Goal: Task Accomplishment & Management: Complete application form

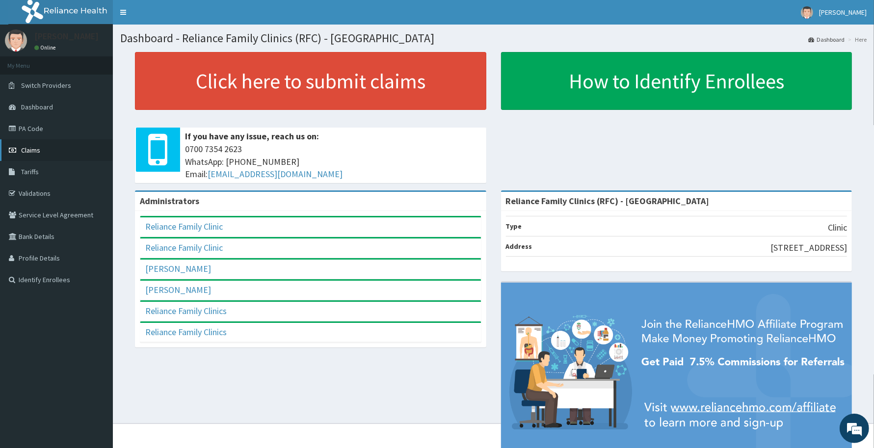
click at [33, 149] on span "Claims" at bounding box center [30, 150] width 19 height 9
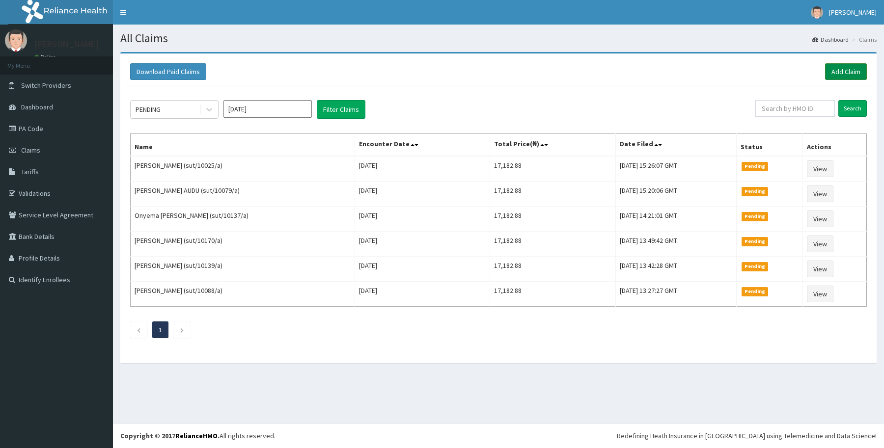
click at [843, 70] on link "Add Claim" at bounding box center [846, 71] width 42 height 17
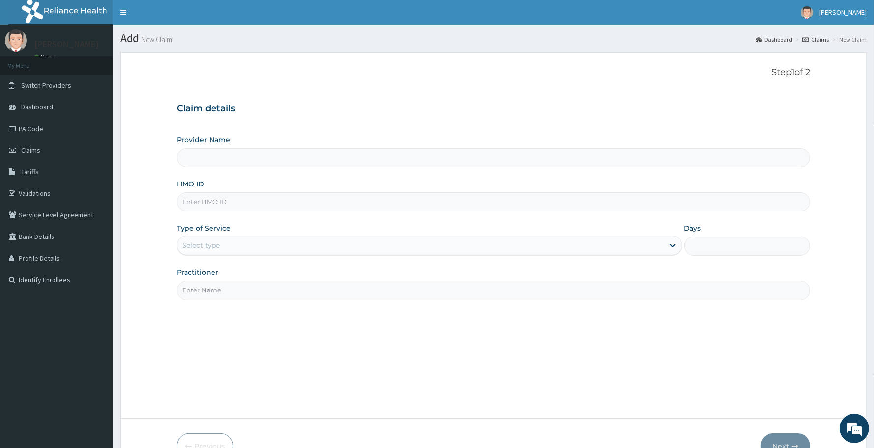
drag, startPoint x: 0, startPoint y: 0, endPoint x: 197, endPoint y: 205, distance: 284.8
click at [197, 205] on input "HMO ID" at bounding box center [494, 201] width 634 height 19
paste input "RMG/10055/A"
type input "RMG/10055/A"
type input "Reliance Family Clinics (RFC) - Abuja"
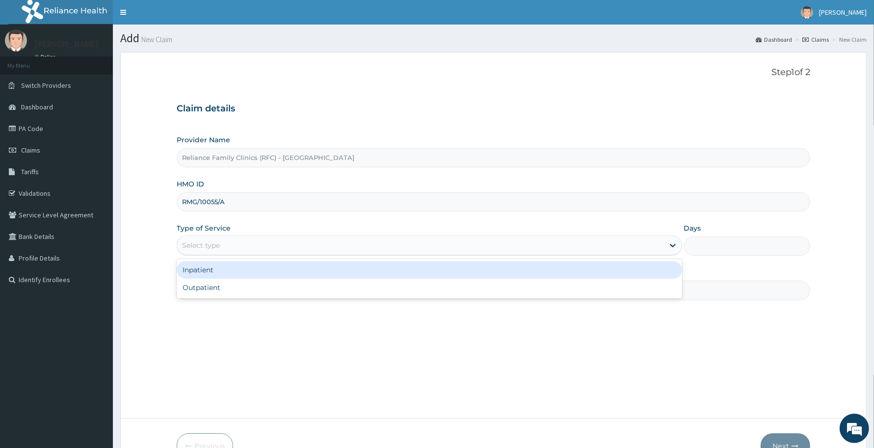
click at [207, 246] on div "Select type" at bounding box center [201, 246] width 38 height 10
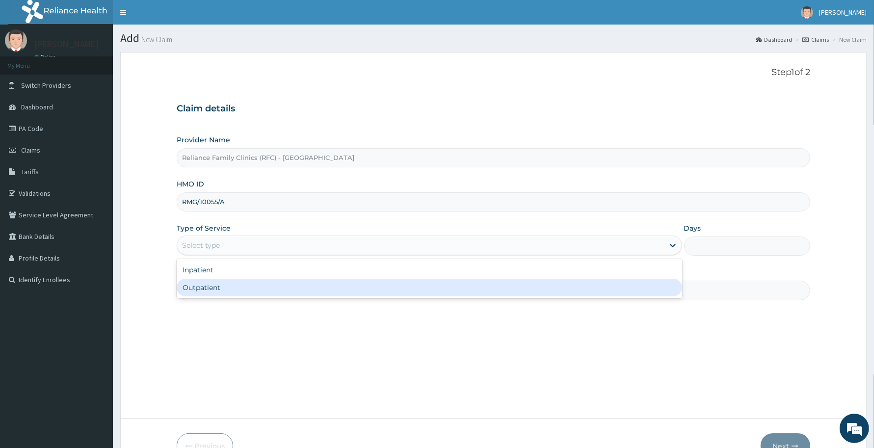
click at [212, 285] on div "Outpatient" at bounding box center [430, 288] width 506 height 18
type input "1"
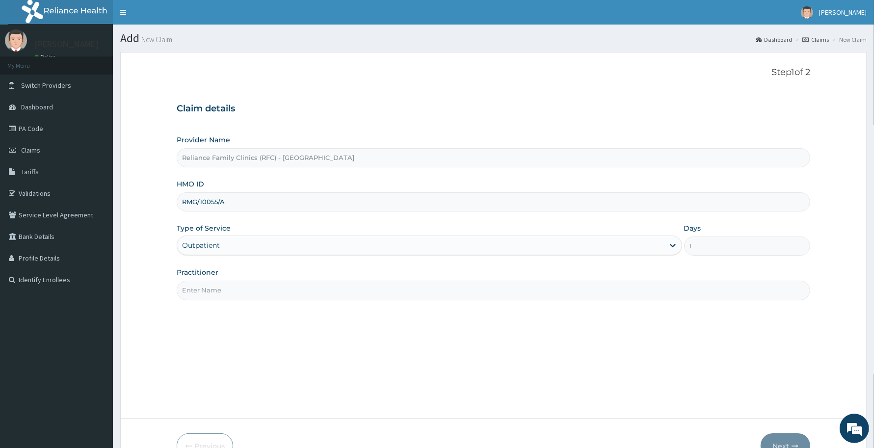
click at [219, 296] on input "Practitioner" at bounding box center [494, 290] width 634 height 19
type input "Dr Aisha Ibrahim"
click at [787, 440] on button "Next" at bounding box center [786, 447] width 50 height 26
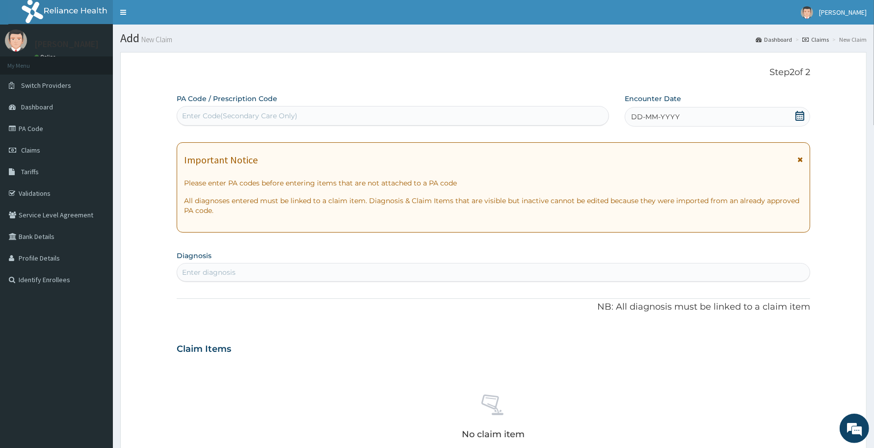
click at [691, 116] on div "DD-MM-YYYY" at bounding box center [718, 117] width 186 height 20
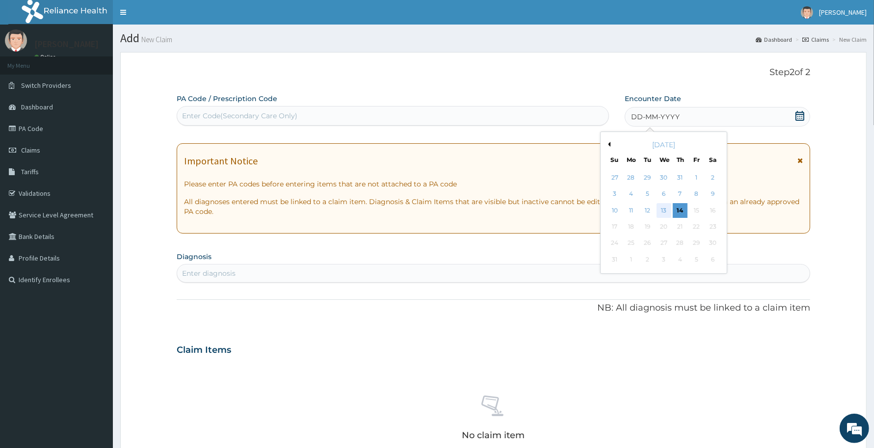
click at [661, 209] on div "13" at bounding box center [664, 210] width 15 height 15
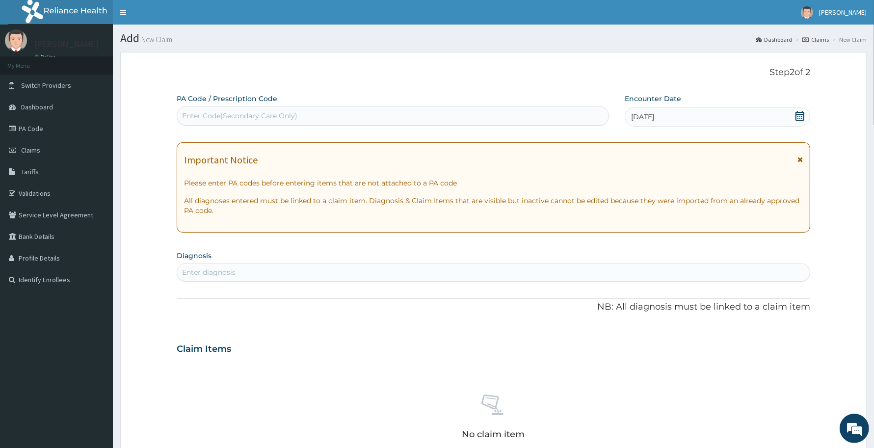
click at [200, 271] on div "Enter diagnosis" at bounding box center [209, 273] width 54 height 10
type input "malaria"
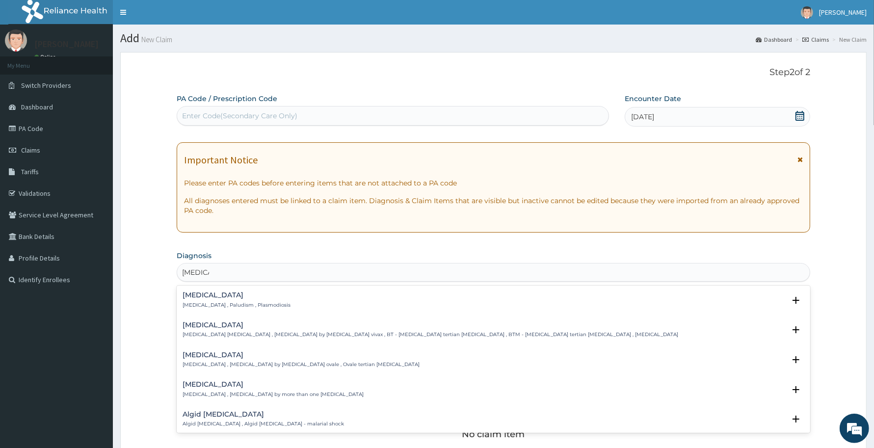
click at [210, 293] on h4 "Malaria" at bounding box center [237, 295] width 108 height 7
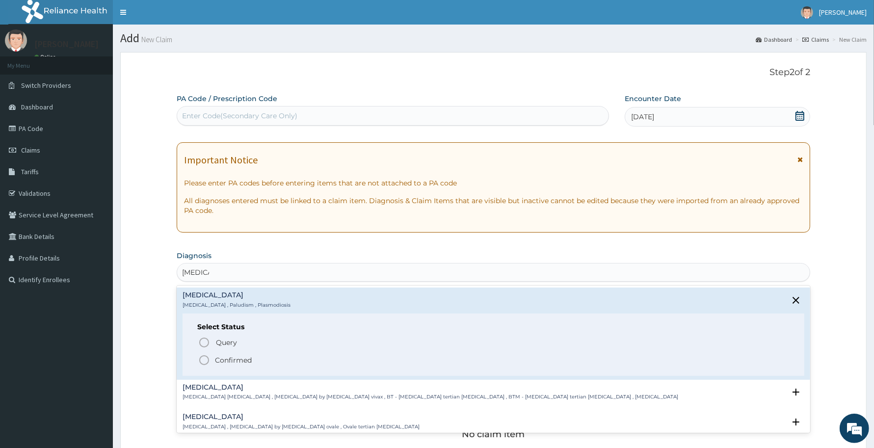
click at [229, 356] on p "Confirmed" at bounding box center [233, 360] width 37 height 10
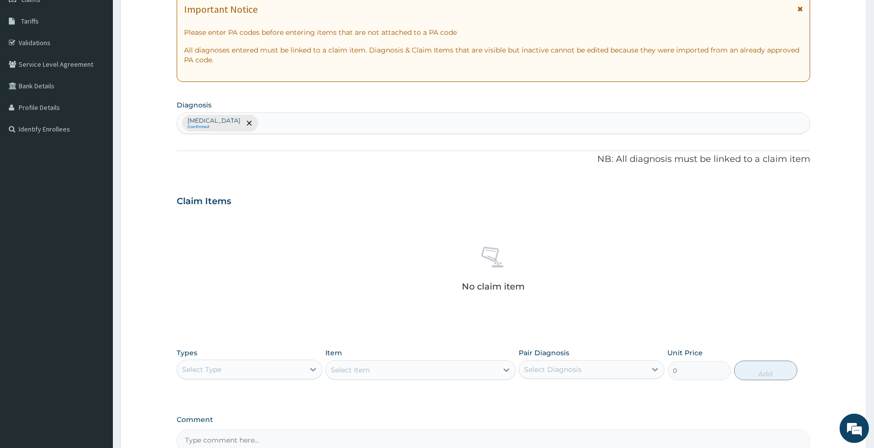
scroll to position [260, 0]
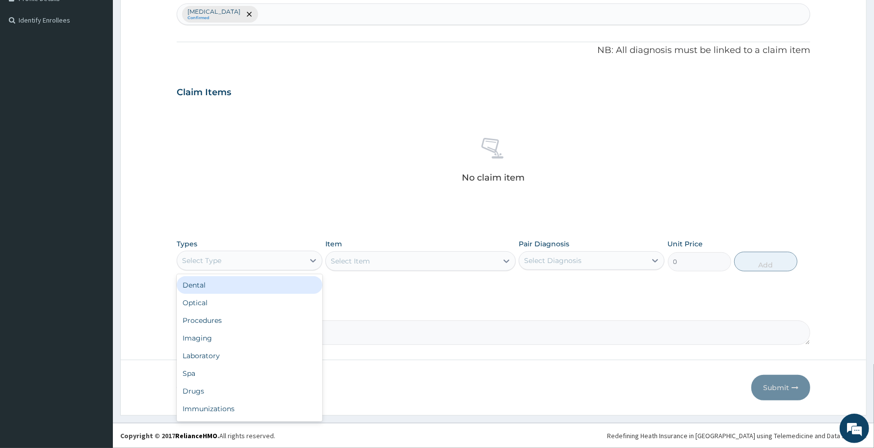
click at [295, 258] on div "Select Type" at bounding box center [240, 261] width 127 height 16
drag, startPoint x: 215, startPoint y: 322, endPoint x: 205, endPoint y: 314, distance: 12.3
click at [215, 322] on div "Procedures" at bounding box center [250, 321] width 146 height 18
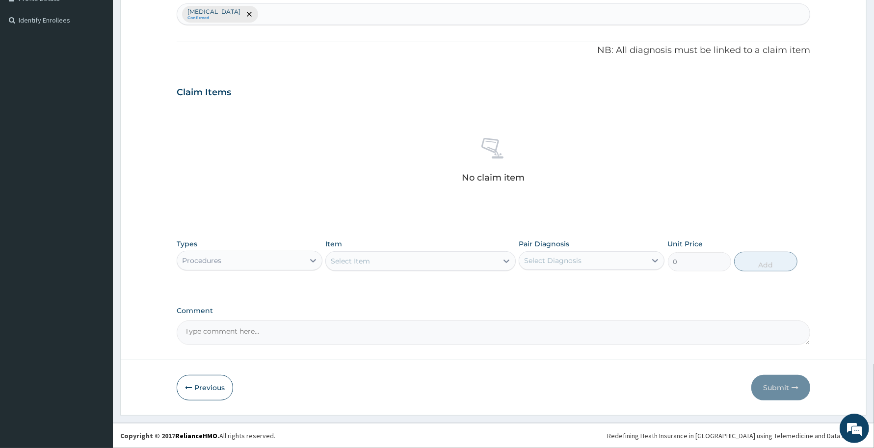
click at [387, 264] on div "Select Item" at bounding box center [411, 261] width 171 height 16
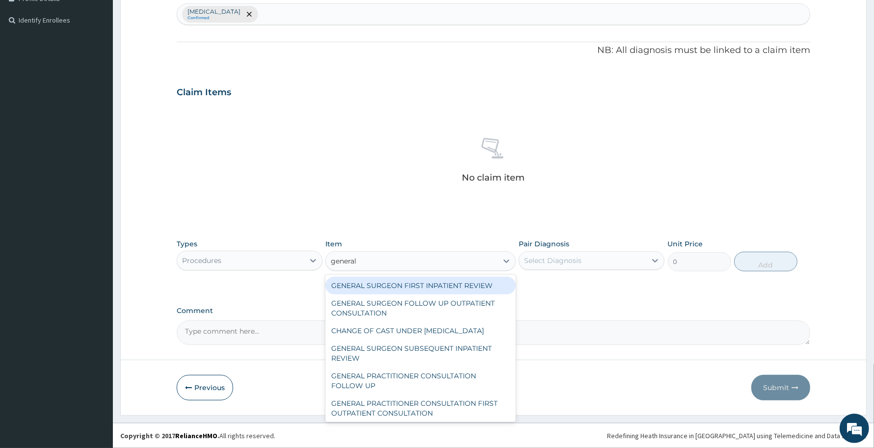
type input "general p"
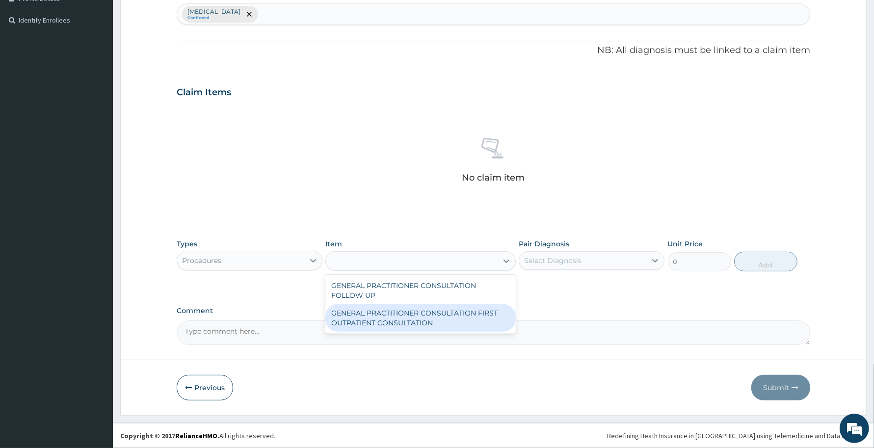
type input "3370.125"
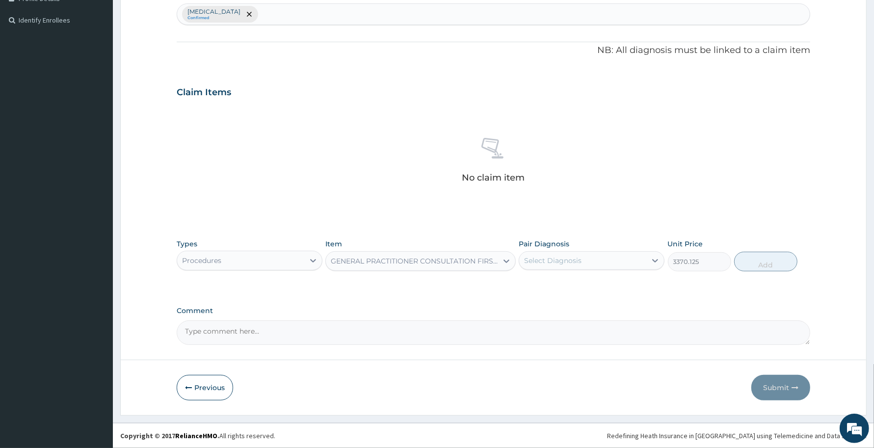
click at [581, 263] on div "Select Diagnosis" at bounding box center [552, 261] width 57 height 10
click at [567, 291] on div "Malaria" at bounding box center [592, 286] width 146 height 20
checkbox input "true"
click at [764, 260] on button "Add" at bounding box center [766, 262] width 63 height 20
type input "0"
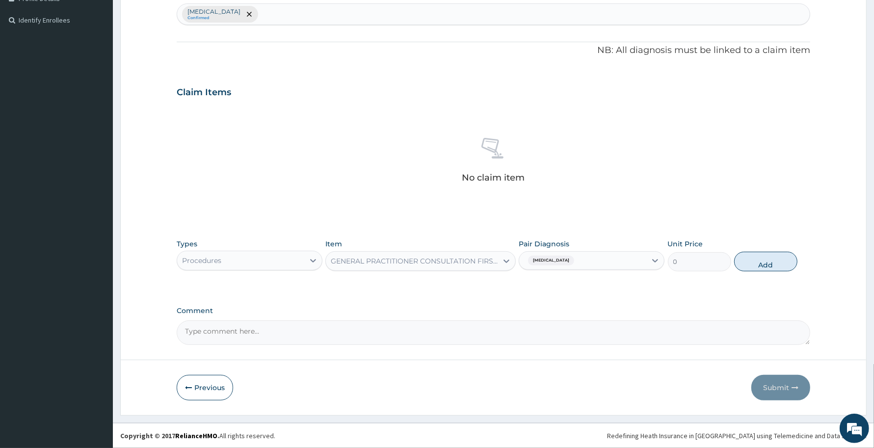
scroll to position [212, 0]
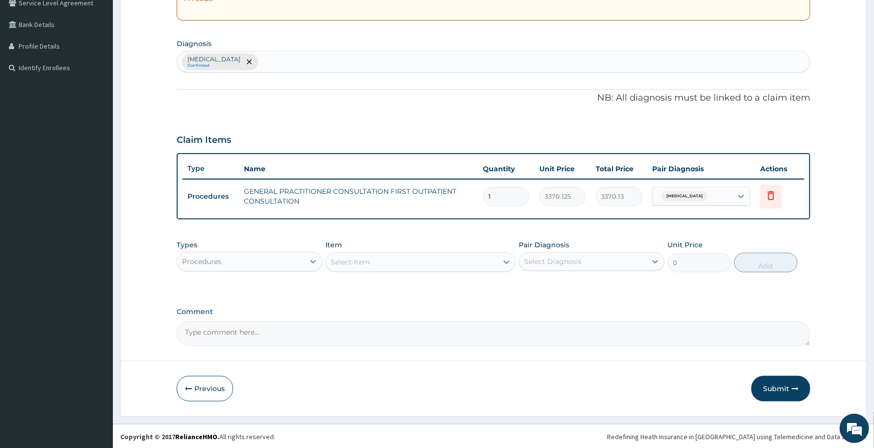
click at [232, 263] on div "Procedures" at bounding box center [240, 262] width 127 height 16
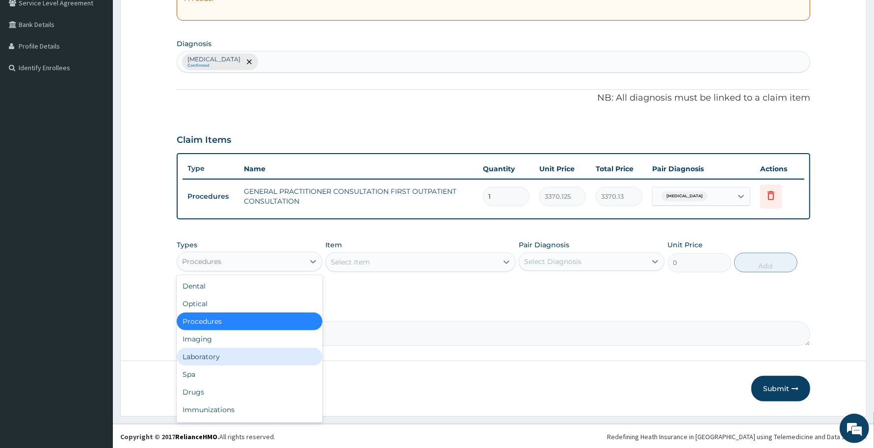
drag, startPoint x: 206, startPoint y: 352, endPoint x: 201, endPoint y: 351, distance: 5.0
click at [205, 352] on div "Laboratory" at bounding box center [250, 357] width 146 height 18
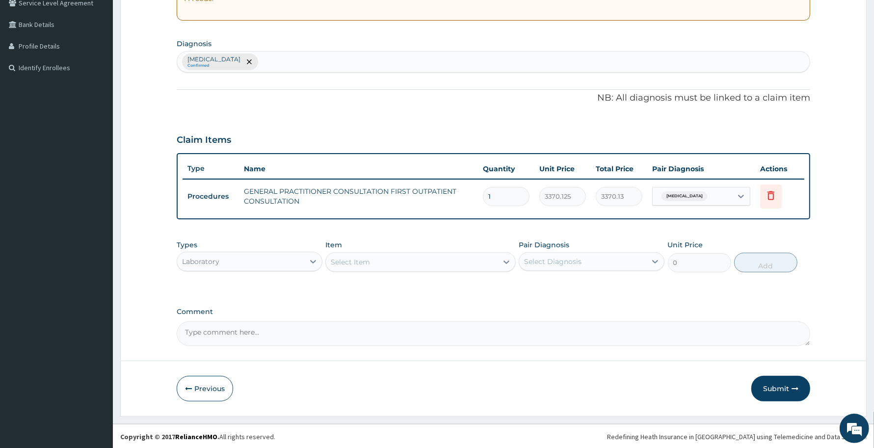
click at [356, 264] on div "Select Item" at bounding box center [350, 262] width 39 height 10
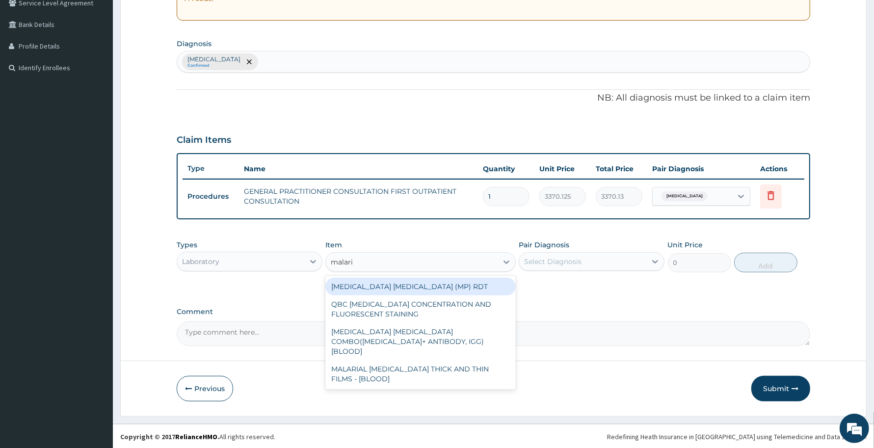
type input "malaria"
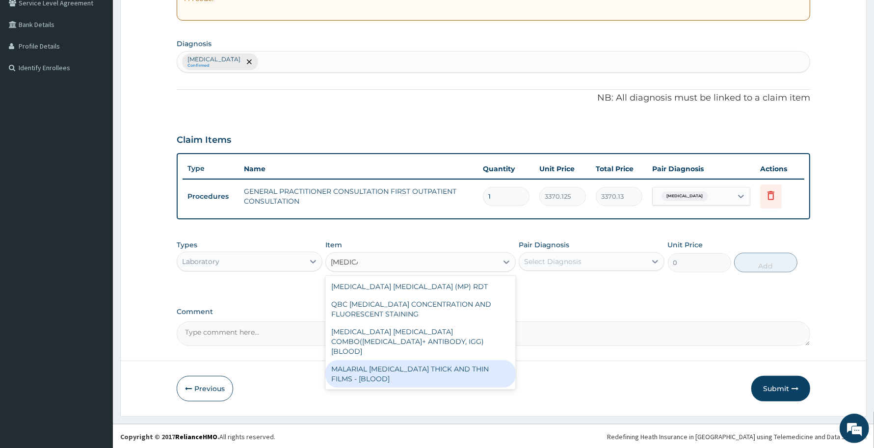
drag, startPoint x: 367, startPoint y: 367, endPoint x: 376, endPoint y: 375, distance: 11.1
click at [369, 375] on div "MALARIAL PARASITE THICK AND THIN FILMS - [BLOOD]" at bounding box center [421, 373] width 190 height 27
type input "1531.875"
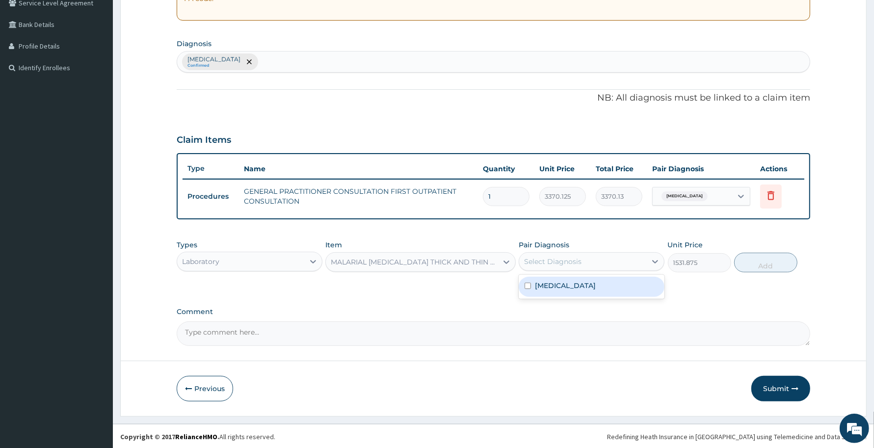
click at [583, 254] on div "Select Diagnosis" at bounding box center [582, 262] width 127 height 16
click at [574, 284] on div "Malaria" at bounding box center [592, 287] width 146 height 20
checkbox input "true"
click at [788, 263] on button "Add" at bounding box center [766, 263] width 63 height 20
type input "0"
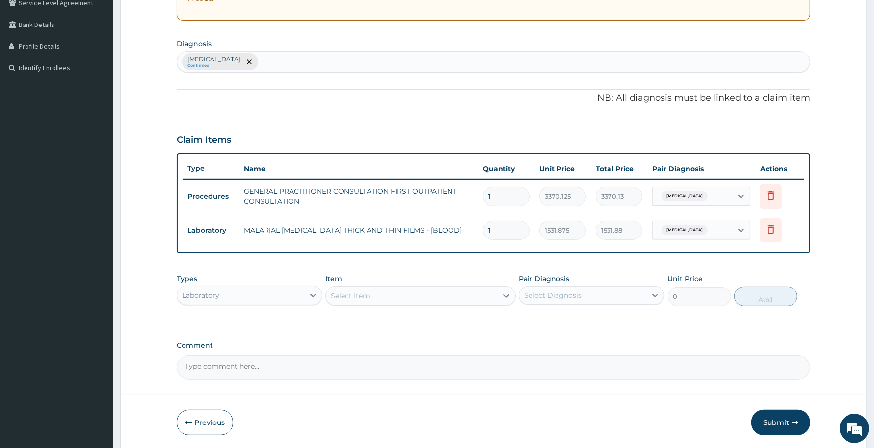
click at [349, 292] on div "Select Item" at bounding box center [350, 296] width 39 height 10
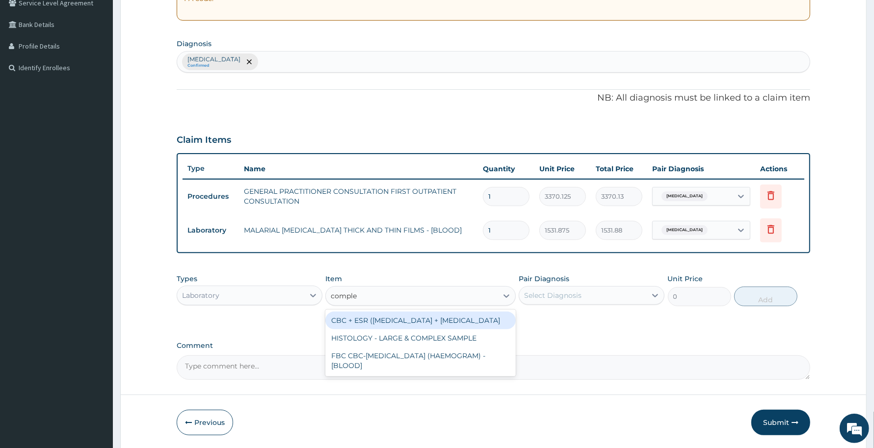
type input "complet"
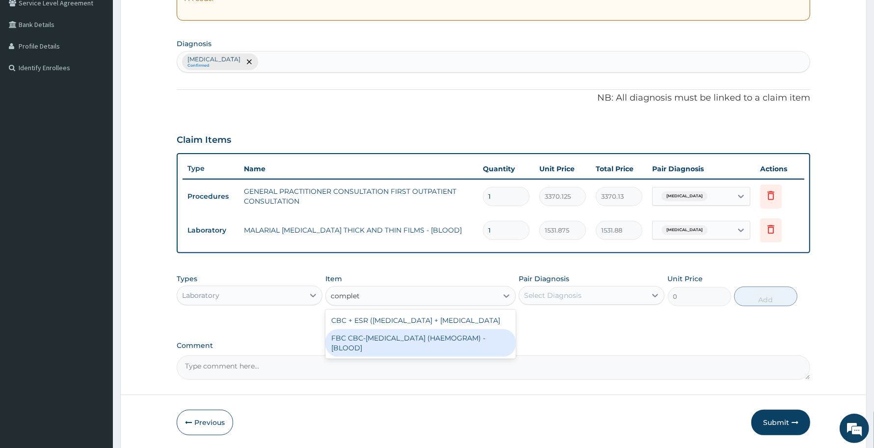
click at [369, 346] on div "FBC CBC-COMPLETE BLOOD COUNT (HAEMOGRAM) - [BLOOD]" at bounding box center [421, 342] width 190 height 27
type input "4085"
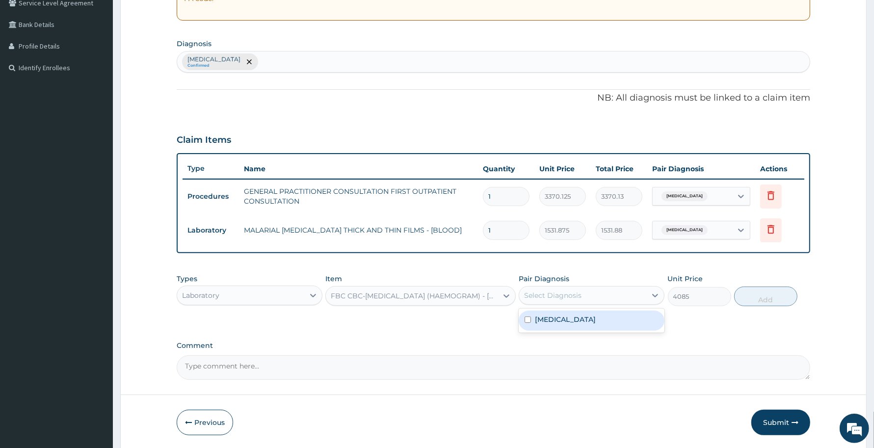
click at [573, 293] on div "Select Diagnosis" at bounding box center [552, 296] width 57 height 10
click at [569, 322] on div "Malaria" at bounding box center [592, 321] width 146 height 20
checkbox input "true"
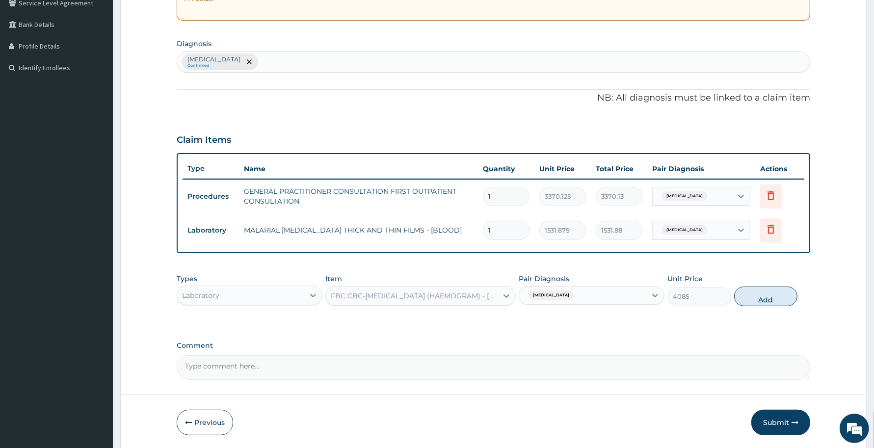
click at [770, 298] on button "Add" at bounding box center [766, 297] width 63 height 20
type input "0"
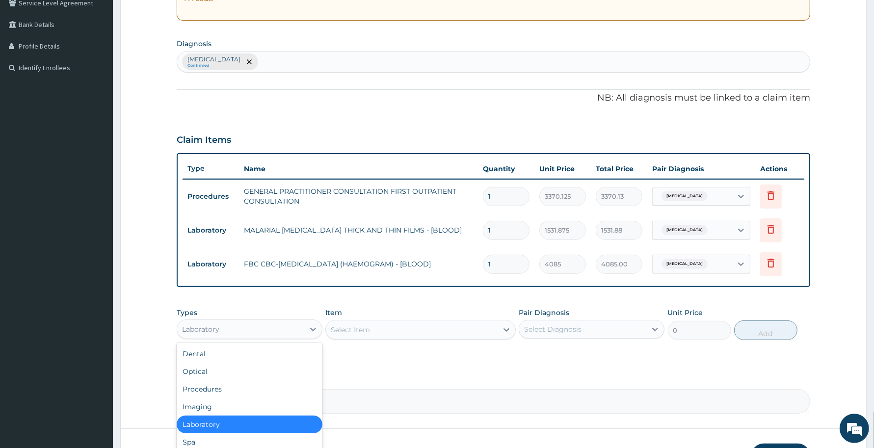
click at [302, 327] on div "Laboratory" at bounding box center [240, 330] width 127 height 16
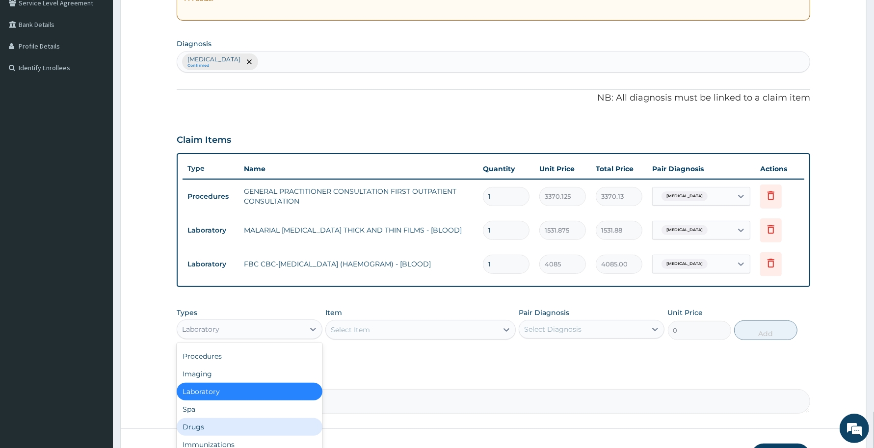
click at [203, 425] on div "Drugs" at bounding box center [250, 427] width 146 height 18
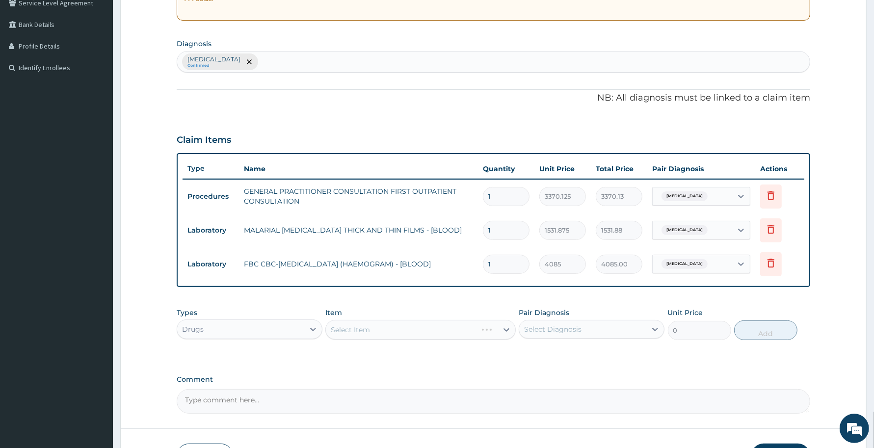
scroll to position [280, 0]
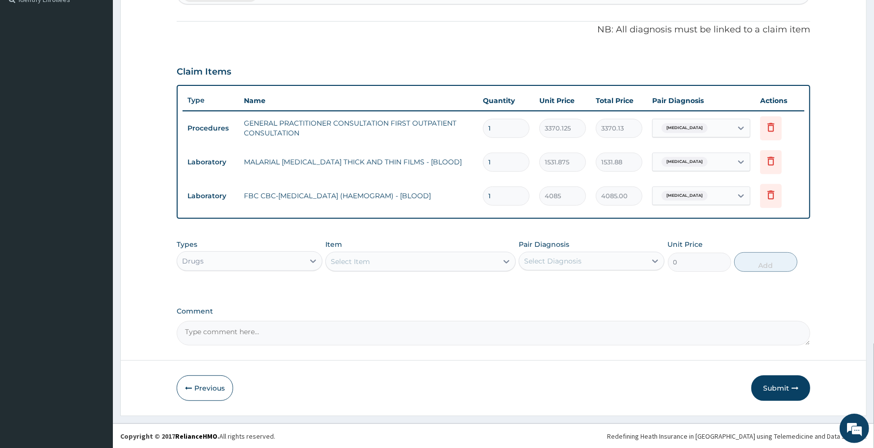
click at [391, 262] on div "Select Item" at bounding box center [411, 262] width 171 height 16
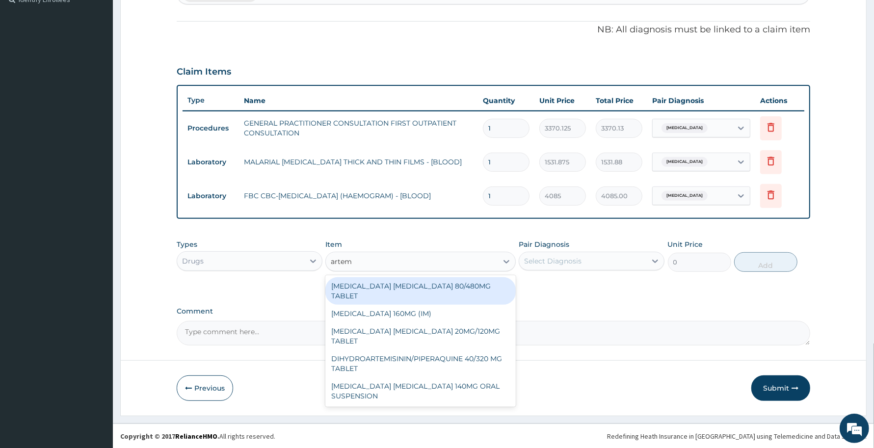
type input "arteme"
click at [436, 286] on div "[MEDICAL_DATA] [MEDICAL_DATA] 80/480MG TABLET" at bounding box center [421, 290] width 190 height 27
type input "450"
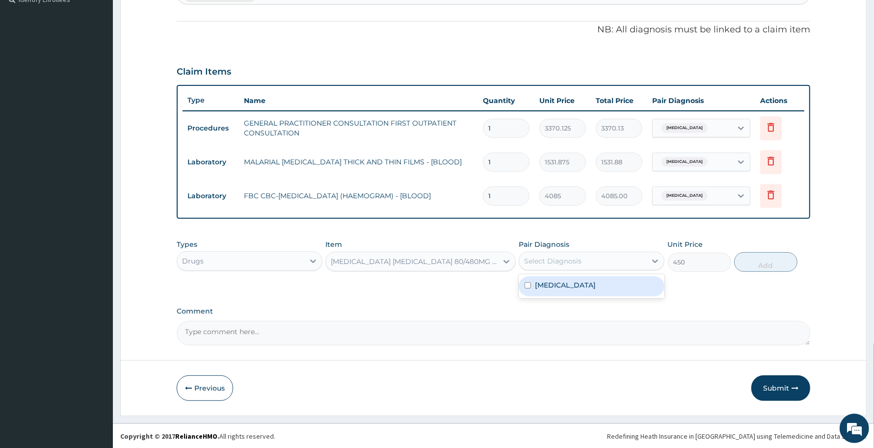
click at [561, 258] on div "Select Diagnosis" at bounding box center [552, 261] width 57 height 10
click at [562, 285] on div "Malaria" at bounding box center [592, 286] width 146 height 20
checkbox input "true"
click at [759, 269] on button "Add" at bounding box center [766, 262] width 63 height 20
type input "0"
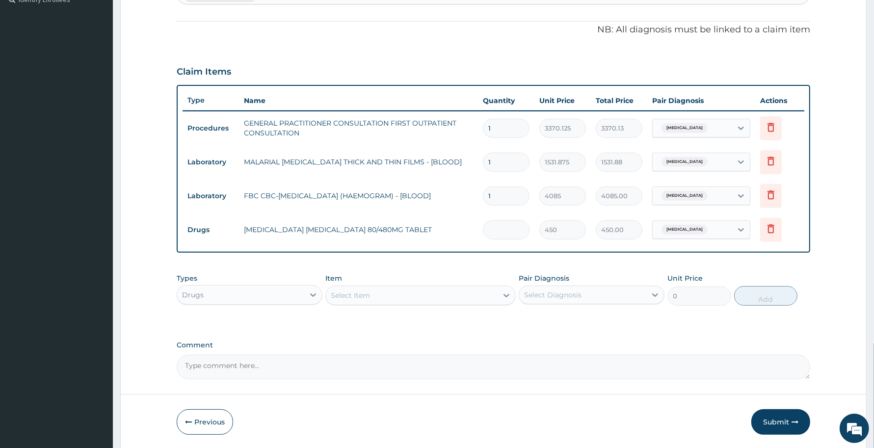
type input "0.00"
type input "6"
type input "2700.00"
type input "6"
click at [789, 420] on button "Submit" at bounding box center [781, 422] width 59 height 26
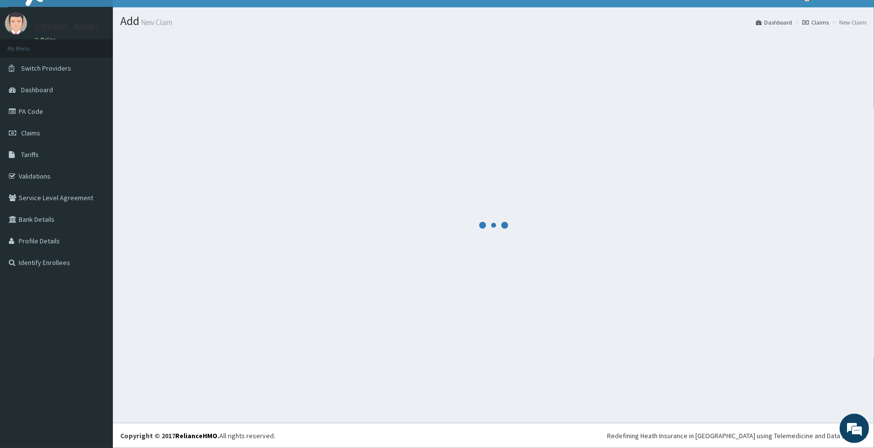
scroll to position [17, 0]
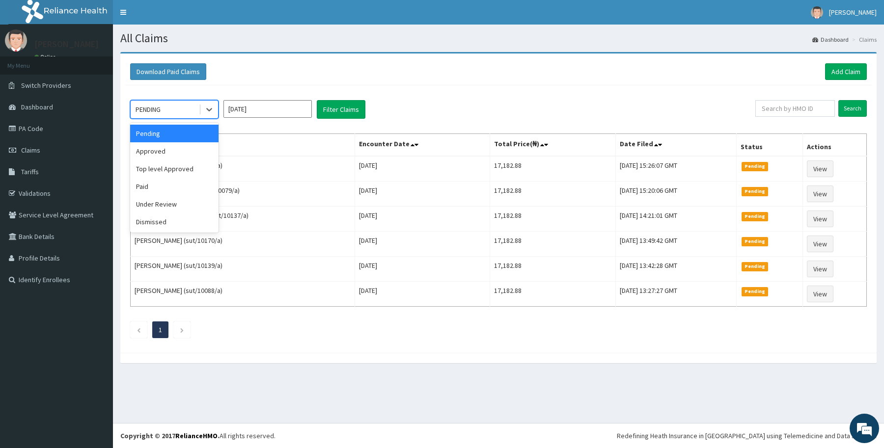
drag, startPoint x: 207, startPoint y: 106, endPoint x: 183, endPoint y: 136, distance: 39.1
click at [207, 109] on icon at bounding box center [209, 110] width 10 height 10
click at [167, 153] on div "Approved" at bounding box center [174, 151] width 88 height 18
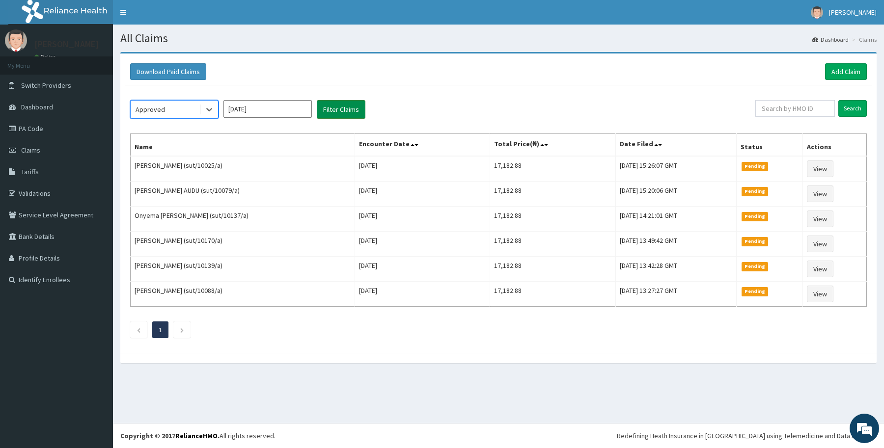
click at [336, 111] on button "Filter Claims" at bounding box center [341, 109] width 49 height 19
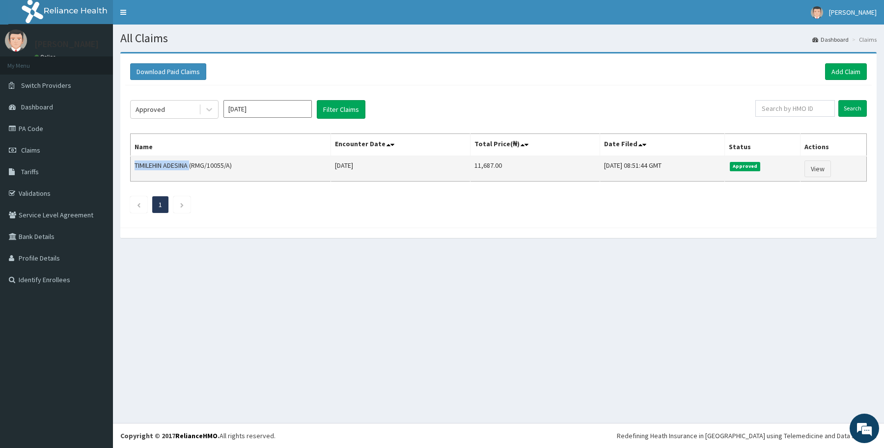
drag, startPoint x: 136, startPoint y: 169, endPoint x: 192, endPoint y: 159, distance: 57.5
click at [192, 159] on td "TIMILEHIN ADESINA (RMG/10055/A)" at bounding box center [231, 169] width 200 height 26
copy td "TIMILEHIN ADESINA"
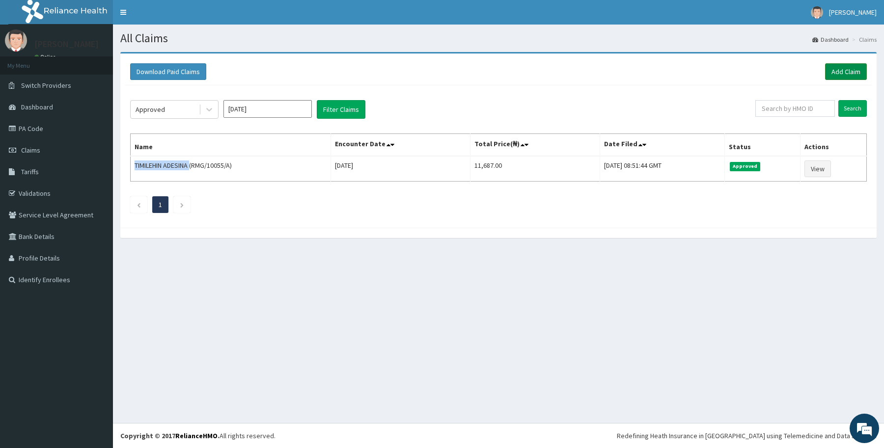
click at [841, 70] on link "Add Claim" at bounding box center [846, 71] width 42 height 17
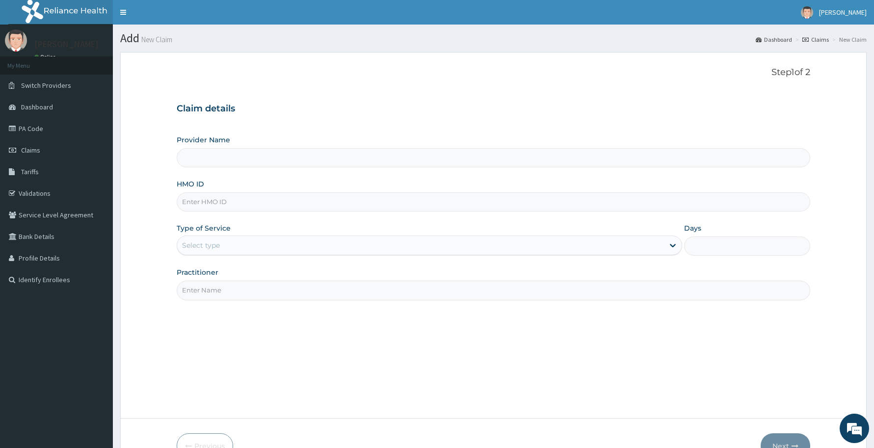
type input "Reliance Family Clinics (RFC) - [GEOGRAPHIC_DATA]"
click at [202, 206] on input "HMO ID" at bounding box center [494, 201] width 634 height 19
paste input "EHG/10003/A"
type input "EHG/10003/A"
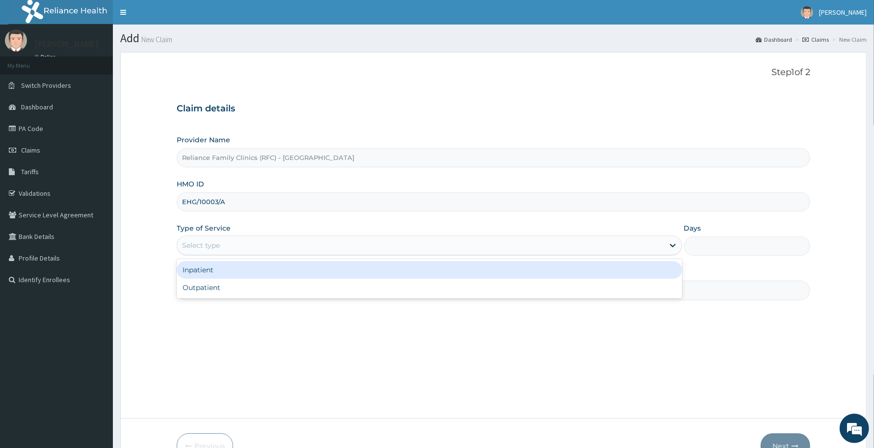
click at [227, 246] on div "Select type" at bounding box center [420, 246] width 487 height 16
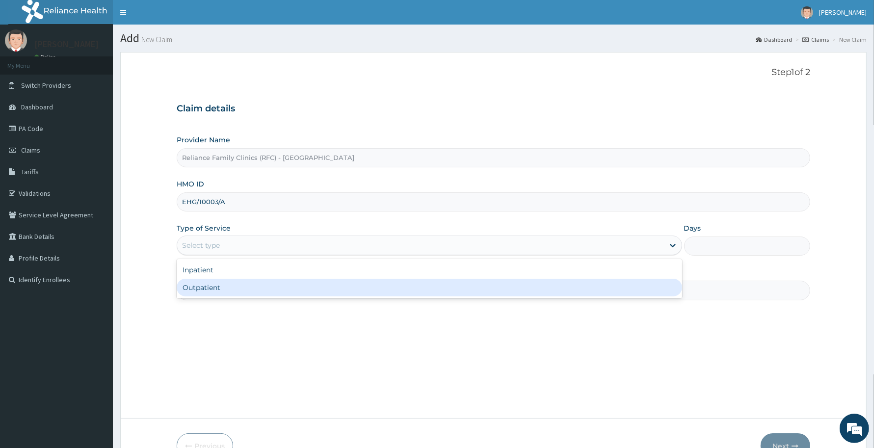
click at [214, 283] on div "Outpatient" at bounding box center [430, 288] width 506 height 18
type input "1"
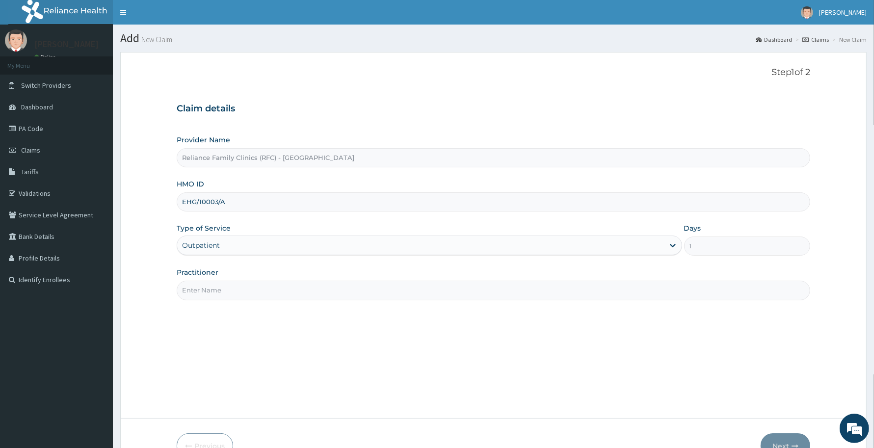
click at [216, 288] on input "Practitioner" at bounding box center [494, 290] width 634 height 19
type input "Dr Aisha Ibrahim"
click at [777, 439] on button "Next" at bounding box center [786, 447] width 50 height 26
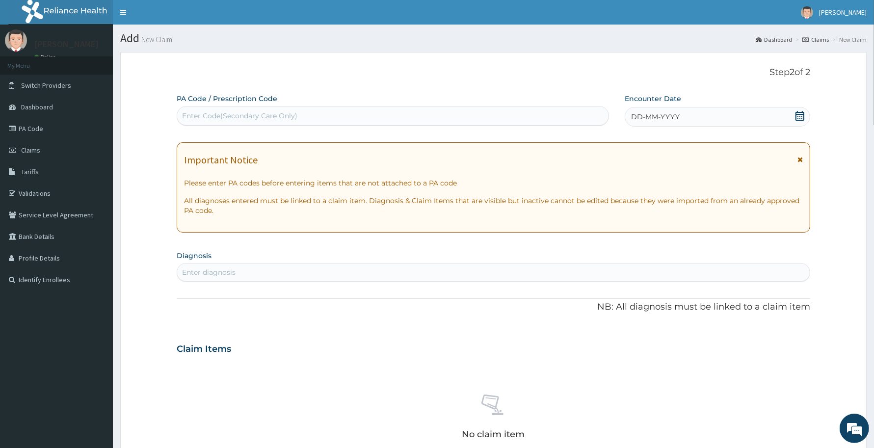
click at [710, 117] on div "DD-MM-YYYY" at bounding box center [718, 117] width 186 height 20
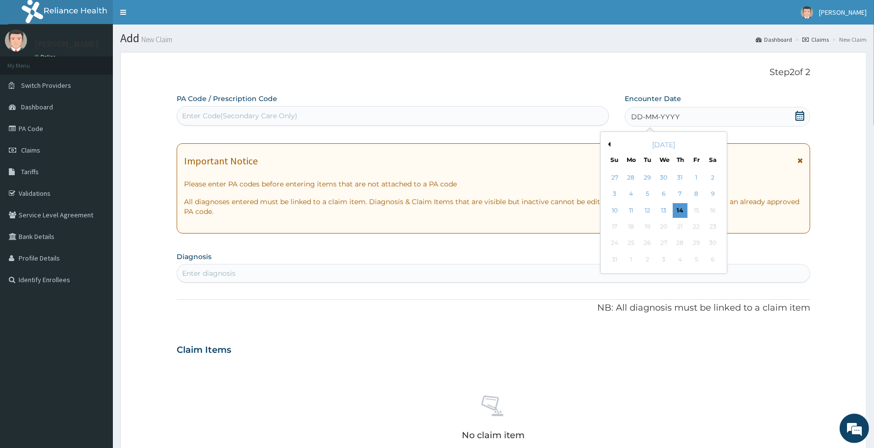
drag, startPoint x: 667, startPoint y: 210, endPoint x: 628, endPoint y: 210, distance: 39.3
click at [666, 210] on div "13" at bounding box center [664, 210] width 15 height 15
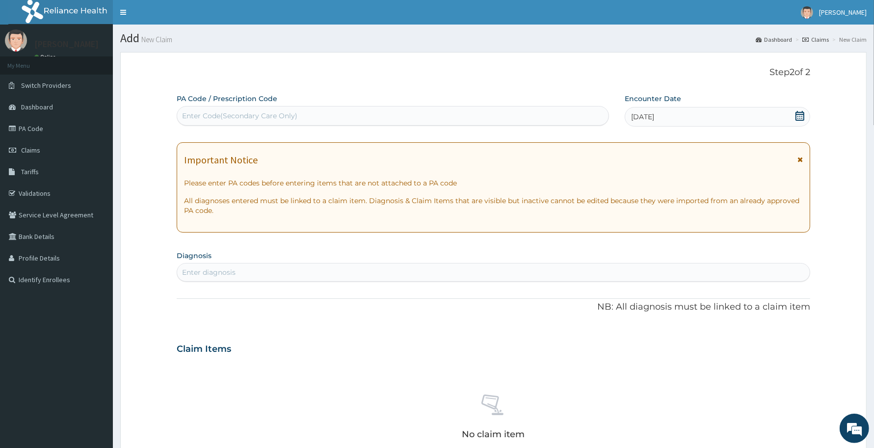
click at [270, 272] on div "Enter diagnosis" at bounding box center [493, 273] width 633 height 16
type input "gerd"
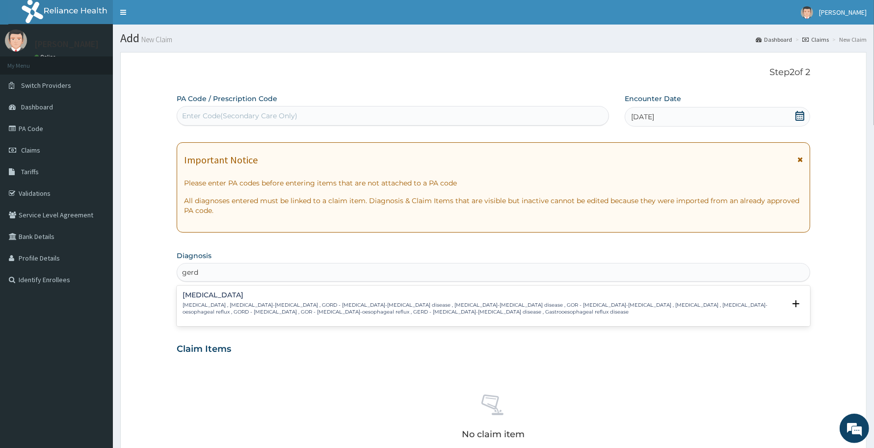
click at [260, 302] on p "[MEDICAL_DATA] , [MEDICAL_DATA]-[MEDICAL_DATA] , GORD - [MEDICAL_DATA]-[MEDICAL…" at bounding box center [484, 309] width 603 height 14
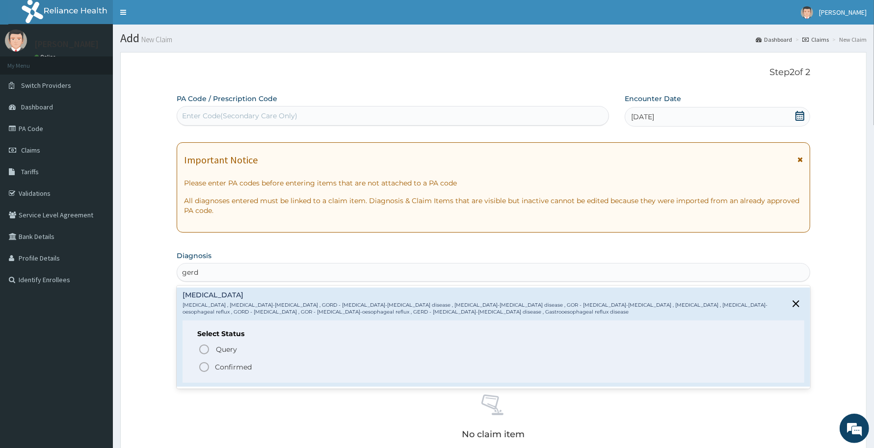
click at [236, 369] on p "Confirmed" at bounding box center [233, 367] width 37 height 10
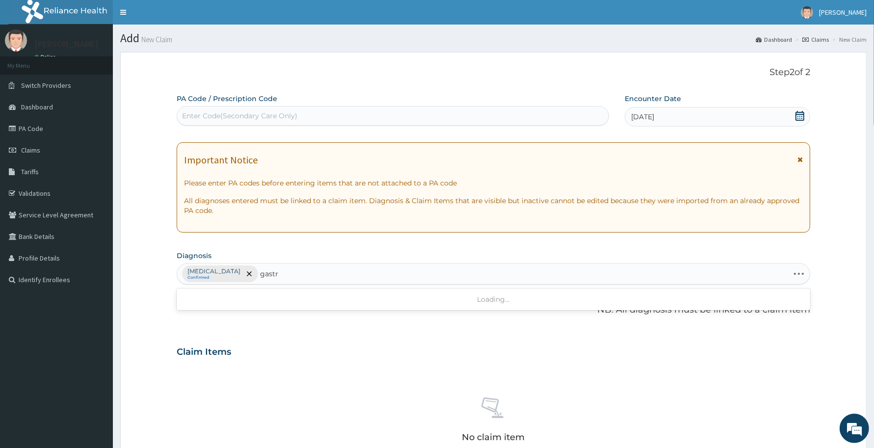
type input "gastri"
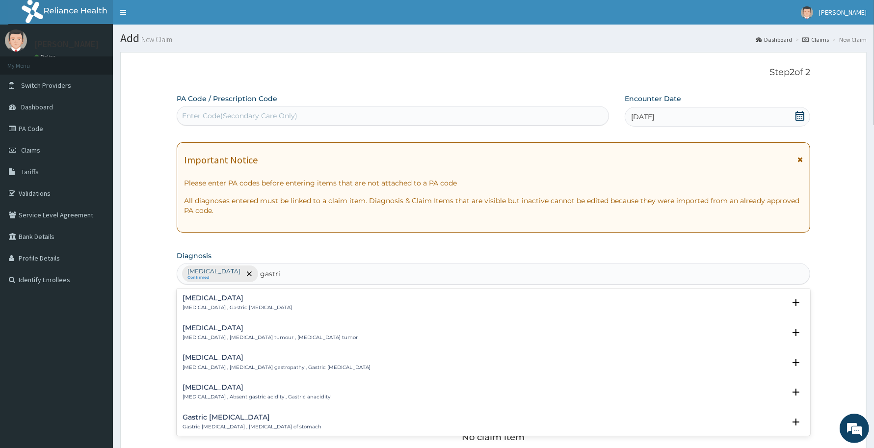
click at [215, 308] on p "[MEDICAL_DATA] , Gastric [MEDICAL_DATA]" at bounding box center [237, 307] width 109 height 7
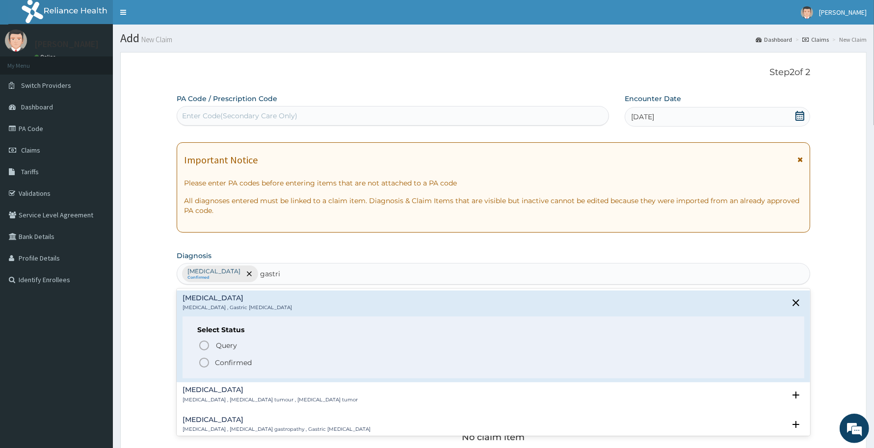
click at [229, 361] on p "Confirmed" at bounding box center [233, 363] width 37 height 10
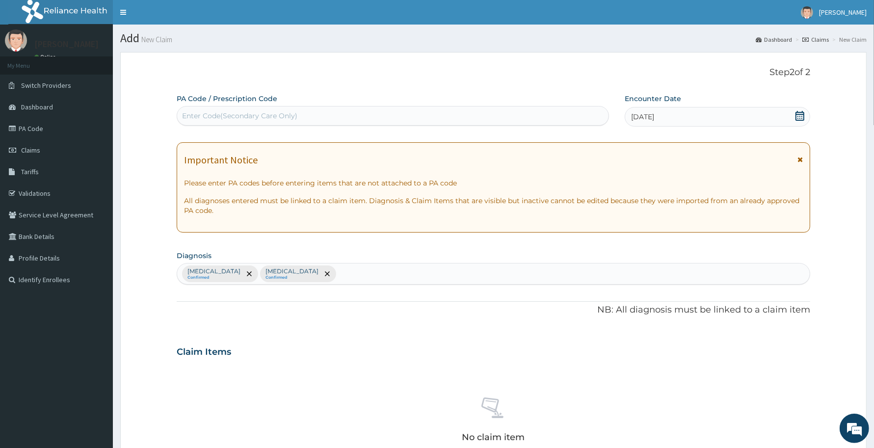
scroll to position [260, 0]
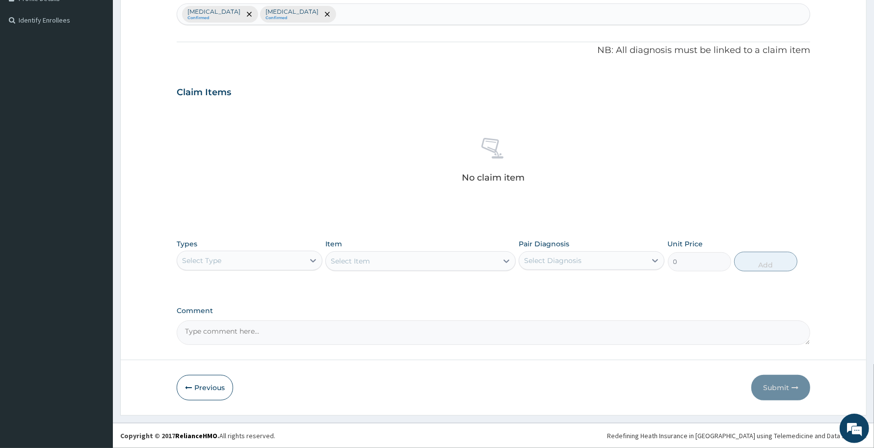
click at [239, 259] on div "Select Type" at bounding box center [240, 261] width 127 height 16
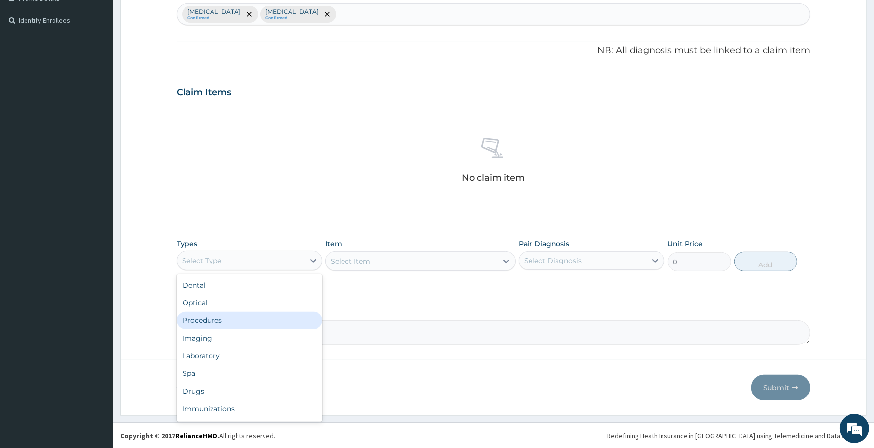
click at [205, 329] on div "Procedures" at bounding box center [250, 321] width 146 height 18
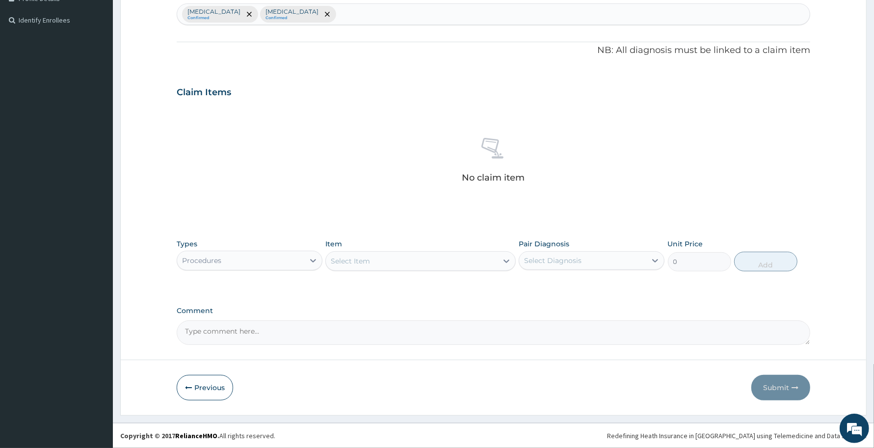
click at [350, 265] on div "Select Item" at bounding box center [350, 261] width 39 height 10
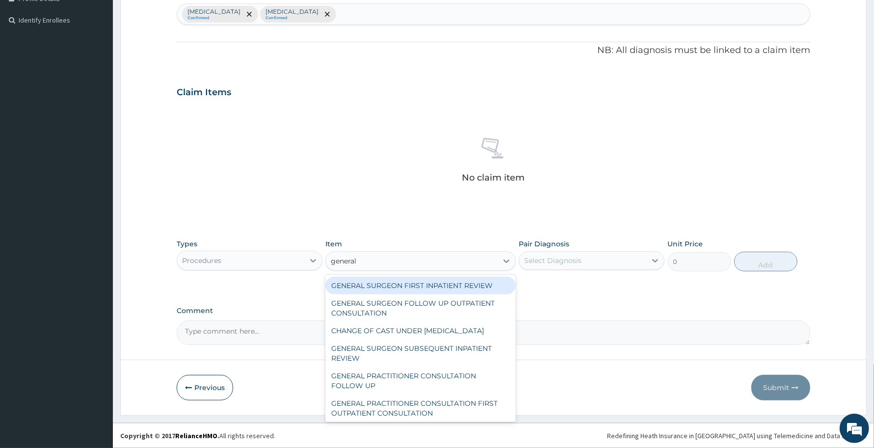
type input "general p"
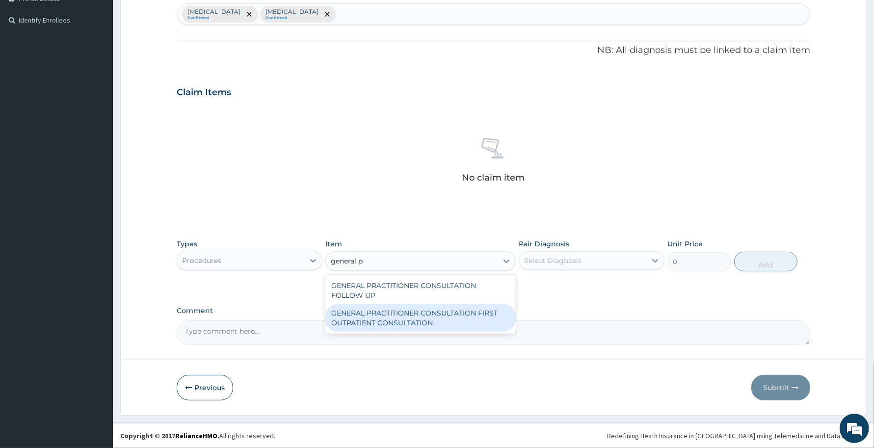
click at [463, 327] on div "GENERAL PRACTITIONER CONSULTATION FIRST OUTPATIENT CONSULTATION" at bounding box center [421, 317] width 190 height 27
type input "3370.125"
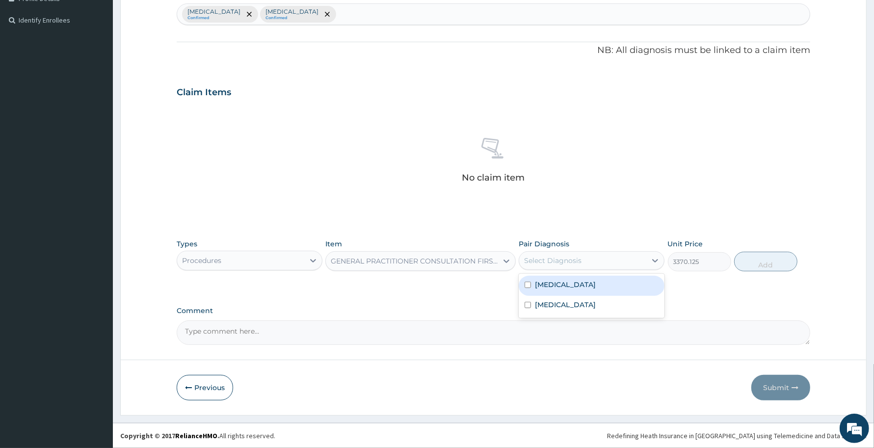
click at [579, 256] on div "Select Diagnosis" at bounding box center [552, 261] width 57 height 10
click at [565, 278] on div "[MEDICAL_DATA]" at bounding box center [592, 286] width 146 height 20
checkbox input "true"
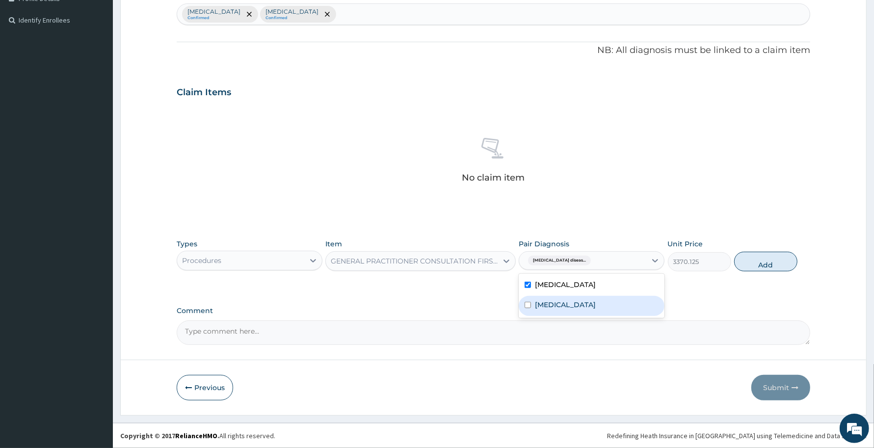
click at [555, 307] on label "[MEDICAL_DATA]" at bounding box center [565, 305] width 61 height 10
checkbox input "true"
drag, startPoint x: 759, startPoint y: 262, endPoint x: 755, endPoint y: 267, distance: 6.3
click at [759, 263] on button "Add" at bounding box center [766, 262] width 63 height 20
type input "0"
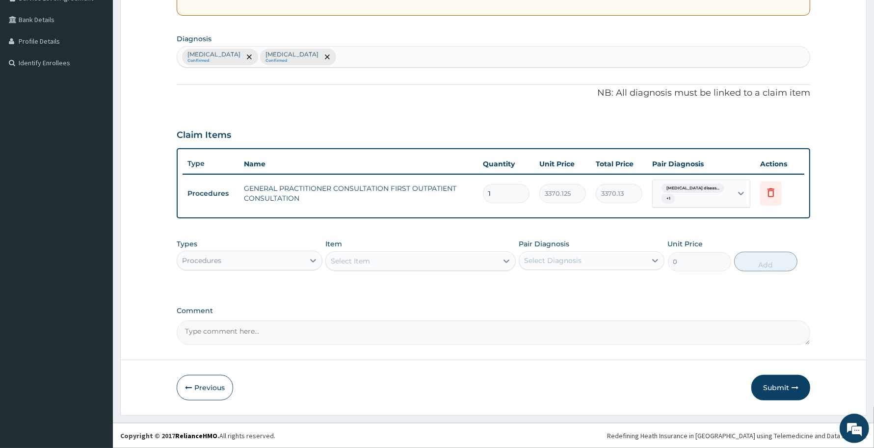
scroll to position [217, 0]
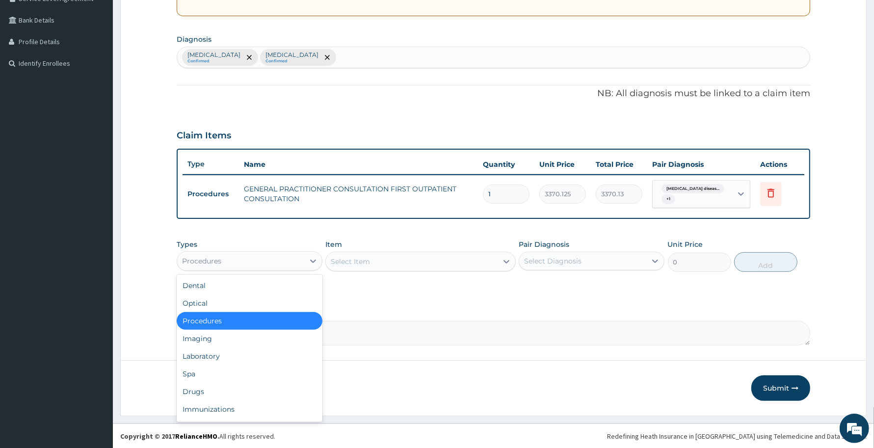
click at [298, 257] on div "Procedures" at bounding box center [240, 261] width 127 height 16
click at [205, 387] on div "Drugs" at bounding box center [250, 392] width 146 height 18
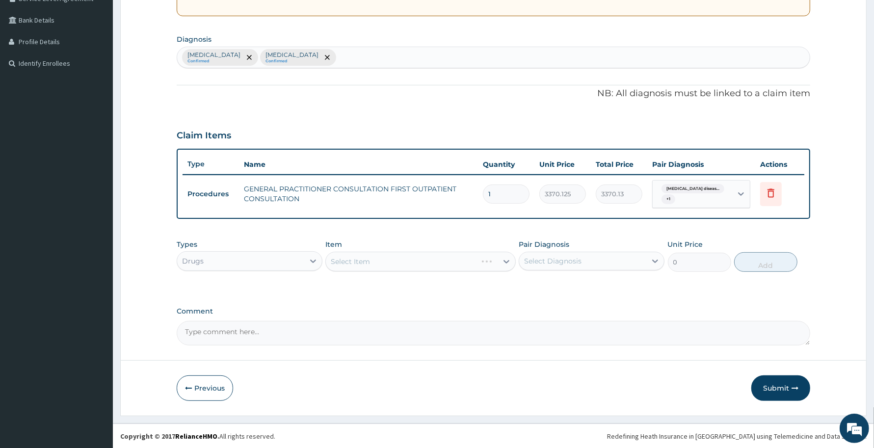
click at [377, 261] on div "Select Item" at bounding box center [421, 262] width 190 height 20
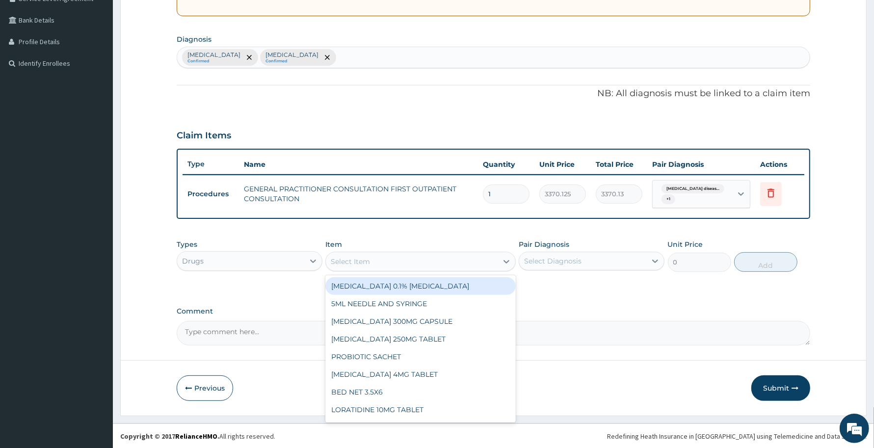
click at [377, 261] on div "Select Item" at bounding box center [411, 262] width 171 height 16
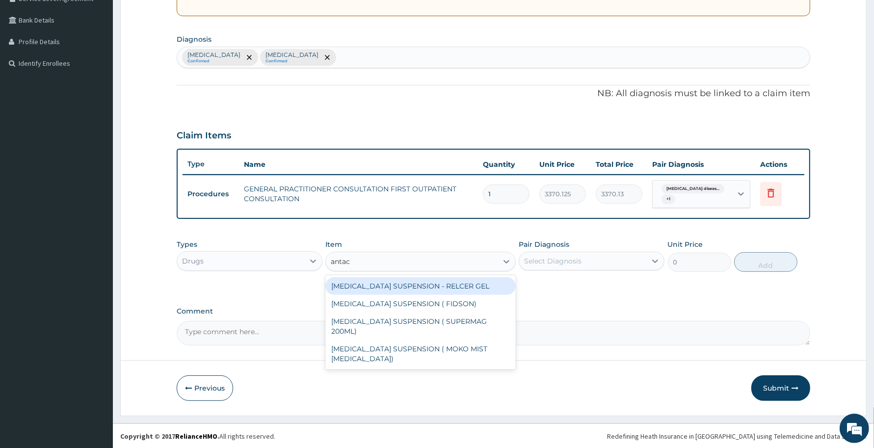
type input "antaci"
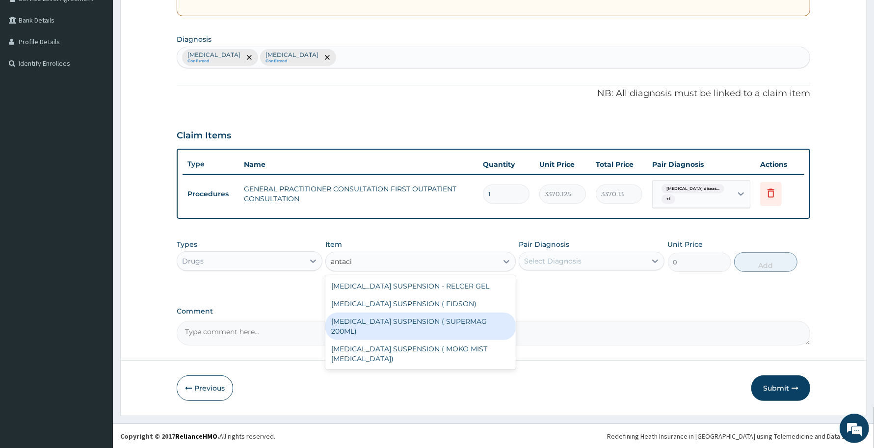
click at [462, 321] on div "[MEDICAL_DATA] SUSPENSION ( SUPERMAG 200ML)" at bounding box center [421, 326] width 190 height 27
type input "1182"
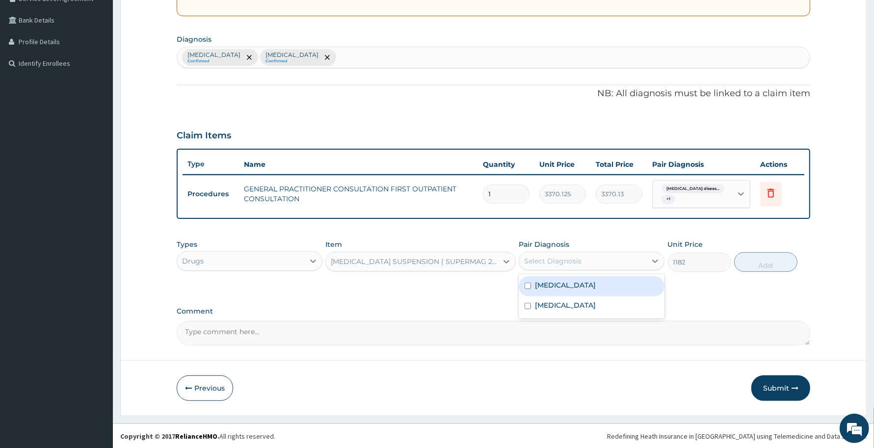
click at [561, 258] on div "Select Diagnosis" at bounding box center [552, 261] width 57 height 10
click at [551, 288] on label "[MEDICAL_DATA]" at bounding box center [565, 285] width 61 height 10
checkbox input "true"
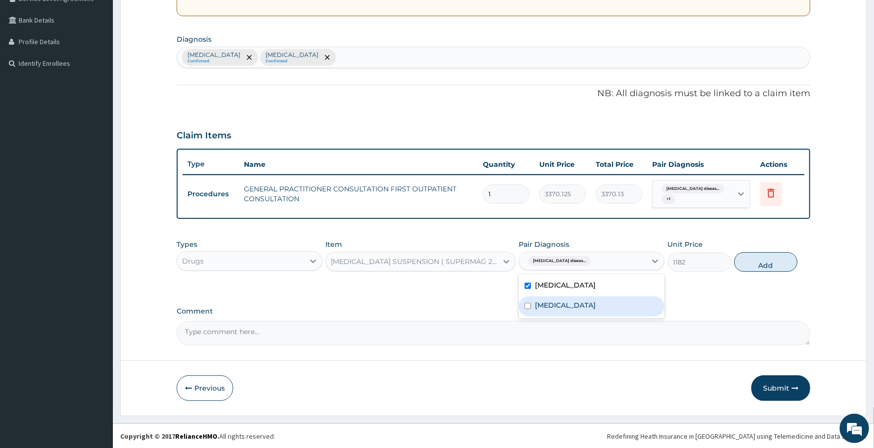
click at [550, 302] on label "[MEDICAL_DATA]" at bounding box center [565, 305] width 61 height 10
checkbox input "true"
click at [757, 259] on button "Add" at bounding box center [766, 262] width 63 height 20
type input "0"
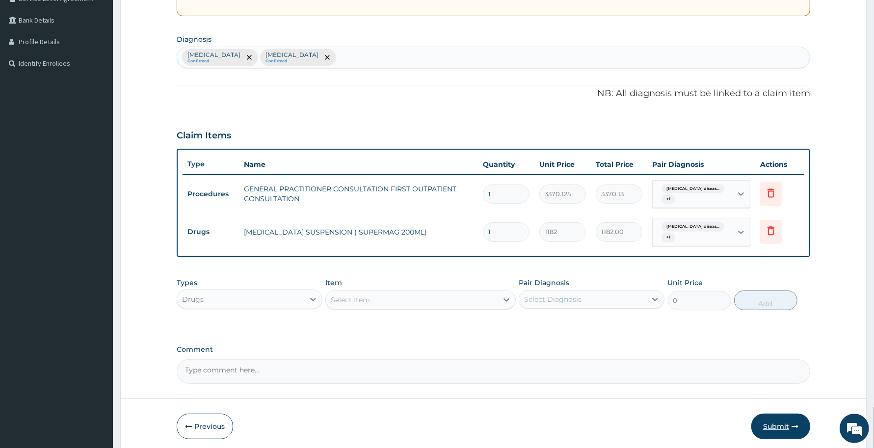
click at [777, 426] on button "Submit" at bounding box center [781, 427] width 59 height 26
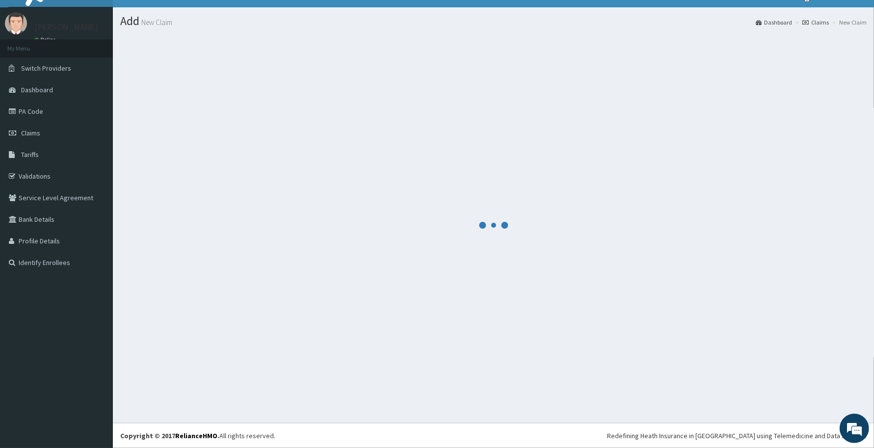
scroll to position [17, 0]
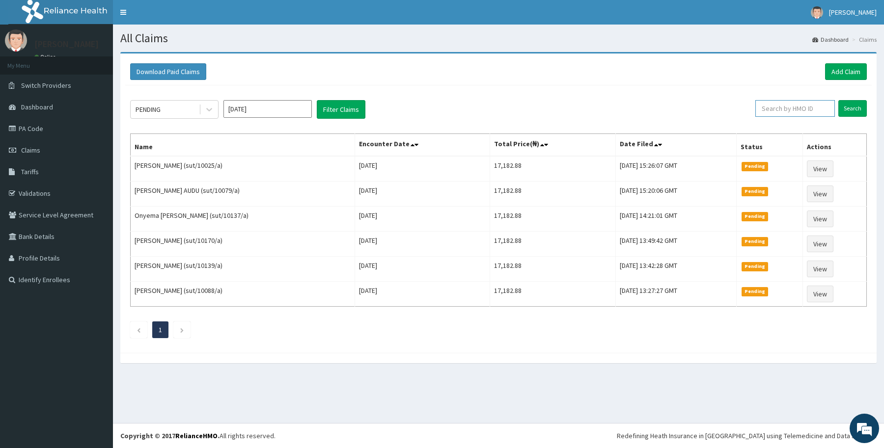
click at [779, 111] on input "text" at bounding box center [795, 108] width 80 height 17
paste input "EHG/10048/A"
type input "EHG/10048/A"
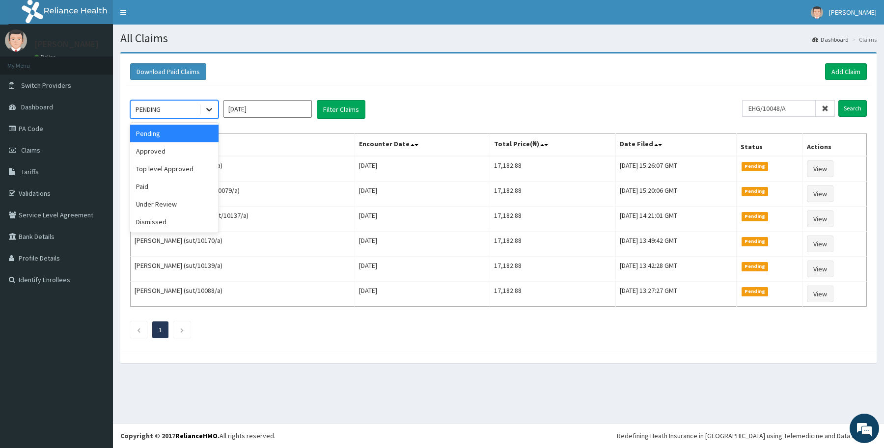
click at [210, 113] on icon at bounding box center [209, 110] width 10 height 10
click at [158, 153] on div "Approved" at bounding box center [174, 151] width 88 height 18
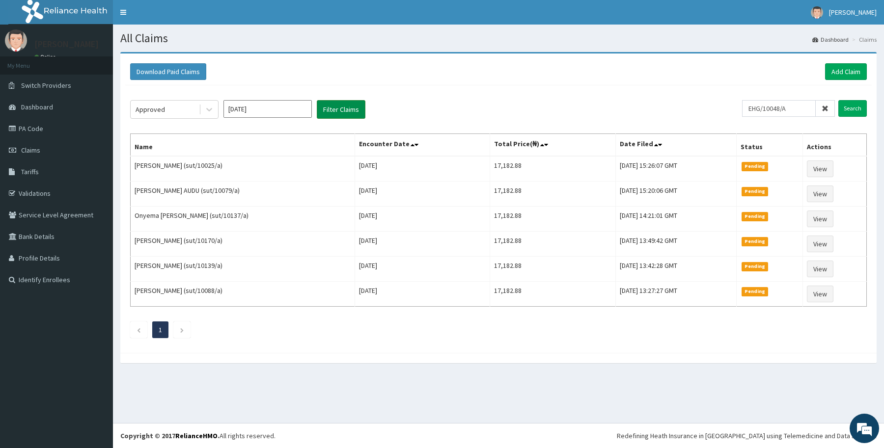
click at [343, 111] on button "Filter Claims" at bounding box center [341, 109] width 49 height 19
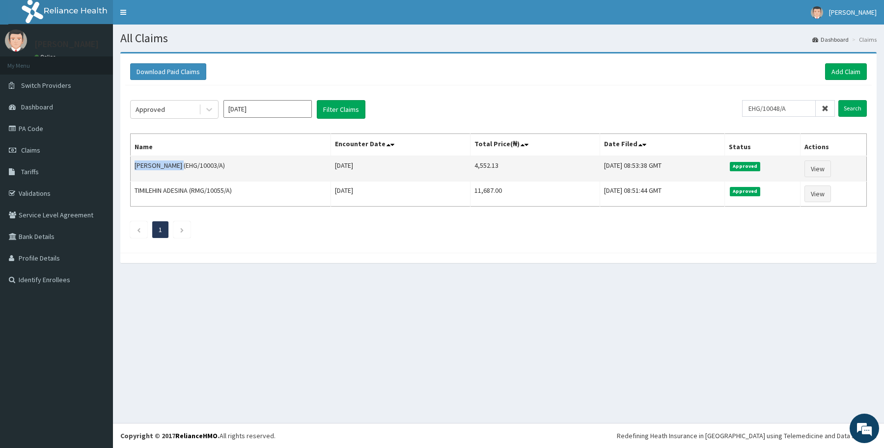
drag, startPoint x: 130, startPoint y: 167, endPoint x: 190, endPoint y: 161, distance: 59.7
click at [190, 161] on td "AMINU MOHAMMED (EHG/10003/A)" at bounding box center [231, 169] width 200 height 26
copy td "AMINU MOHAMMED"
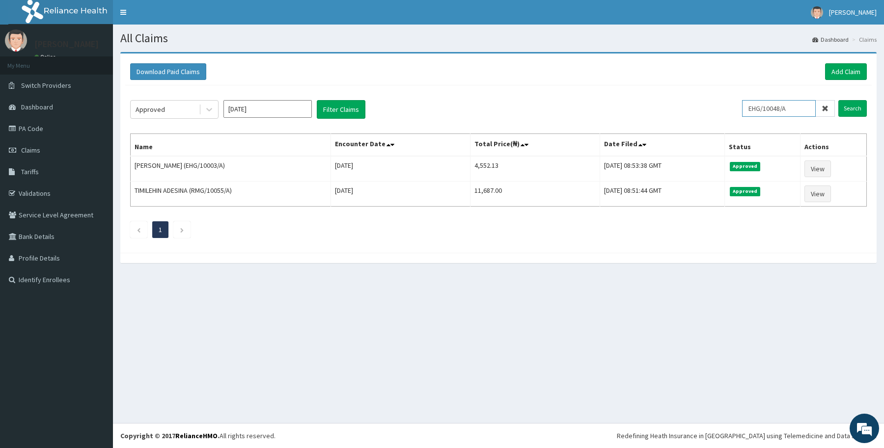
drag, startPoint x: 799, startPoint y: 107, endPoint x: 750, endPoint y: 108, distance: 49.1
click at [750, 108] on input "EHG/10048/A" at bounding box center [779, 108] width 74 height 17
click at [841, 70] on link "Add Claim" at bounding box center [846, 71] width 42 height 17
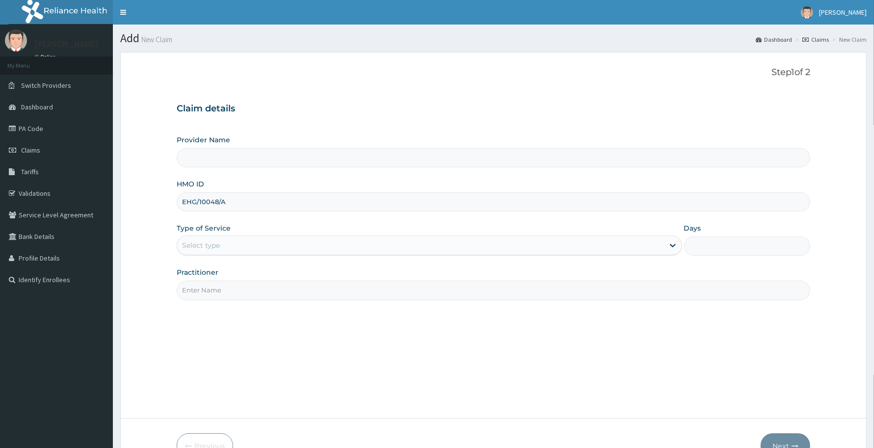
type input "EHG/10048/A"
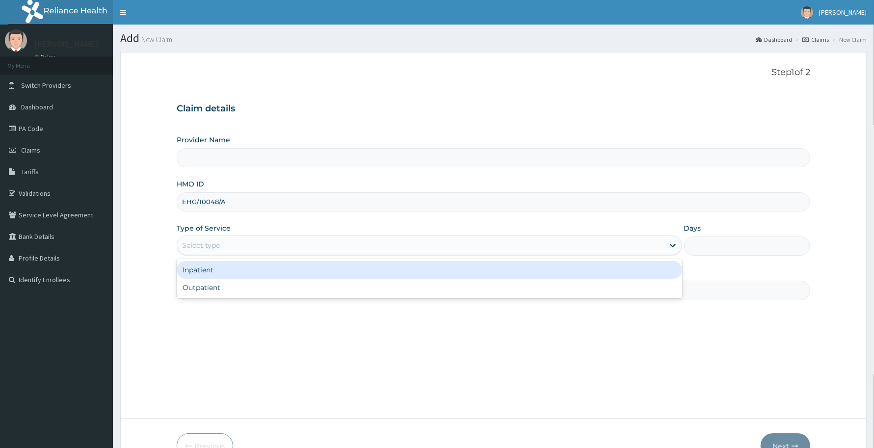
drag, startPoint x: 227, startPoint y: 244, endPoint x: 215, endPoint y: 285, distance: 43.4
click at [224, 246] on div "Select type" at bounding box center [420, 246] width 487 height 16
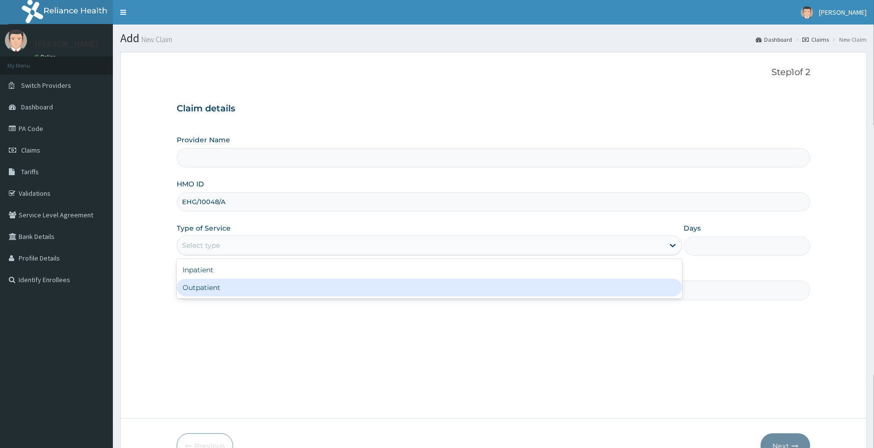
click at [215, 286] on div "Outpatient" at bounding box center [430, 288] width 506 height 18
type input "1"
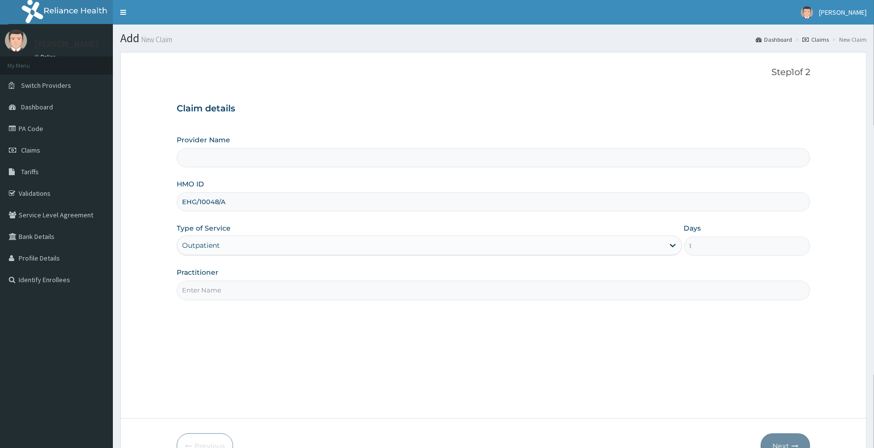
click at [219, 283] on input "Practitioner" at bounding box center [494, 290] width 634 height 19
type input "Reliance Family Clinics (RFC) - [GEOGRAPHIC_DATA]"
type input "[PERSON_NAME]"
click at [793, 438] on button "Next" at bounding box center [786, 447] width 50 height 26
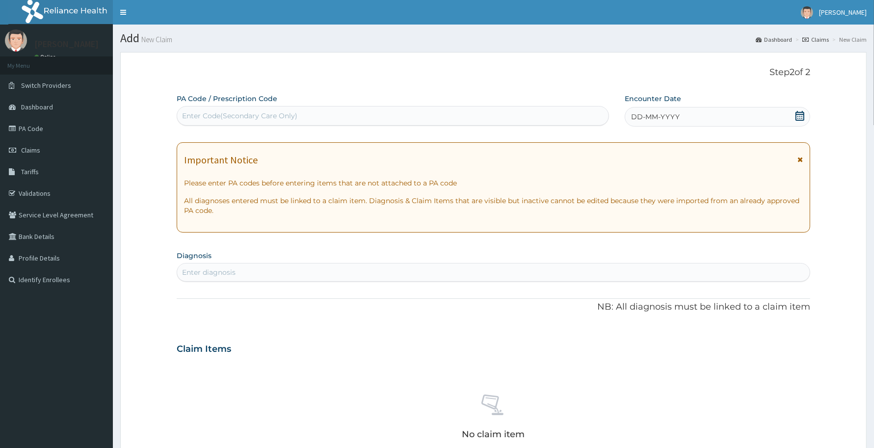
click at [678, 114] on span "DD-MM-YYYY" at bounding box center [655, 117] width 49 height 10
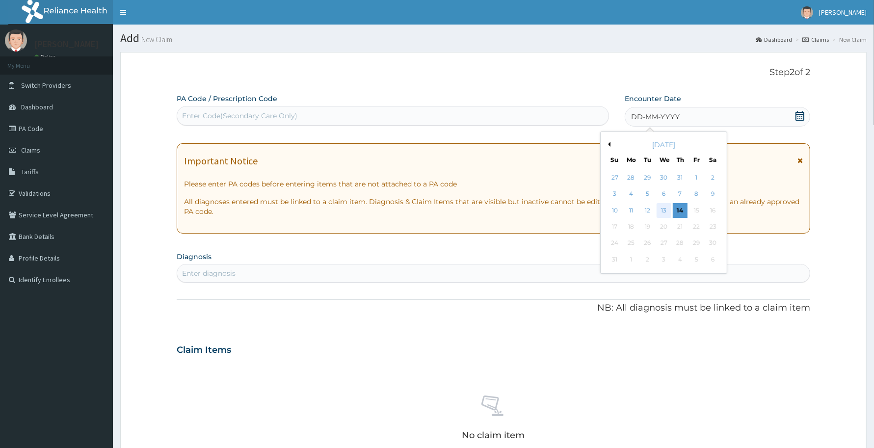
click at [663, 209] on div "13" at bounding box center [664, 210] width 15 height 15
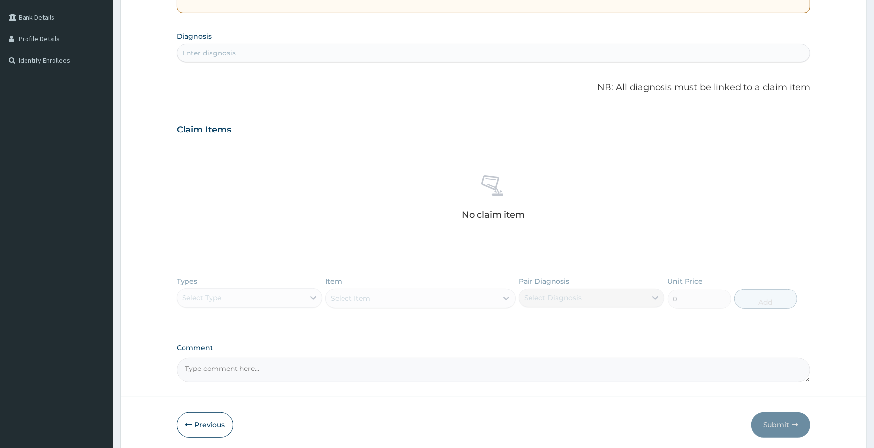
scroll to position [257, 0]
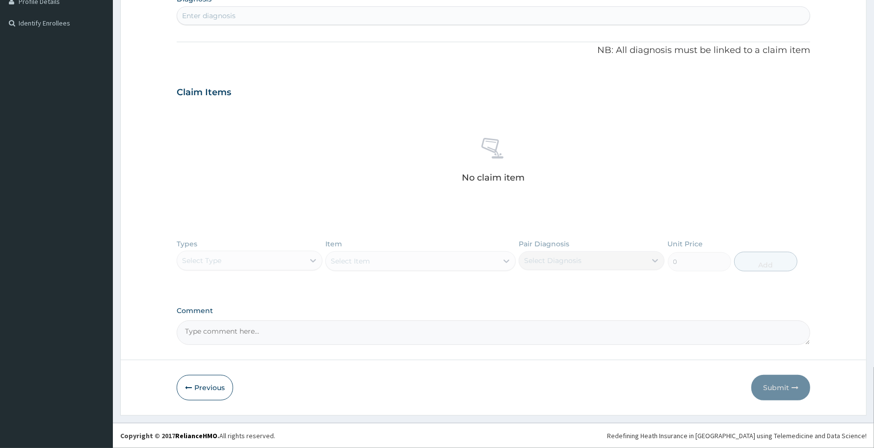
click at [212, 15] on div "Enter diagnosis" at bounding box center [209, 16] width 54 height 10
type input "gerd"
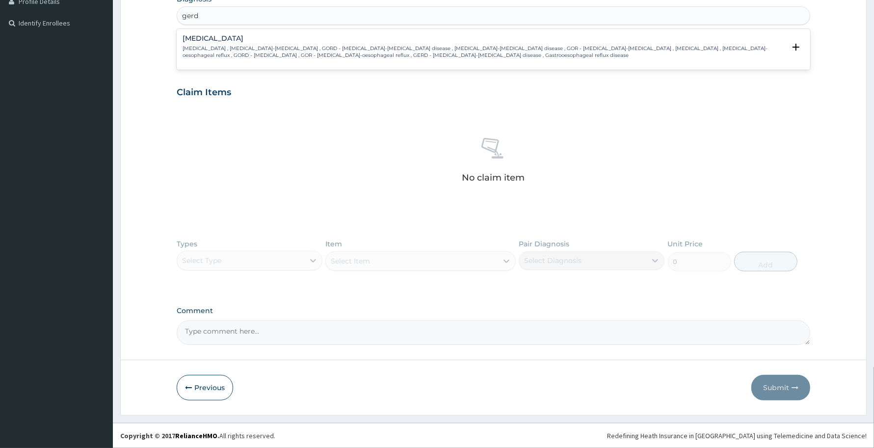
click at [226, 42] on h4 "[MEDICAL_DATA]" at bounding box center [484, 38] width 603 height 7
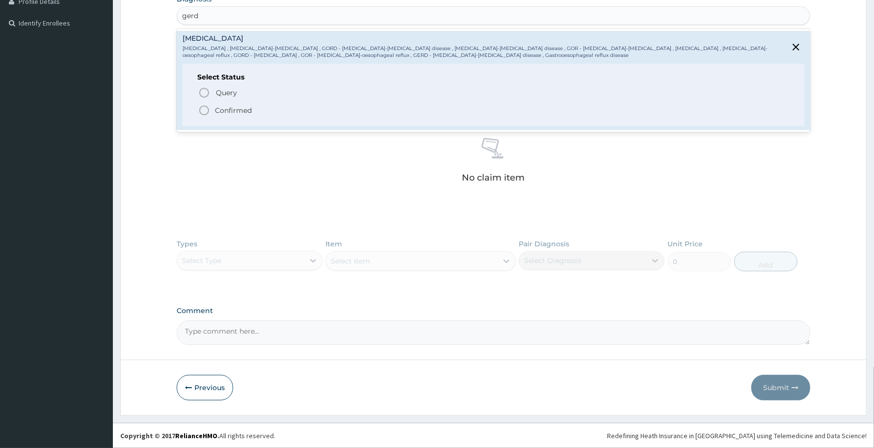
click at [239, 107] on p "Confirmed" at bounding box center [233, 111] width 37 height 10
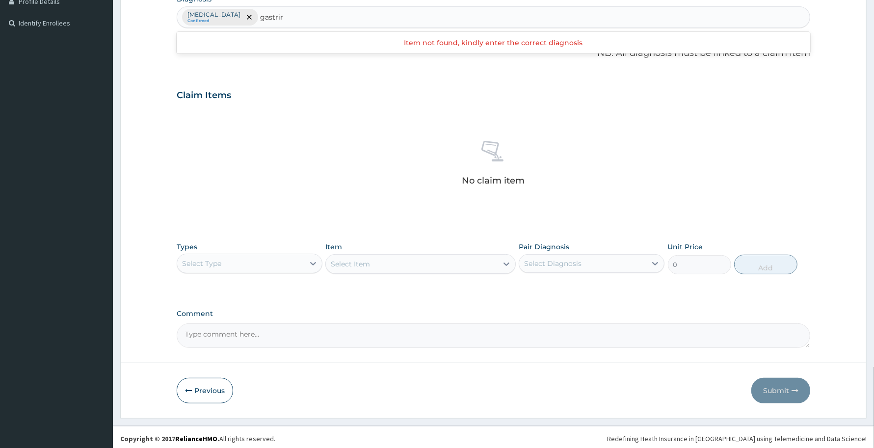
type input "gastri"
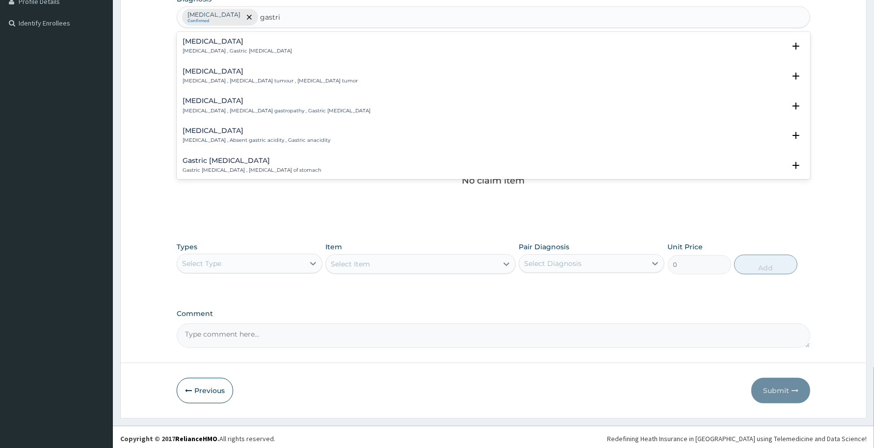
click at [210, 44] on h4 "[MEDICAL_DATA]" at bounding box center [237, 41] width 109 height 7
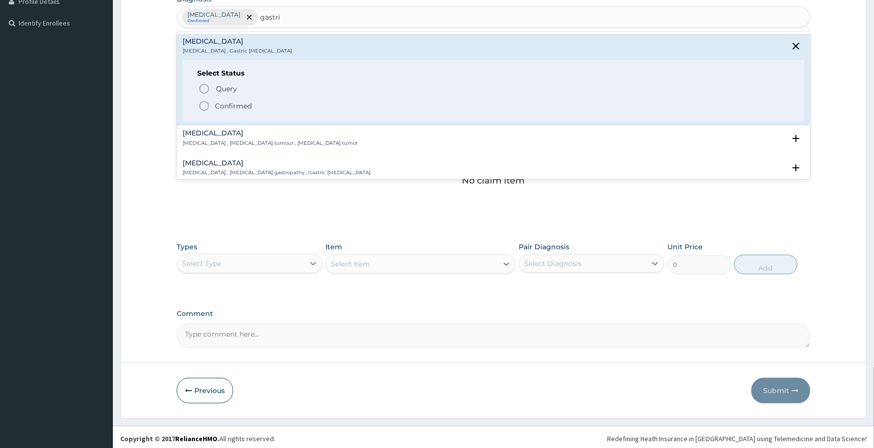
click at [227, 102] on p "Confirmed" at bounding box center [233, 106] width 37 height 10
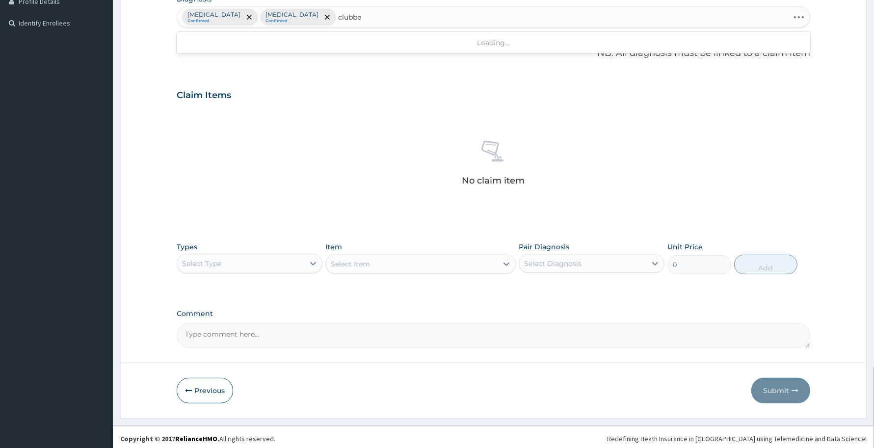
type input "clubbed"
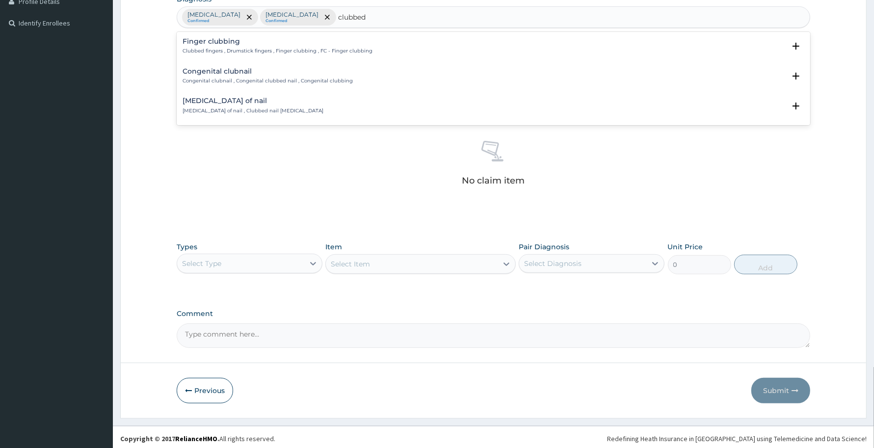
click at [232, 42] on h4 "Finger clubbing" at bounding box center [278, 41] width 190 height 7
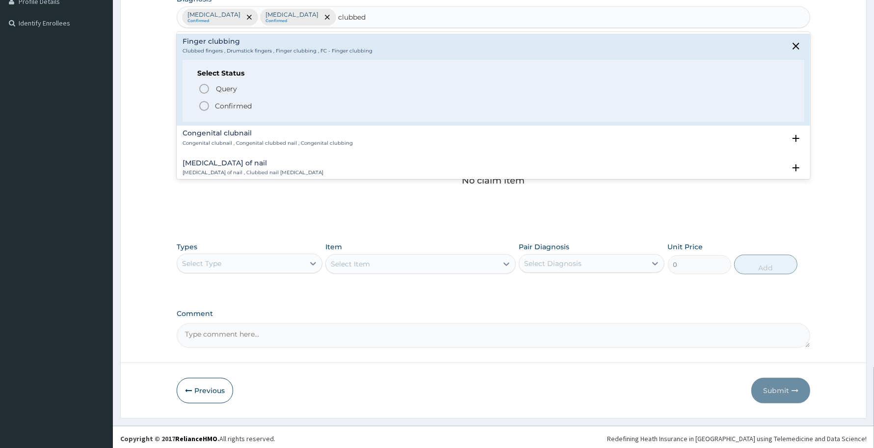
click at [231, 106] on p "Confirmed" at bounding box center [233, 106] width 37 height 10
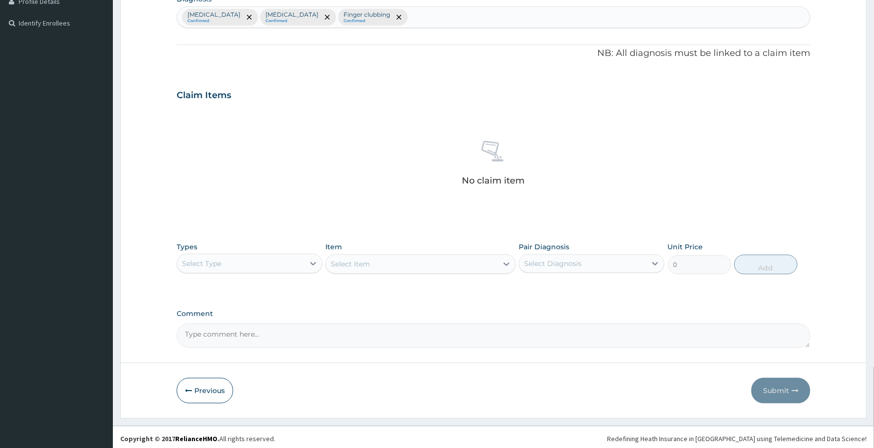
drag, startPoint x: 254, startPoint y: 259, endPoint x: 245, endPoint y: 273, distance: 16.6
click at [254, 260] on div "Select Type" at bounding box center [240, 264] width 127 height 16
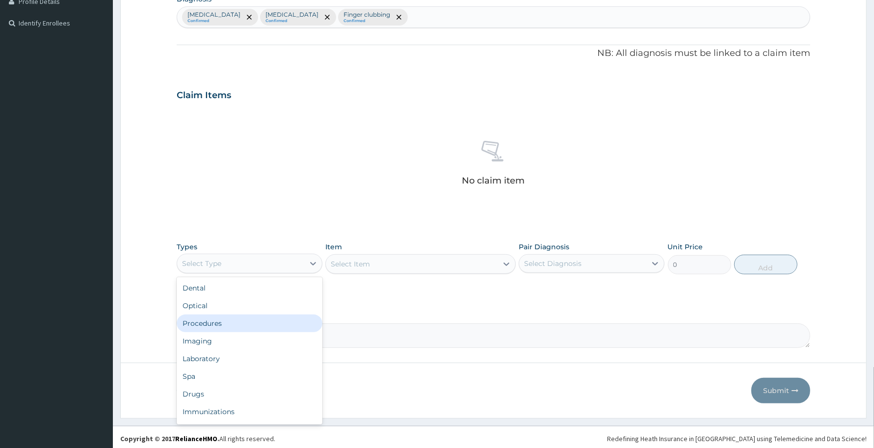
click at [220, 321] on div "Procedures" at bounding box center [250, 324] width 146 height 18
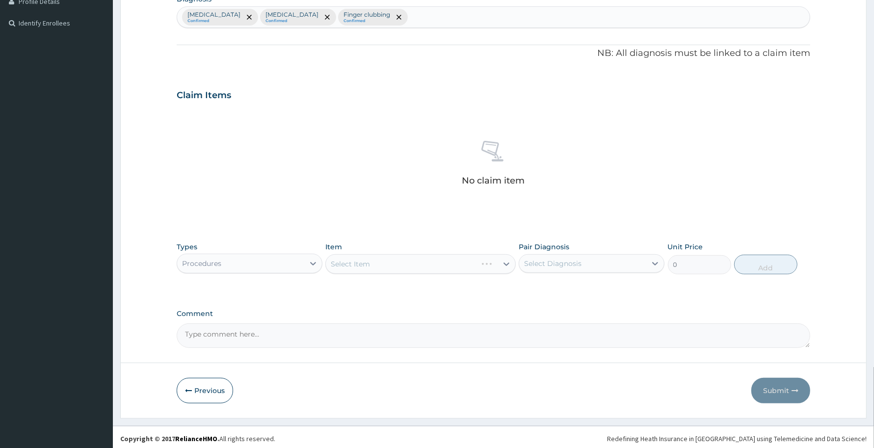
click at [194, 332] on textarea "Comment" at bounding box center [494, 336] width 634 height 25
paste textarea "[PERSON_NAME][MEDICAL_DATA] 10mls tds x 1week. Tabs ACT 80/480 bd x 3days. Tabs…"
type textarea "[PERSON_NAME][MEDICAL_DATA] 10mls tds x 1week. Tabs ACT 80/480 bd x 3days. Tabs…"
click at [332, 264] on div "Select Item" at bounding box center [350, 264] width 39 height 10
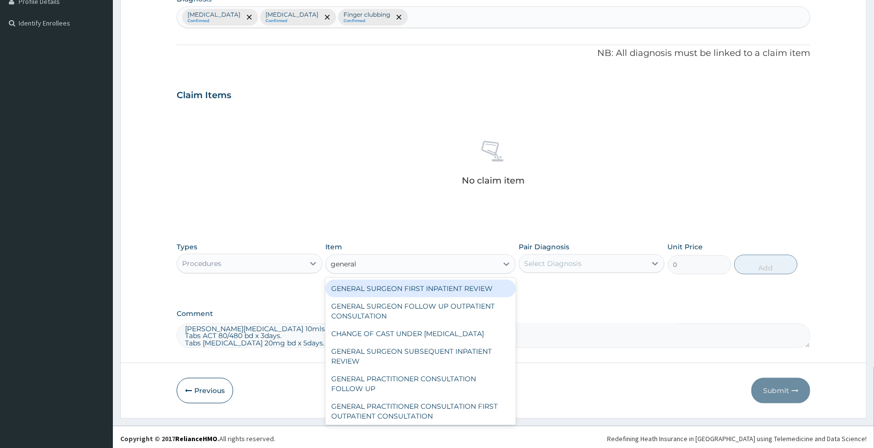
type input "general p"
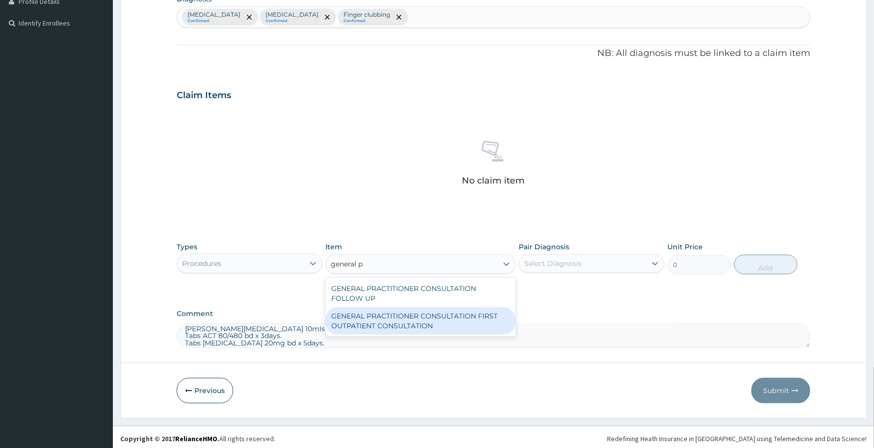
click at [410, 322] on div "GENERAL PRACTITIONER CONSULTATION FIRST OUTPATIENT CONSULTATION" at bounding box center [421, 320] width 190 height 27
type input "3370.125"
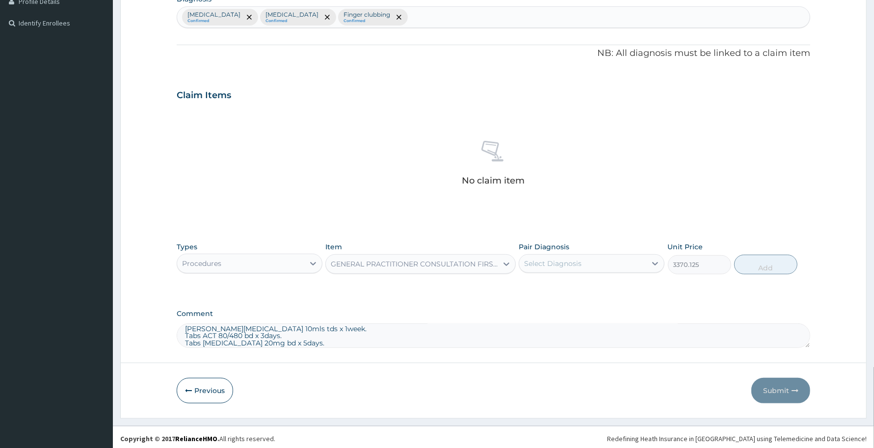
click at [595, 251] on div "Pair Diagnosis Select Diagnosis" at bounding box center [592, 258] width 146 height 32
click at [585, 266] on div "Select Diagnosis" at bounding box center [582, 264] width 127 height 16
click at [571, 290] on label "[MEDICAL_DATA]" at bounding box center [565, 288] width 61 height 10
checkbox input "true"
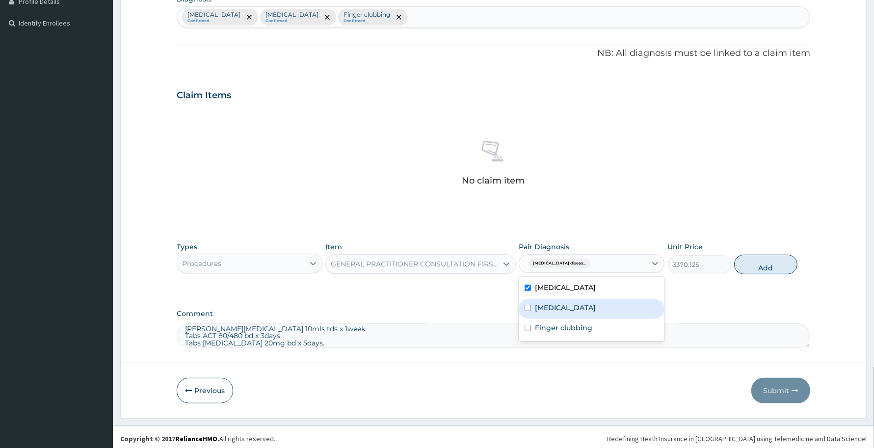
click at [548, 312] on label "[MEDICAL_DATA]" at bounding box center [565, 308] width 61 height 10
click at [547, 317] on div "[MEDICAL_DATA]" at bounding box center [592, 309] width 146 height 20
checkbox input "false"
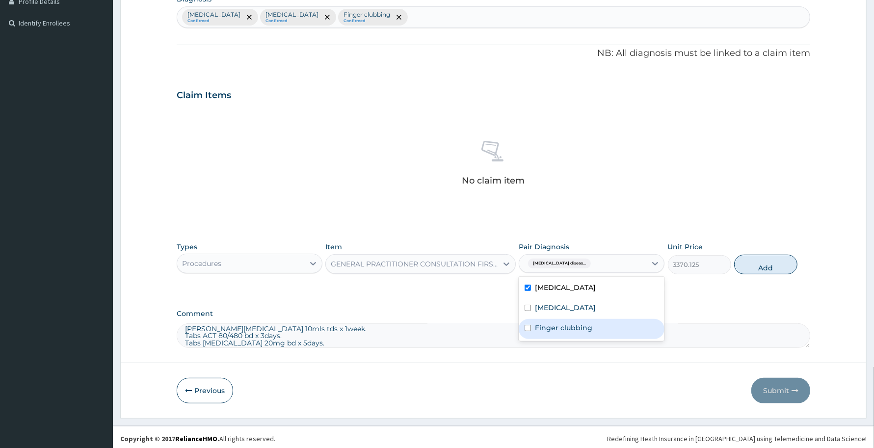
click at [547, 328] on label "Finger clubbing" at bounding box center [563, 328] width 57 height 10
checkbox input "true"
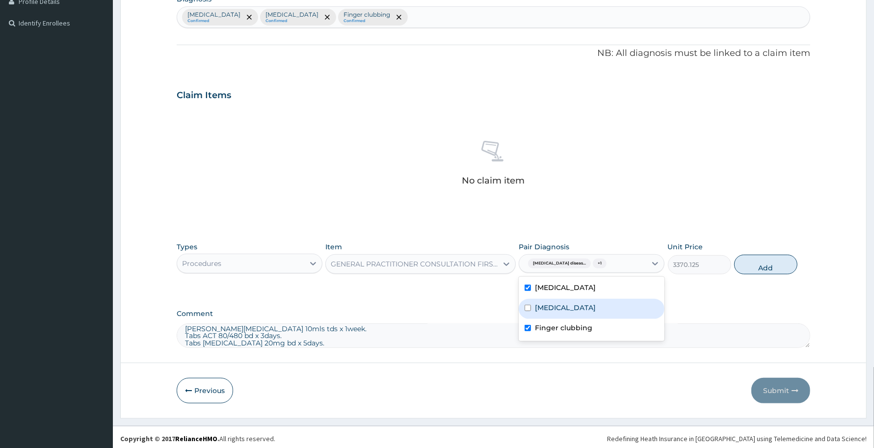
click at [550, 311] on label "[MEDICAL_DATA]" at bounding box center [565, 308] width 61 height 10
checkbox input "true"
drag, startPoint x: 755, startPoint y: 259, endPoint x: 717, endPoint y: 272, distance: 39.3
click at [755, 259] on button "Add" at bounding box center [766, 265] width 63 height 20
type input "0"
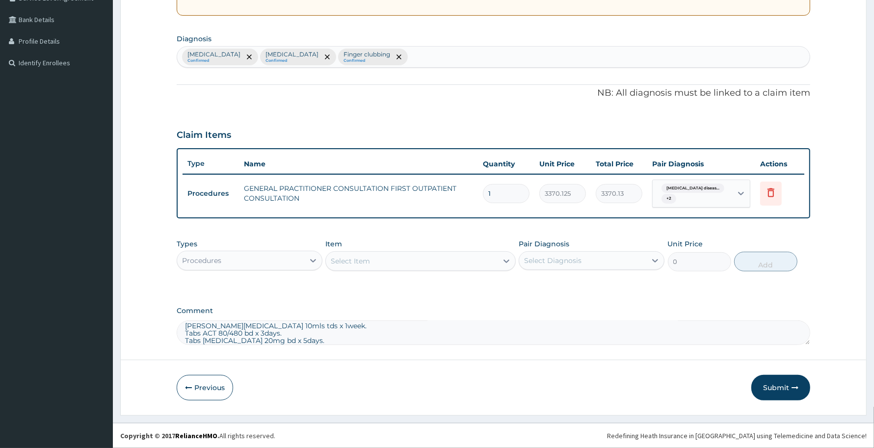
scroll to position [217, 0]
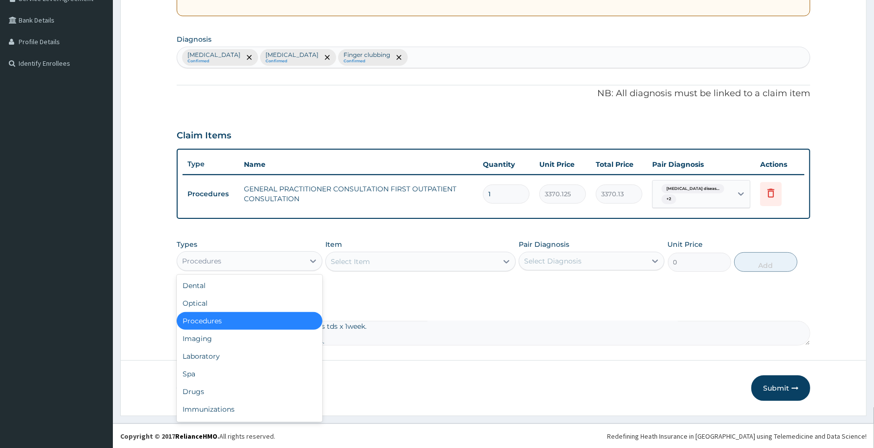
click at [282, 264] on div "Procedures" at bounding box center [240, 261] width 127 height 16
click at [215, 386] on div "Drugs" at bounding box center [250, 392] width 146 height 18
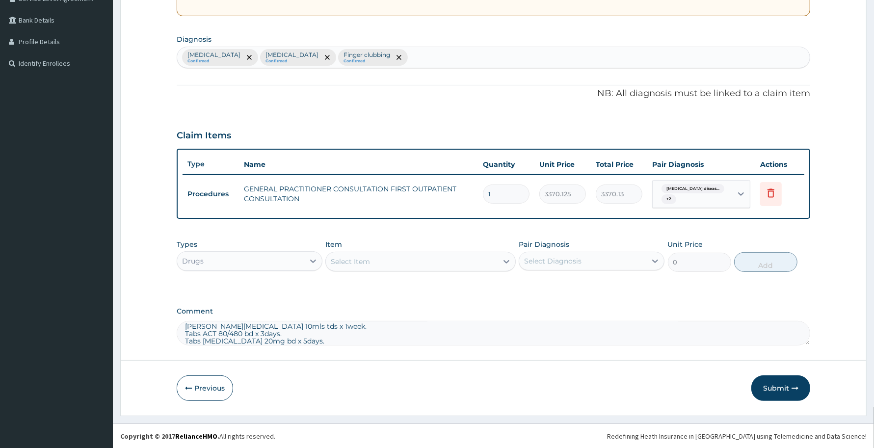
click at [381, 258] on div "Select Item" at bounding box center [411, 262] width 171 height 16
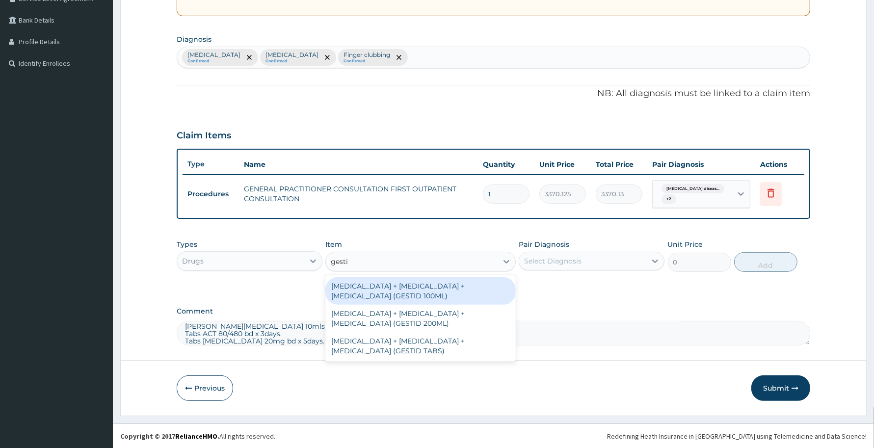
type input "gestid"
click at [442, 293] on div "[MEDICAL_DATA] + [MEDICAL_DATA] + [MEDICAL_DATA] (GESTID 100ML)" at bounding box center [421, 290] width 190 height 27
type input "1536"
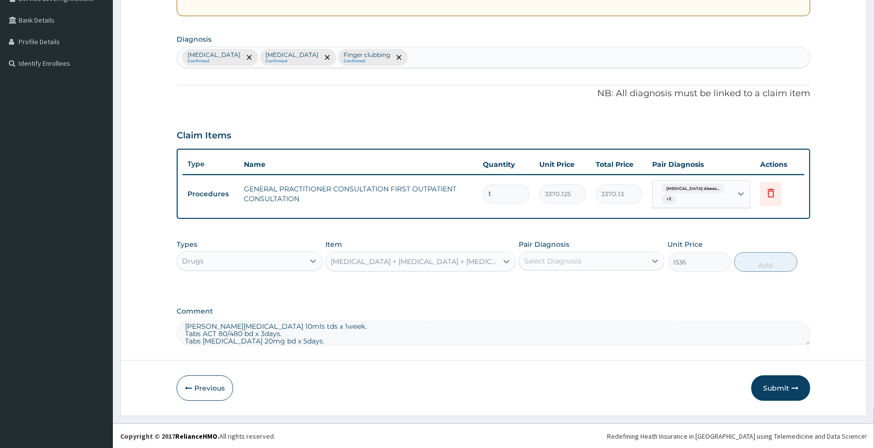
click at [599, 267] on div "Select Diagnosis" at bounding box center [582, 261] width 127 height 16
click at [595, 288] on label "[MEDICAL_DATA]" at bounding box center [565, 285] width 61 height 10
checkbox input "true"
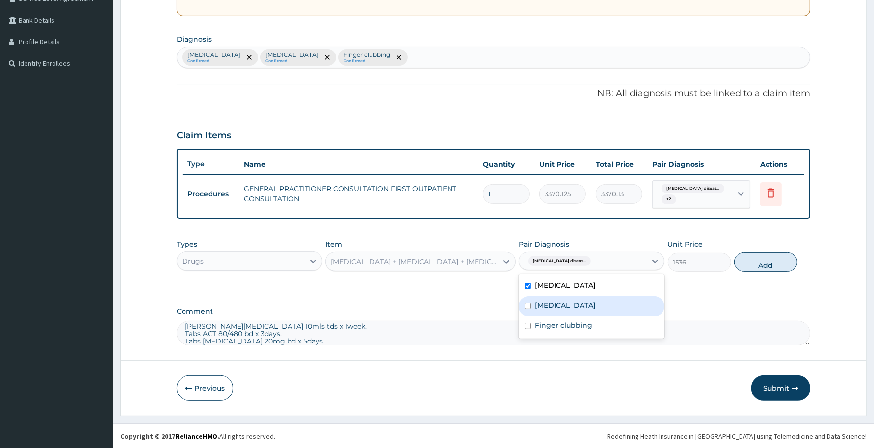
click at [587, 298] on div "[MEDICAL_DATA]" at bounding box center [592, 307] width 146 height 20
checkbox input "true"
click at [578, 322] on label "Finger clubbing" at bounding box center [563, 326] width 57 height 10
checkbox input "true"
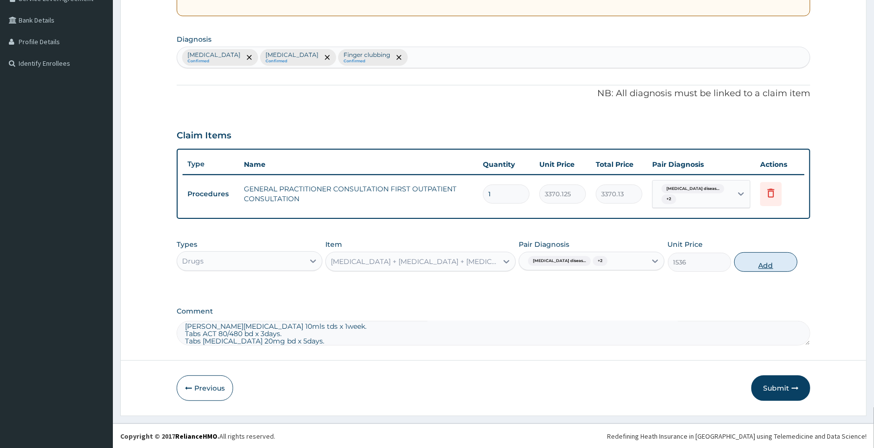
click at [763, 266] on button "Add" at bounding box center [766, 262] width 63 height 20
type input "0"
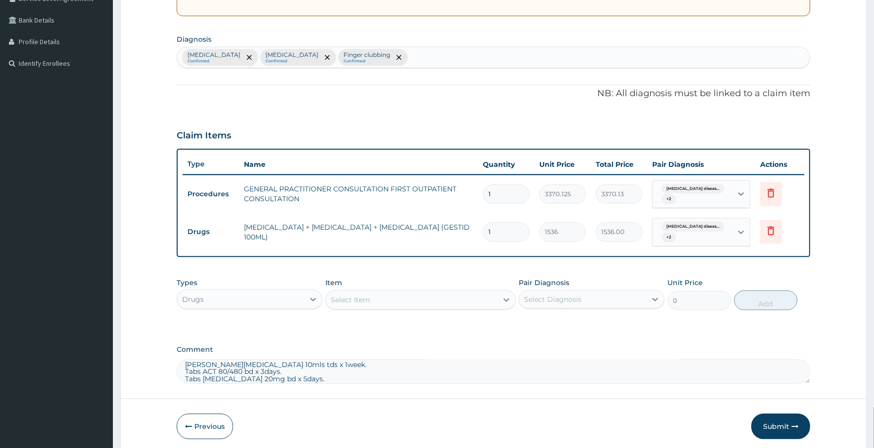
scroll to position [255, 0]
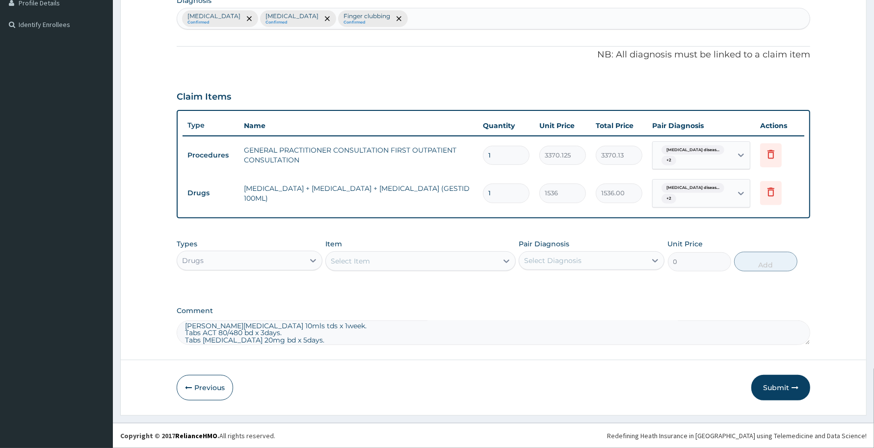
click at [351, 256] on div "Select Item" at bounding box center [350, 261] width 39 height 10
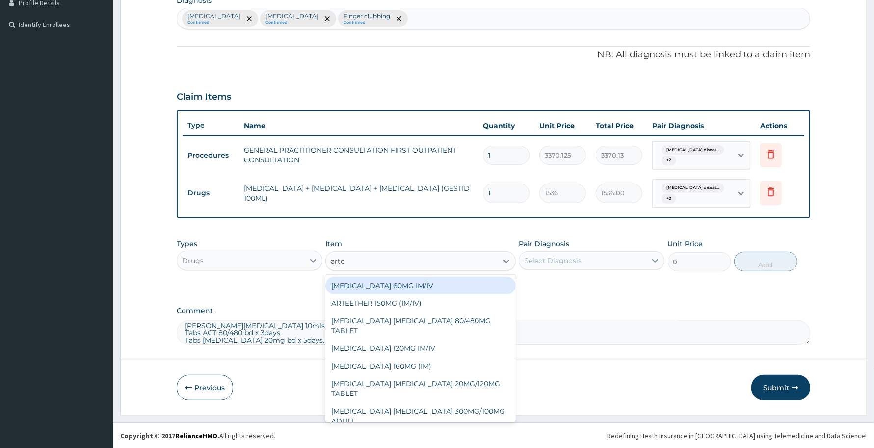
type input "arteme"
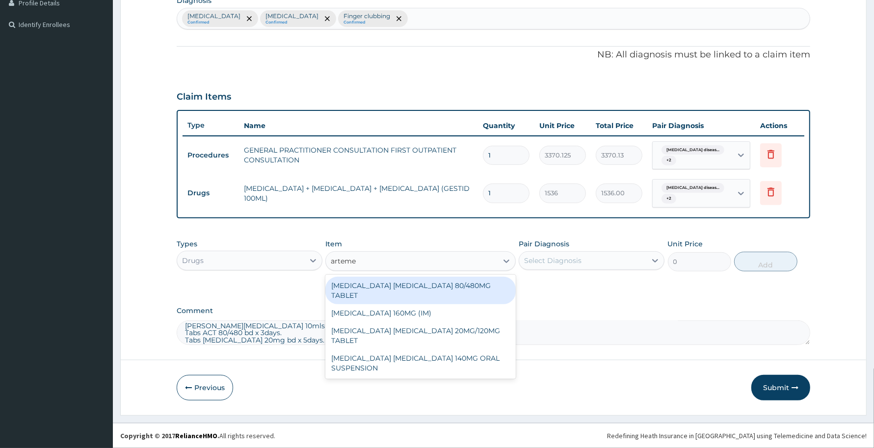
click at [452, 285] on div "[MEDICAL_DATA] [MEDICAL_DATA] 80/480MG TABLET" at bounding box center [421, 290] width 190 height 27
type input "450"
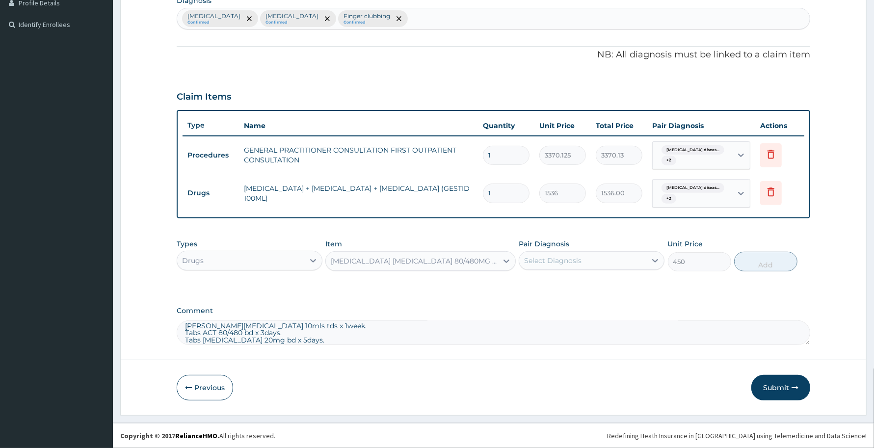
click at [566, 259] on div "Select Diagnosis" at bounding box center [552, 261] width 57 height 10
click at [556, 289] on label "[MEDICAL_DATA]" at bounding box center [565, 285] width 61 height 10
checkbox input "true"
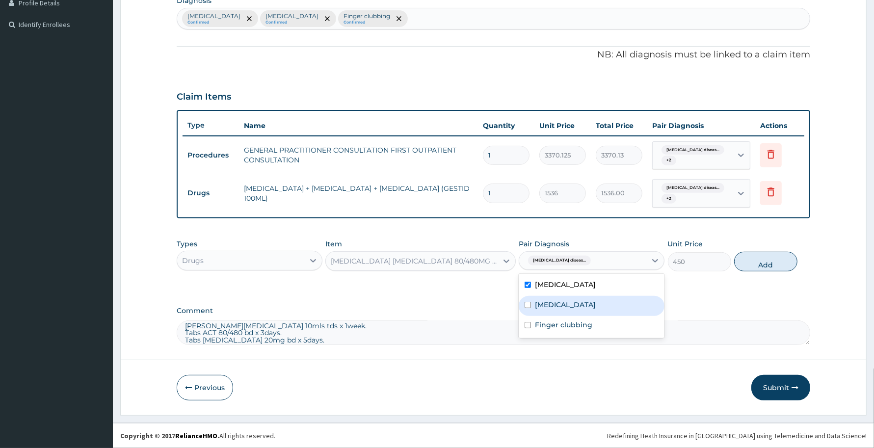
click at [554, 300] on label "[MEDICAL_DATA]" at bounding box center [565, 305] width 61 height 10
checkbox input "true"
click at [550, 329] on label "Finger clubbing" at bounding box center [563, 325] width 57 height 10
checkbox input "true"
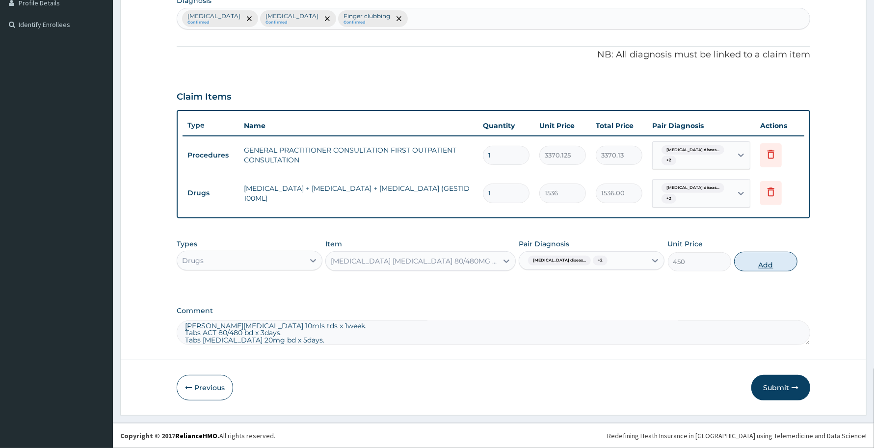
click at [760, 259] on button "Add" at bounding box center [766, 262] width 63 height 20
type input "0"
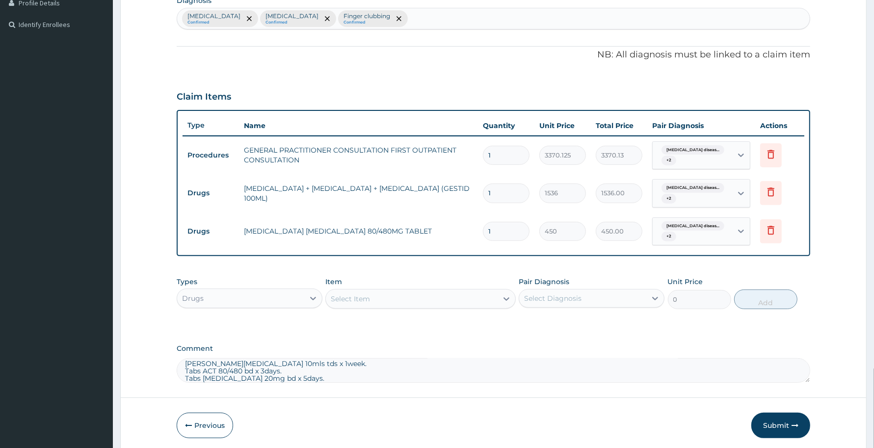
click at [357, 303] on div "Select Item" at bounding box center [350, 299] width 39 height 10
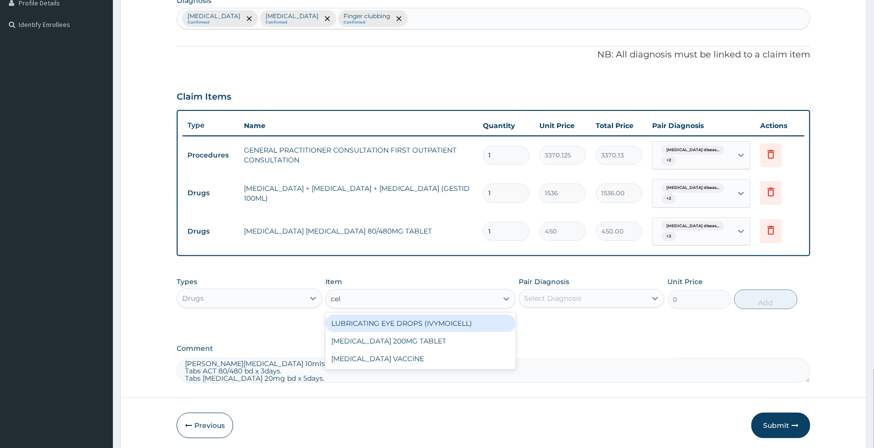
type input "cele"
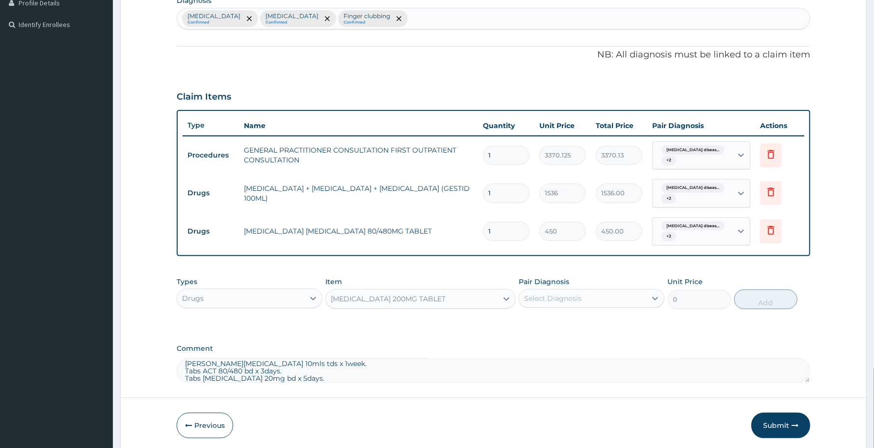
type input "270"
click at [570, 300] on div "Select Diagnosis" at bounding box center [552, 299] width 57 height 10
click at [558, 328] on div "[MEDICAL_DATA]" at bounding box center [592, 324] width 146 height 20
checkbox input "true"
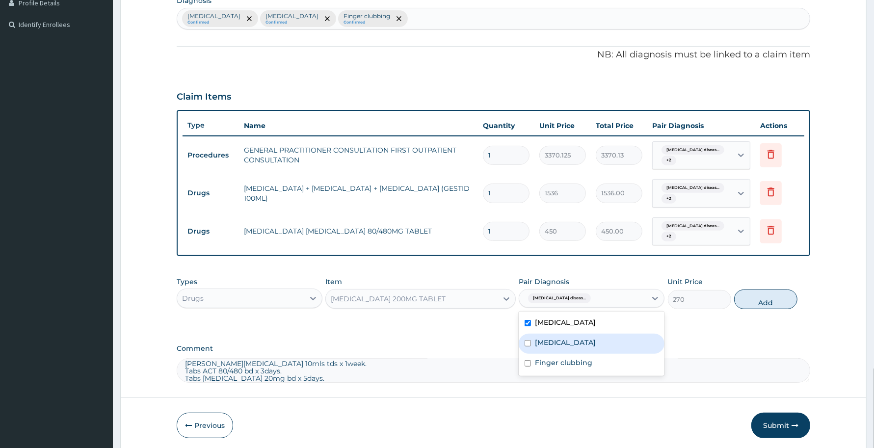
click at [552, 344] on label "[MEDICAL_DATA]" at bounding box center [565, 343] width 61 height 10
checkbox input "true"
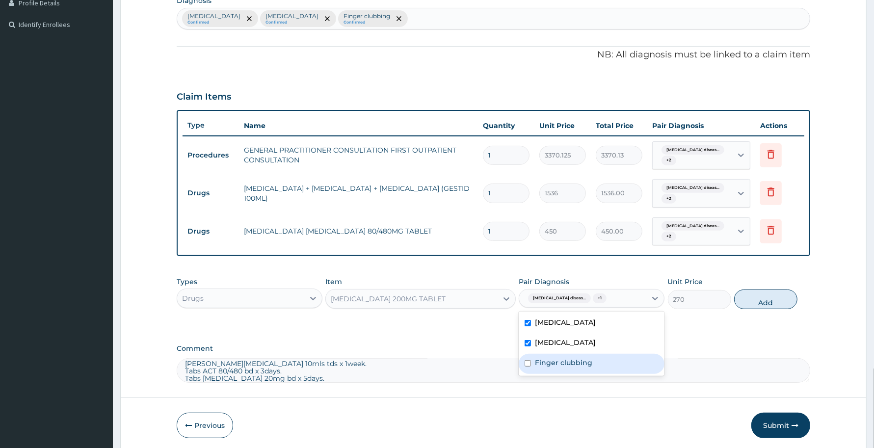
click at [551, 361] on label "Finger clubbing" at bounding box center [563, 363] width 57 height 10
checkbox input "true"
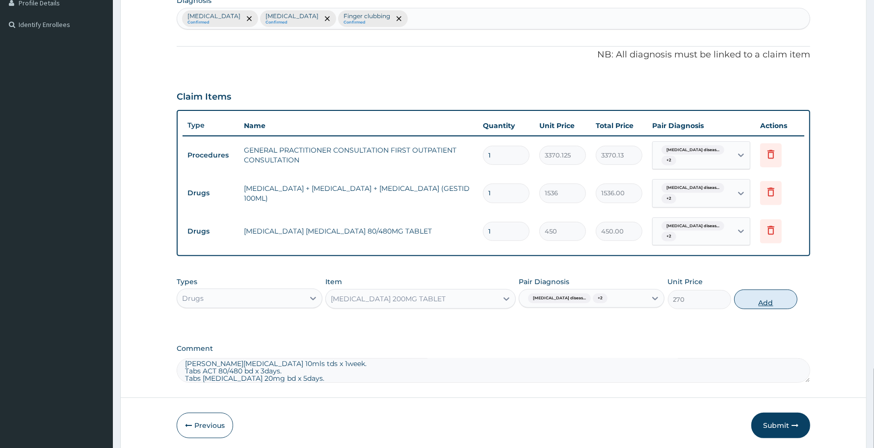
click at [760, 293] on button "Add" at bounding box center [766, 300] width 63 height 20
type input "0"
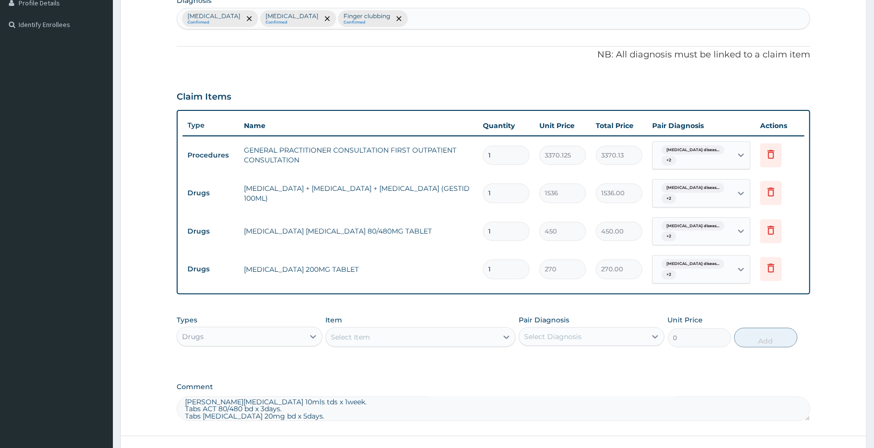
type input "10"
type input "2700.00"
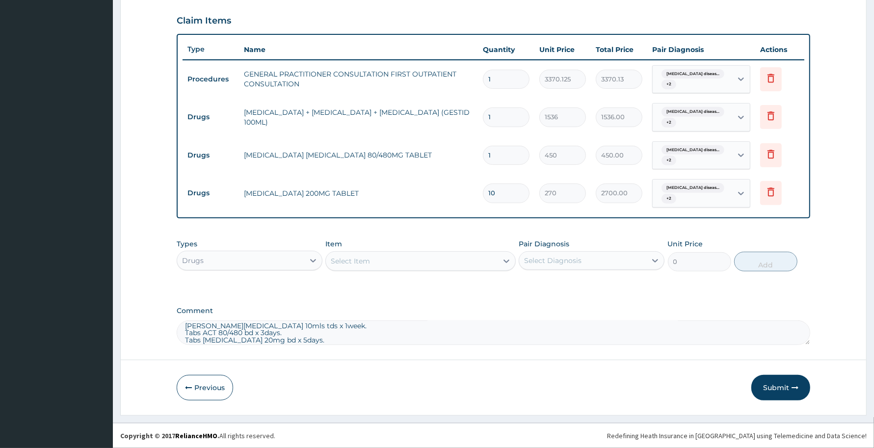
type input "10"
drag, startPoint x: 299, startPoint y: 341, endPoint x: 164, endPoint y: 326, distance: 135.0
click at [164, 326] on form "Step 2 of 2 PA Code / Prescription Code Enter Code(Secondary Care Only) Encount…" at bounding box center [493, 68] width 747 height 695
click at [344, 265] on div "Select Item" at bounding box center [350, 261] width 39 height 10
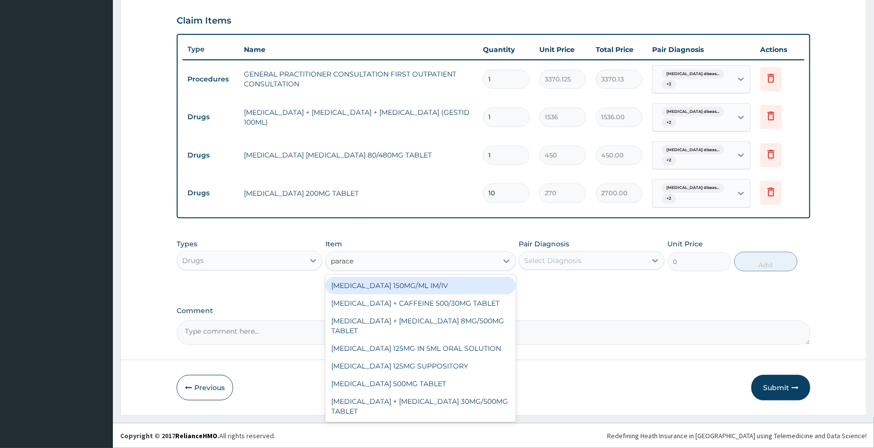
type input "paracet"
type input "300"
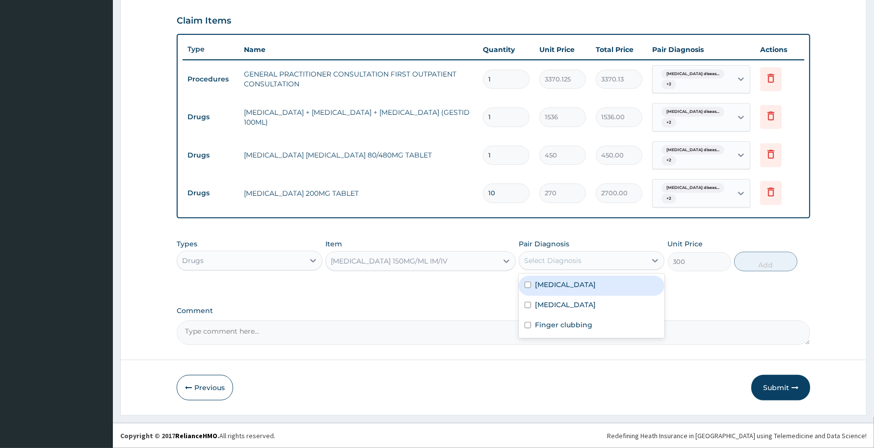
click at [614, 260] on div "Select Diagnosis" at bounding box center [582, 261] width 127 height 16
click at [581, 285] on label "[MEDICAL_DATA]" at bounding box center [565, 285] width 61 height 10
checkbox input "true"
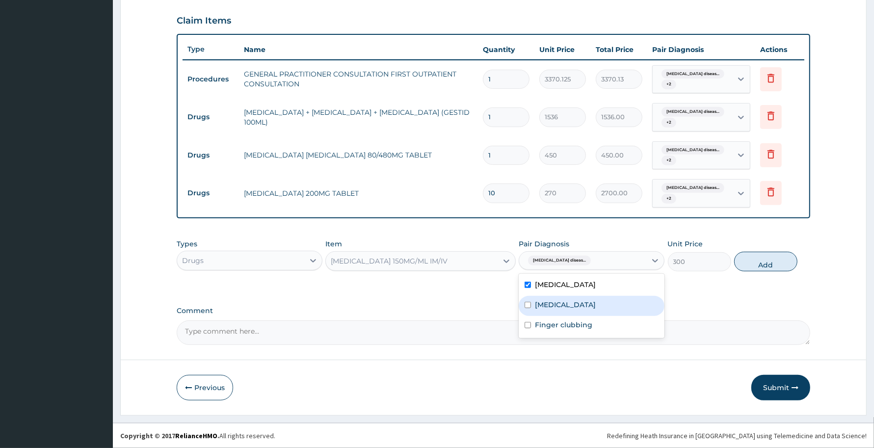
click at [564, 302] on div "[MEDICAL_DATA]" at bounding box center [592, 306] width 146 height 20
checkbox input "true"
click at [574, 331] on div "Finger clubbing" at bounding box center [592, 326] width 146 height 20
checkbox input "true"
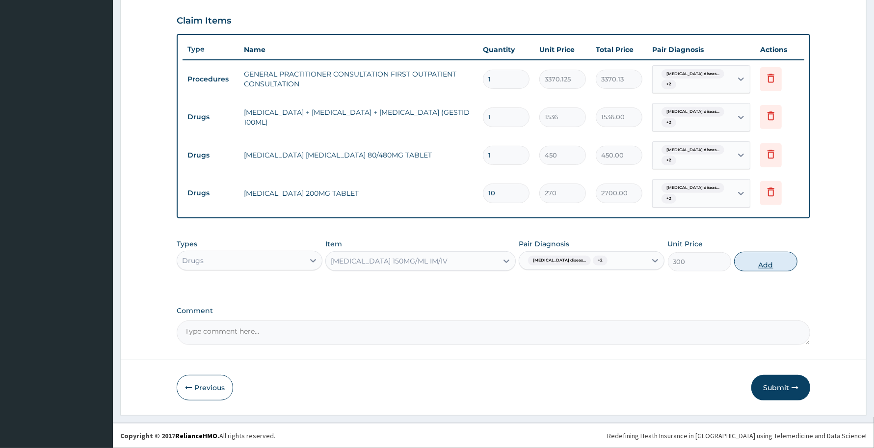
click at [759, 263] on button "Add" at bounding box center [766, 262] width 63 height 20
type input "0"
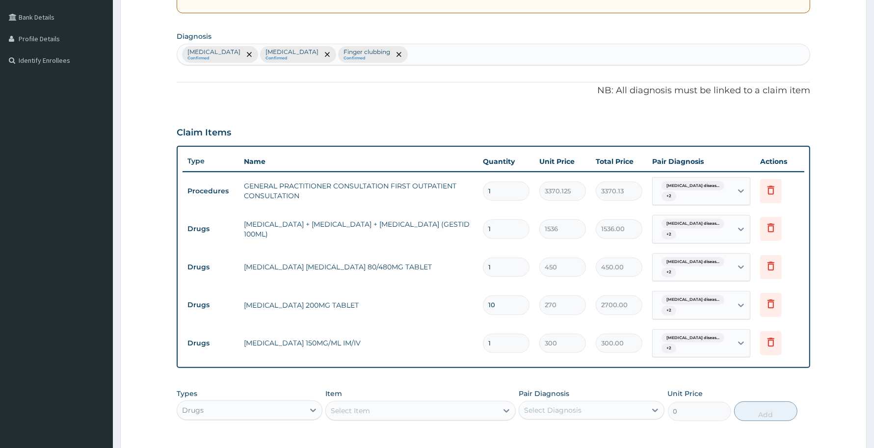
scroll to position [116, 0]
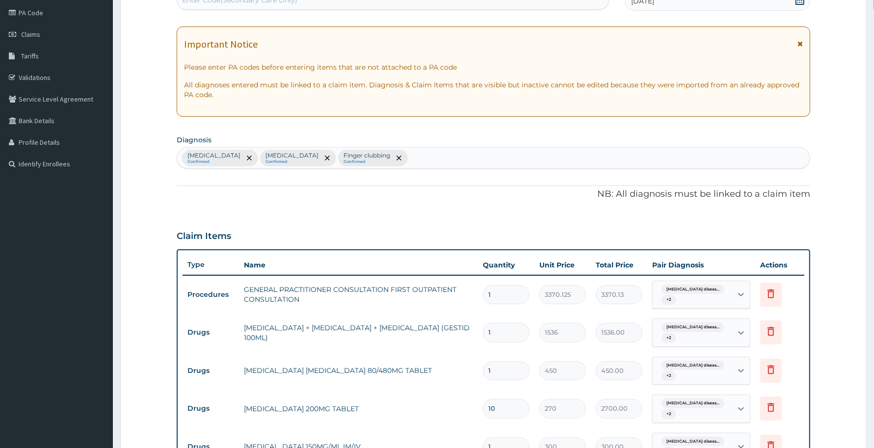
click at [462, 155] on div "[MEDICAL_DATA] Confirmed [MEDICAL_DATA] Confirmed Finger clubbing Confirmed" at bounding box center [493, 158] width 633 height 21
type input "e"
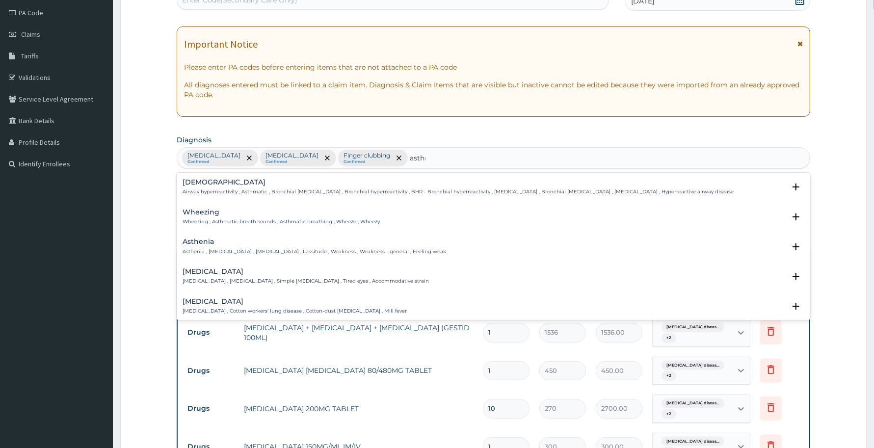
type input "[MEDICAL_DATA]"
click at [190, 186] on h4 "[DEMOGRAPHIC_DATA]" at bounding box center [458, 182] width 551 height 7
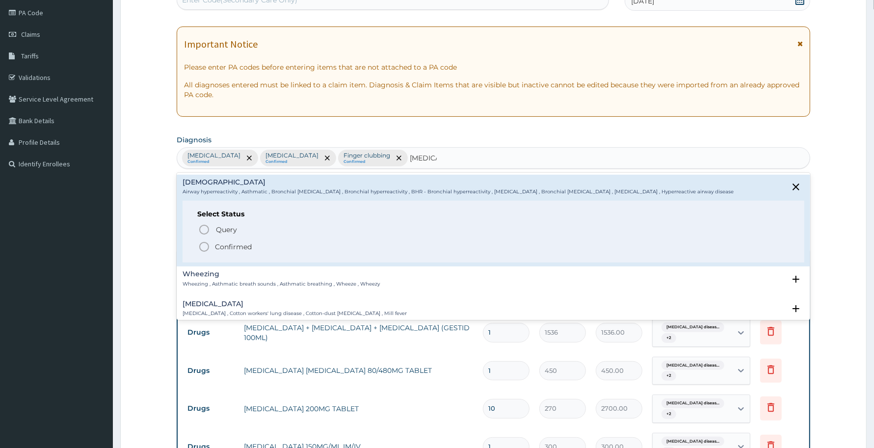
click at [230, 244] on p "Confirmed" at bounding box center [233, 247] width 37 height 10
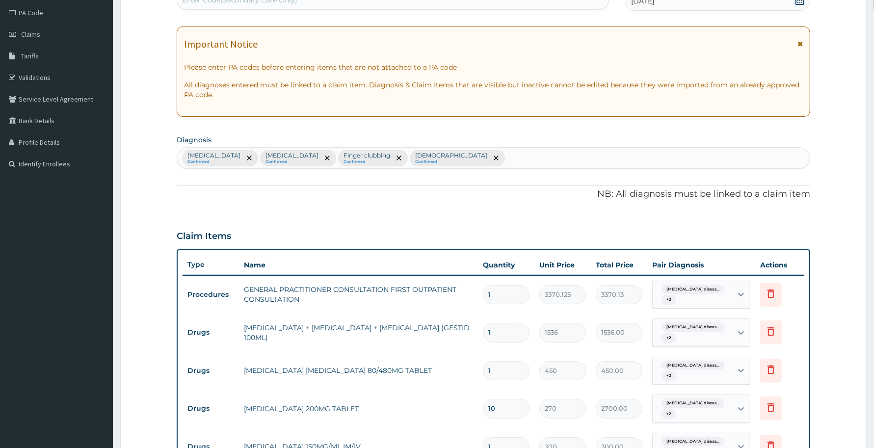
scroll to position [370, 0]
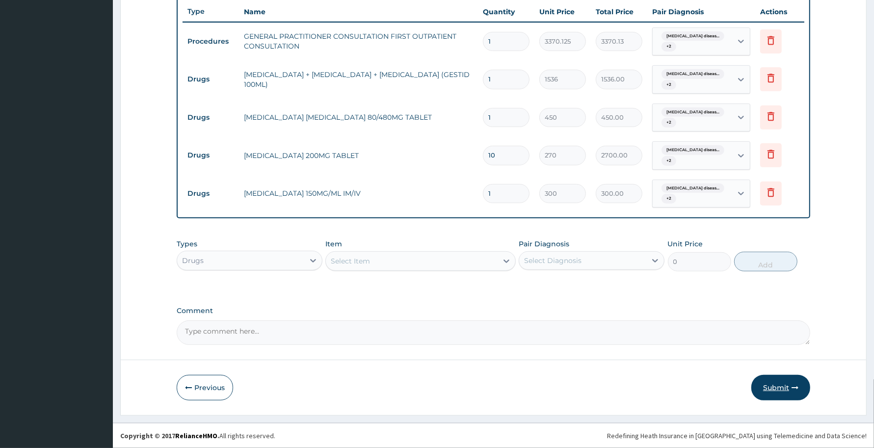
click at [768, 381] on button "Submit" at bounding box center [781, 388] width 59 height 26
click at [769, 387] on button "Submit" at bounding box center [781, 388] width 59 height 26
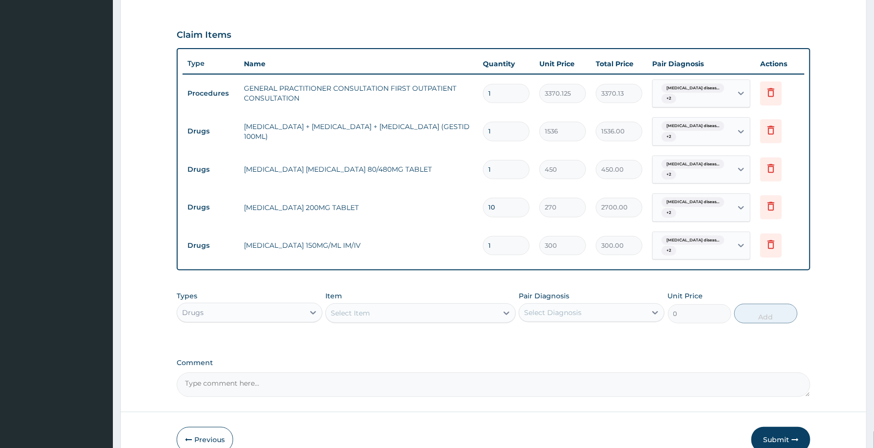
scroll to position [340, 0]
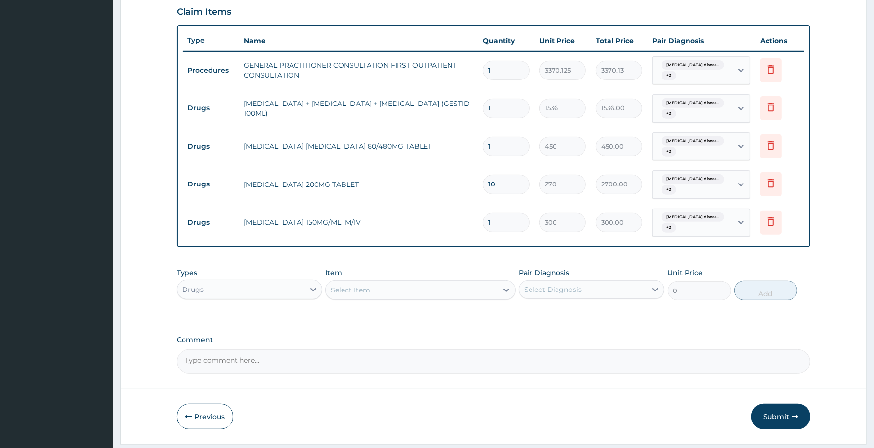
drag, startPoint x: 702, startPoint y: 225, endPoint x: 709, endPoint y: 239, distance: 15.6
click at [707, 227] on div "[MEDICAL_DATA] diseas... + 2" at bounding box center [691, 223] width 67 height 24
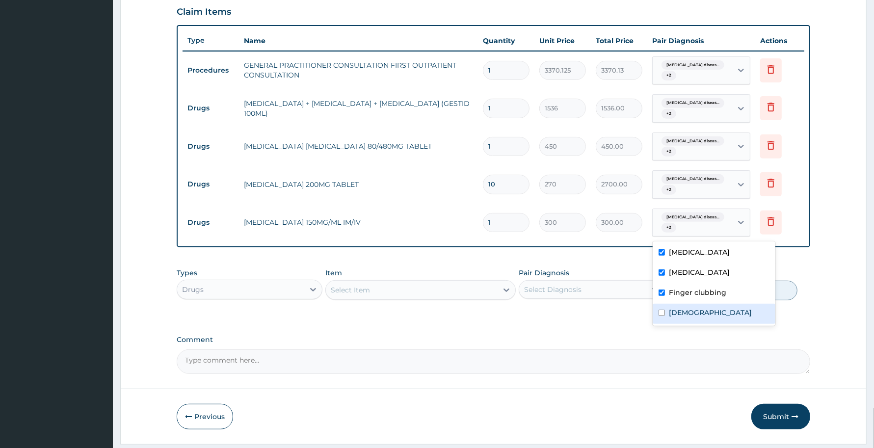
click at [683, 318] on label "[DEMOGRAPHIC_DATA]" at bounding box center [710, 313] width 83 height 10
checkbox input "true"
click at [698, 141] on span "[MEDICAL_DATA] diseas..." at bounding box center [693, 141] width 63 height 10
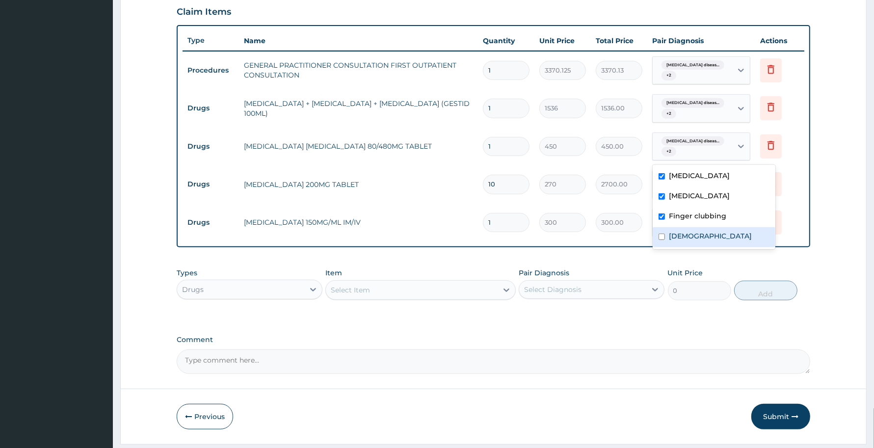
click at [686, 241] on label "[DEMOGRAPHIC_DATA]" at bounding box center [710, 236] width 83 height 10
checkbox input "true"
click at [776, 411] on button "Submit" at bounding box center [781, 417] width 59 height 26
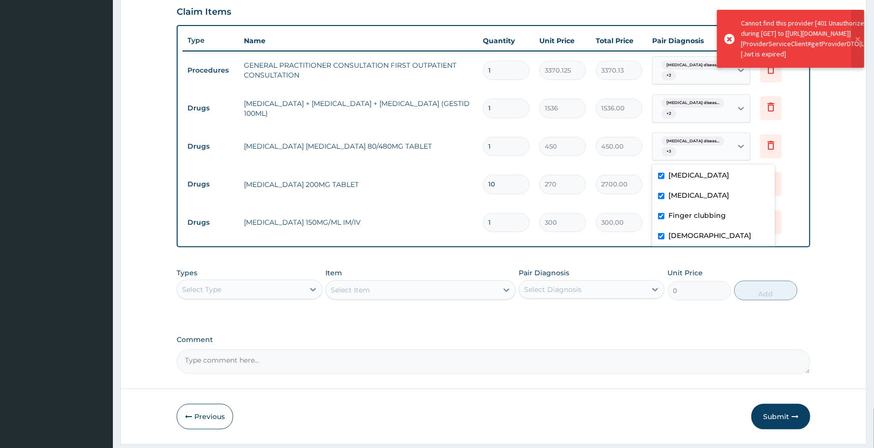
click at [693, 146] on div "[MEDICAL_DATA] diseas... + 3" at bounding box center [691, 147] width 67 height 24
click at [781, 423] on button "Submit" at bounding box center [781, 417] width 59 height 26
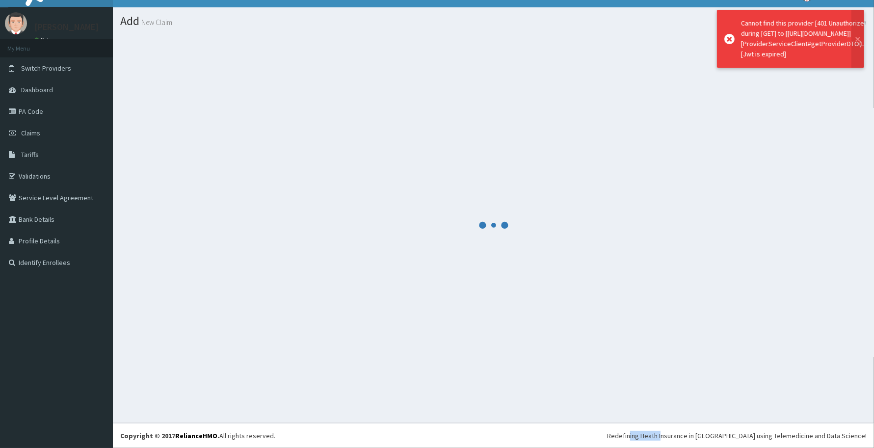
click at [781, 423] on section at bounding box center [494, 225] width 762 height 396
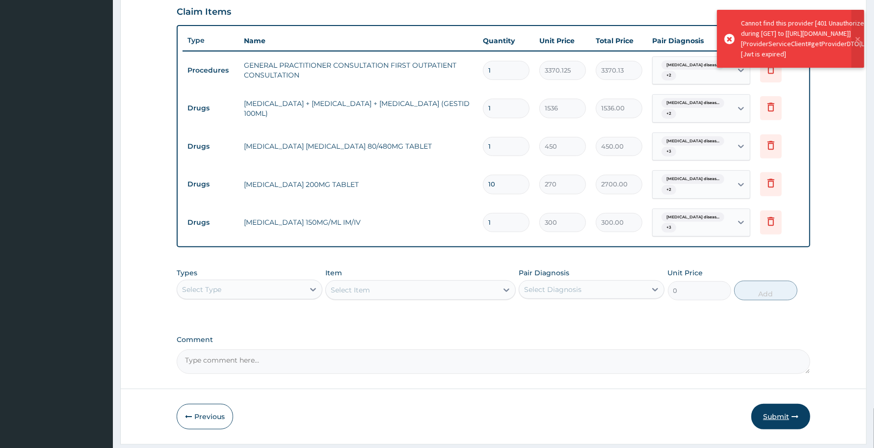
click at [779, 412] on button "Submit" at bounding box center [781, 417] width 59 height 26
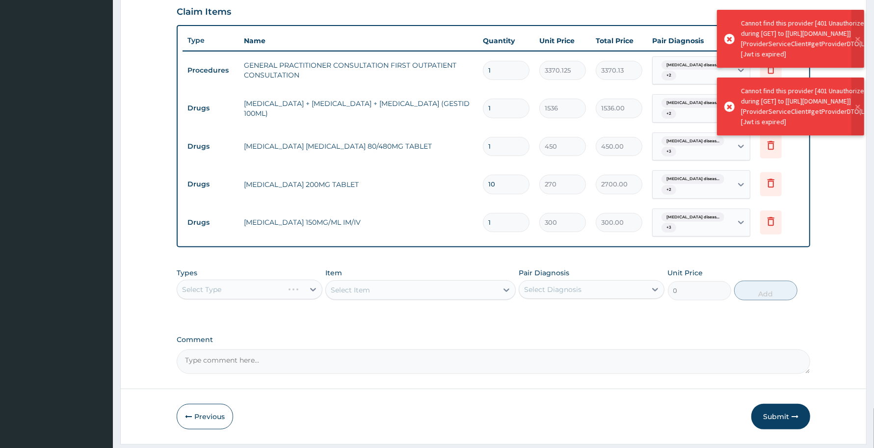
click at [779, 412] on button "Submit" at bounding box center [781, 417] width 59 height 26
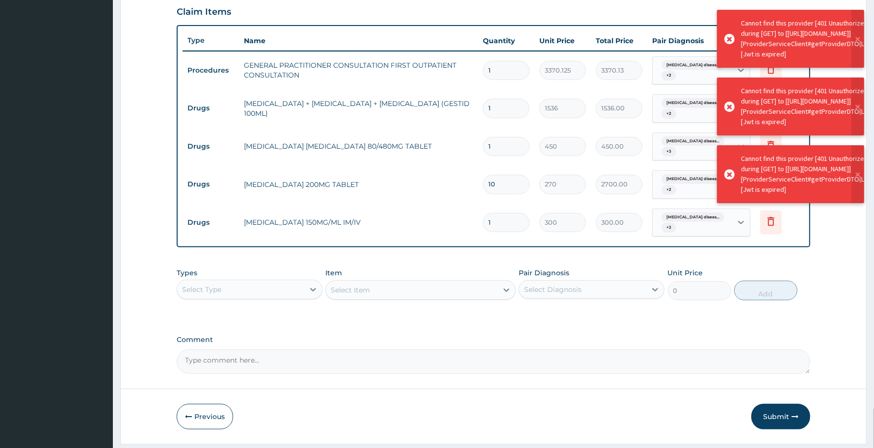
click at [779, 412] on button "Submit" at bounding box center [781, 417] width 59 height 26
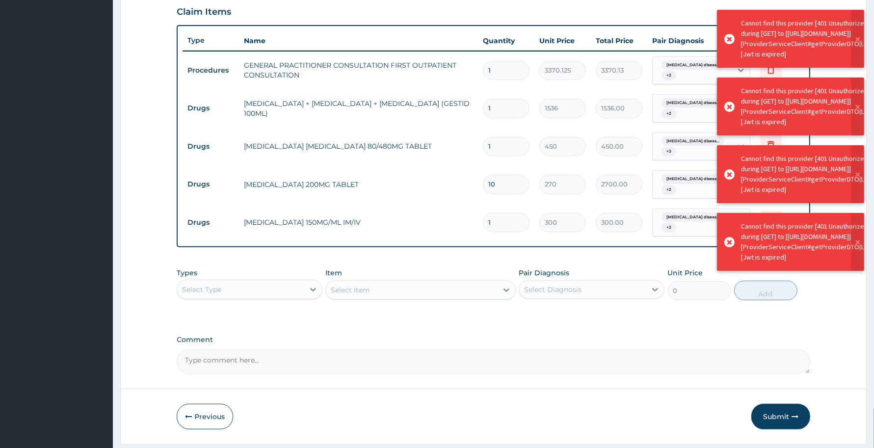
click at [779, 412] on button "Submit" at bounding box center [781, 417] width 59 height 26
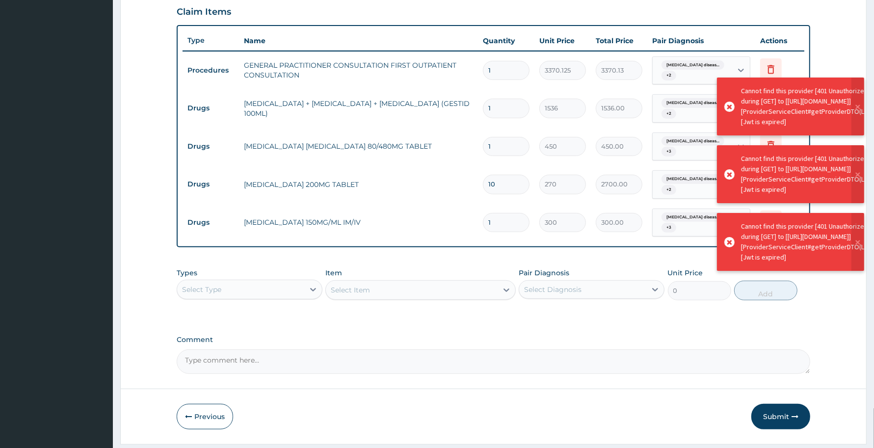
click at [779, 412] on button "Submit" at bounding box center [781, 417] width 59 height 26
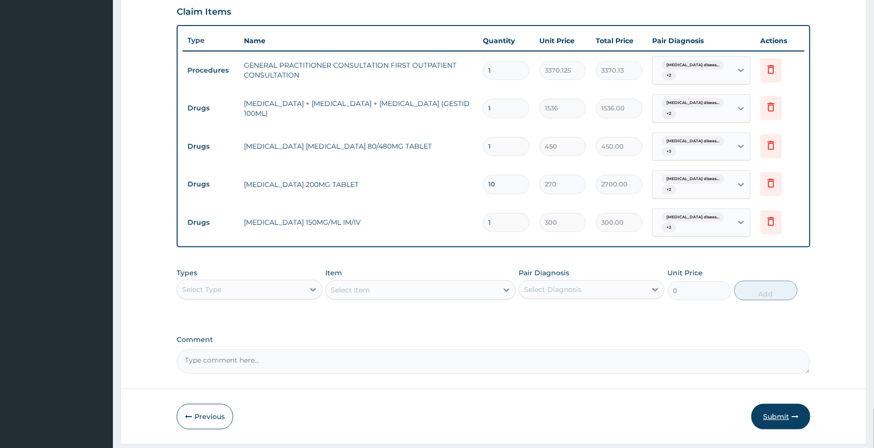
click at [779, 415] on button "Submit" at bounding box center [781, 417] width 59 height 26
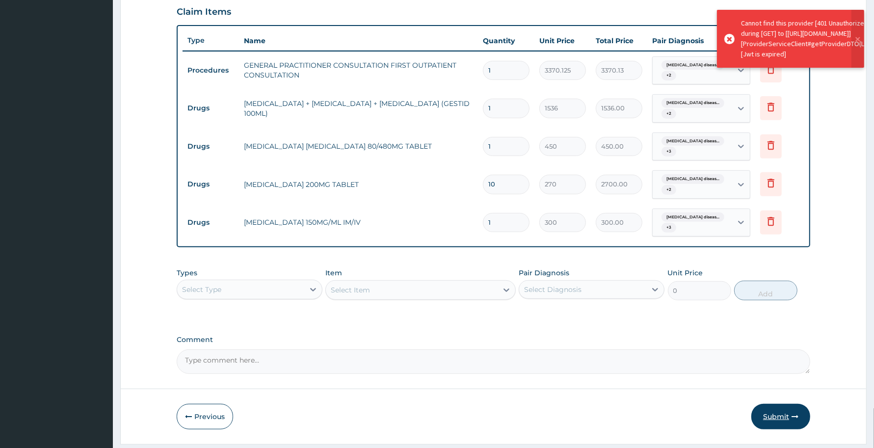
click at [776, 420] on button "Submit" at bounding box center [781, 417] width 59 height 26
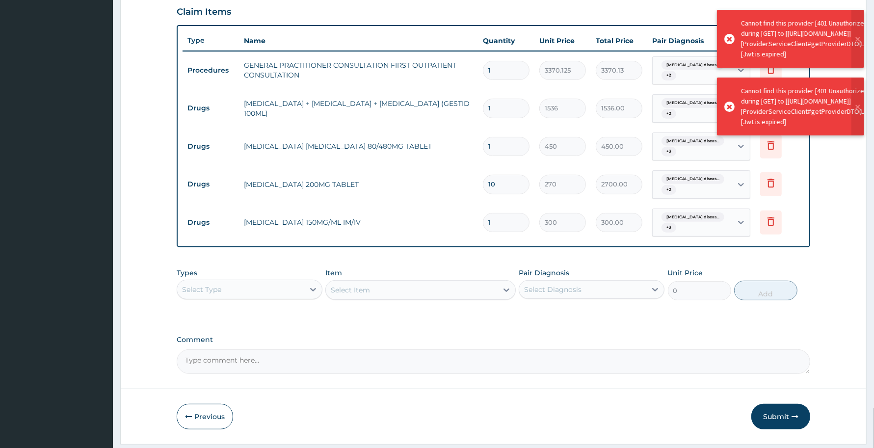
click at [776, 420] on button "Submit" at bounding box center [781, 417] width 59 height 26
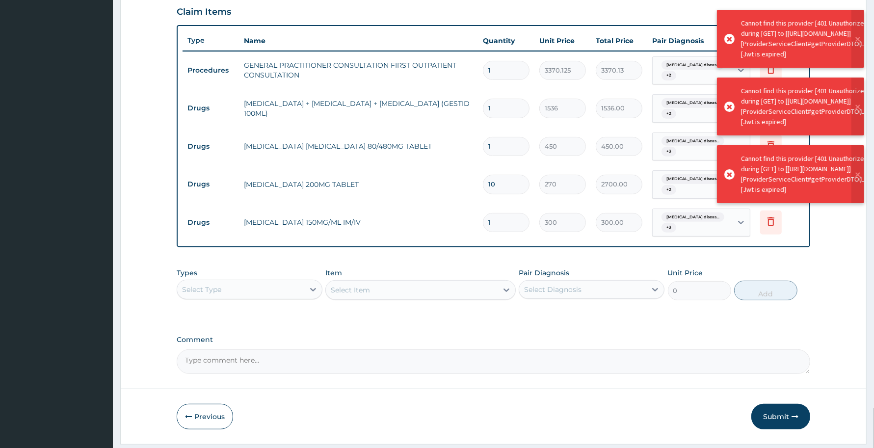
click at [776, 420] on button "Submit" at bounding box center [781, 417] width 59 height 26
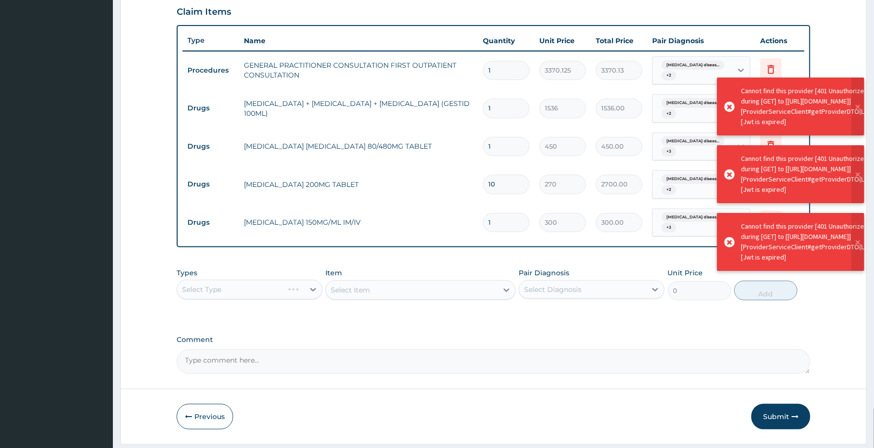
click at [776, 420] on button "Submit" at bounding box center [781, 417] width 59 height 26
click at [777, 416] on button "Submit" at bounding box center [781, 417] width 59 height 26
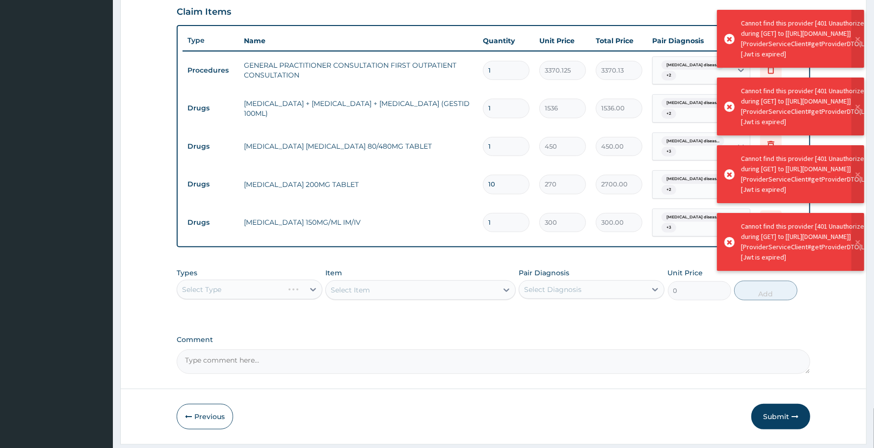
click at [777, 416] on button "Submit" at bounding box center [781, 417] width 59 height 26
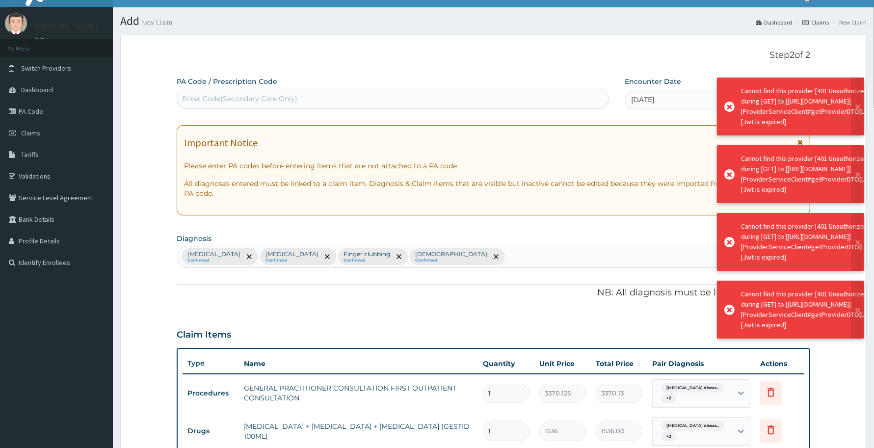
click at [777, 416] on section "Step 2 of 2 PA Code / Prescription Code Enter Code(Secondary Care Only) Encount…" at bounding box center [494, 401] width 762 height 748
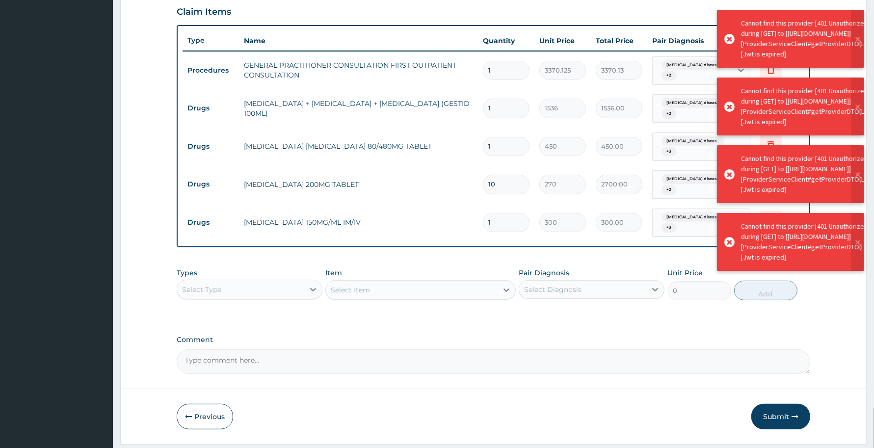
click at [777, 416] on button "Submit" at bounding box center [781, 417] width 59 height 26
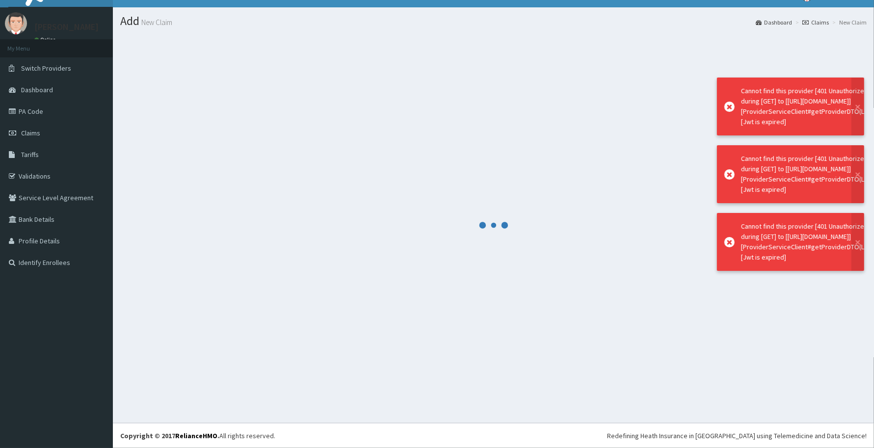
click at [777, 416] on section at bounding box center [494, 225] width 762 height 396
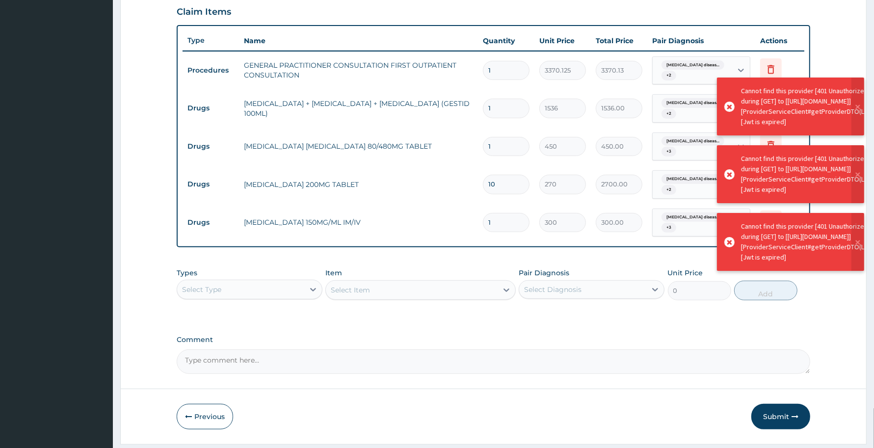
click at [777, 416] on button "Submit" at bounding box center [781, 417] width 59 height 26
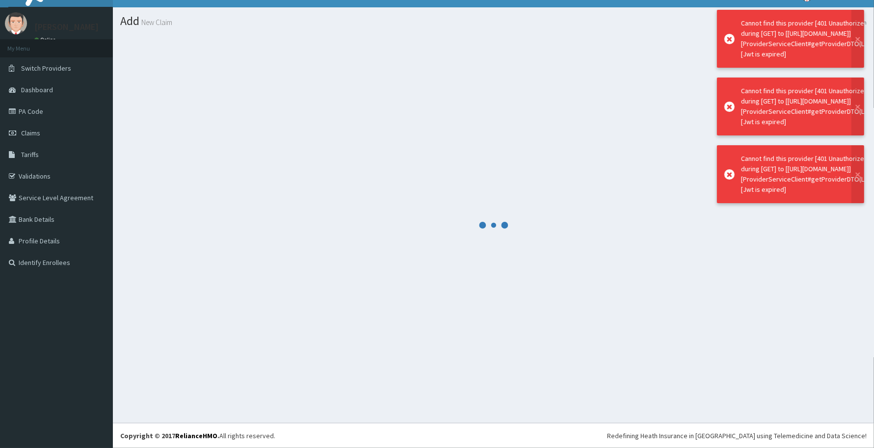
click at [777, 416] on section at bounding box center [494, 225] width 762 height 396
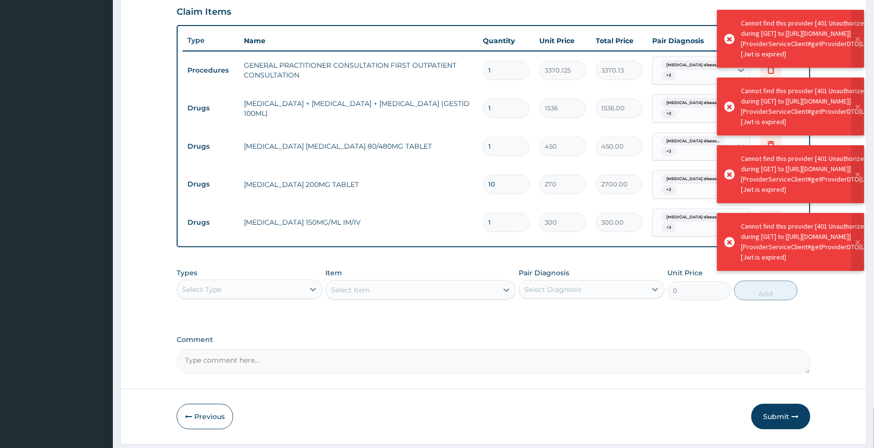
click at [777, 416] on button "Submit" at bounding box center [781, 417] width 59 height 26
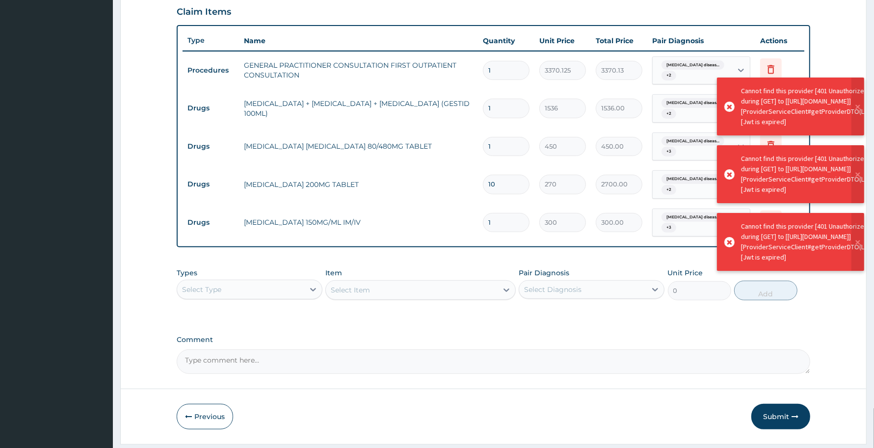
click at [777, 416] on button "Submit" at bounding box center [781, 417] width 59 height 26
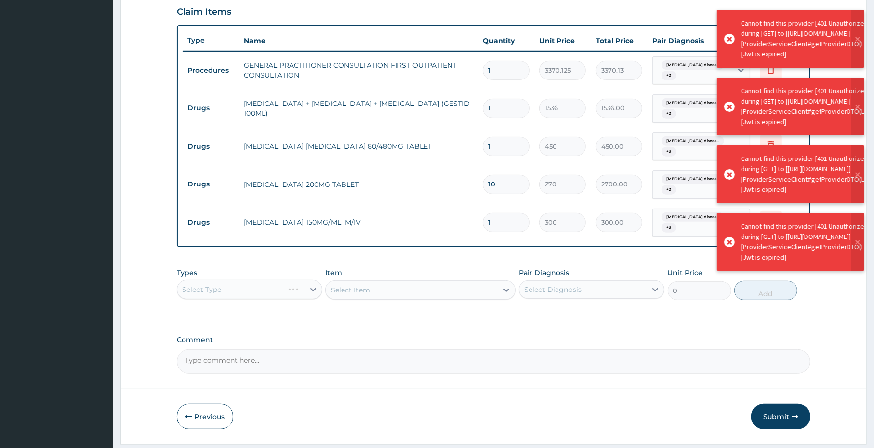
click at [777, 416] on button "Submit" at bounding box center [781, 417] width 59 height 26
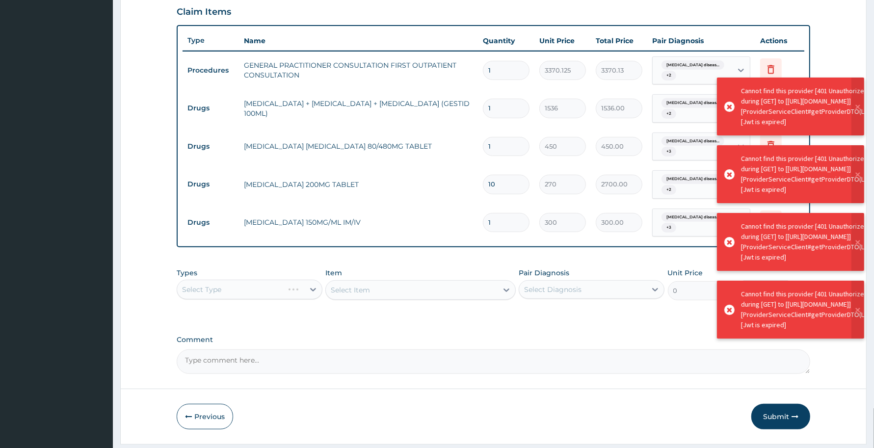
click at [777, 416] on button "Submit" at bounding box center [781, 417] width 59 height 26
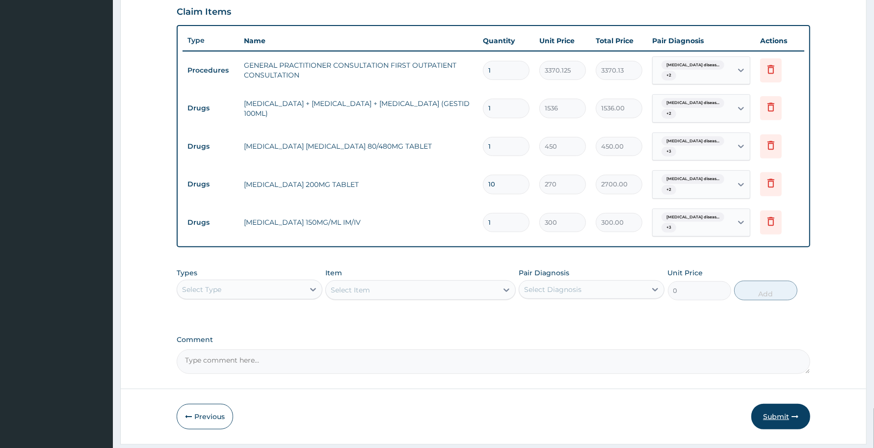
click at [774, 415] on button "Submit" at bounding box center [781, 417] width 59 height 26
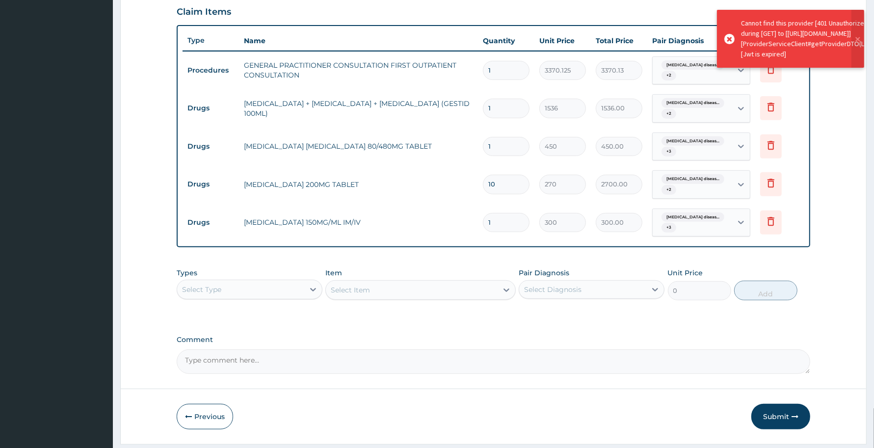
click at [774, 415] on button "Submit" at bounding box center [781, 417] width 59 height 26
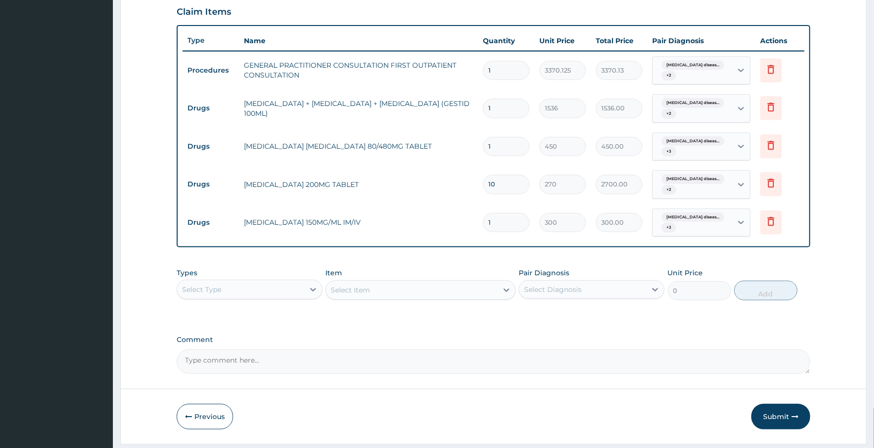
click at [775, 415] on button "Submit" at bounding box center [781, 417] width 59 height 26
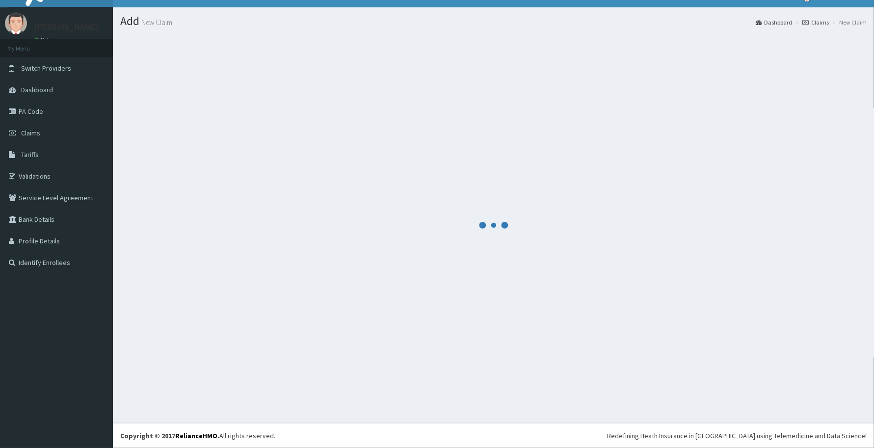
scroll to position [17, 0]
